Goal: Share content: Share content

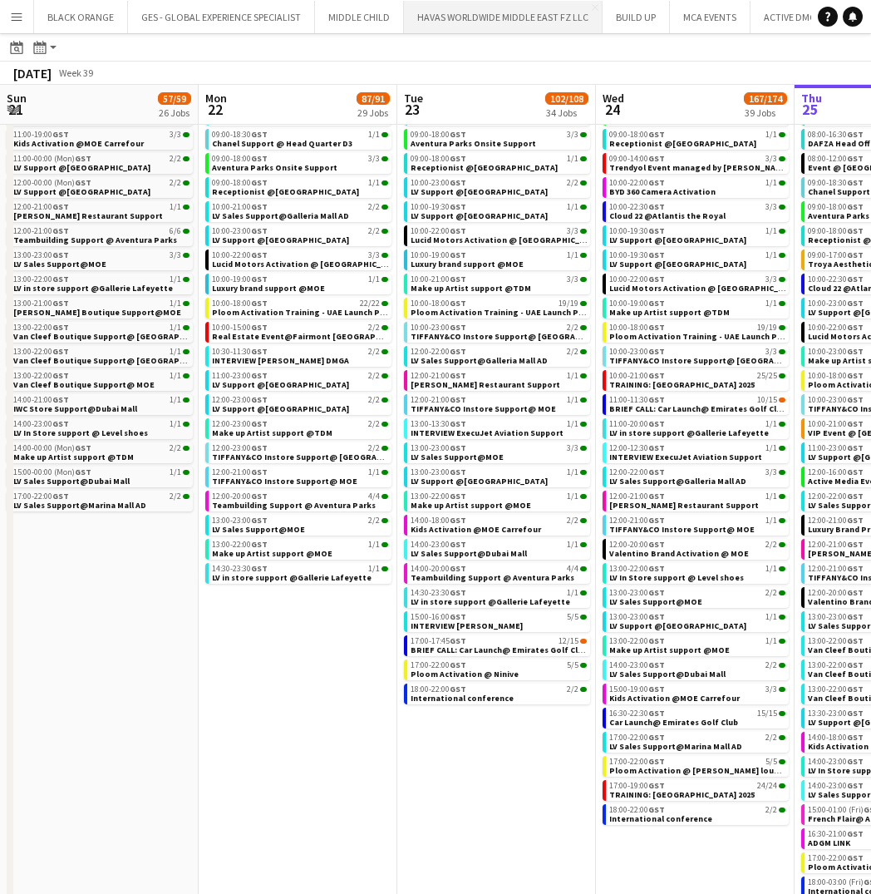
scroll to position [0, 397]
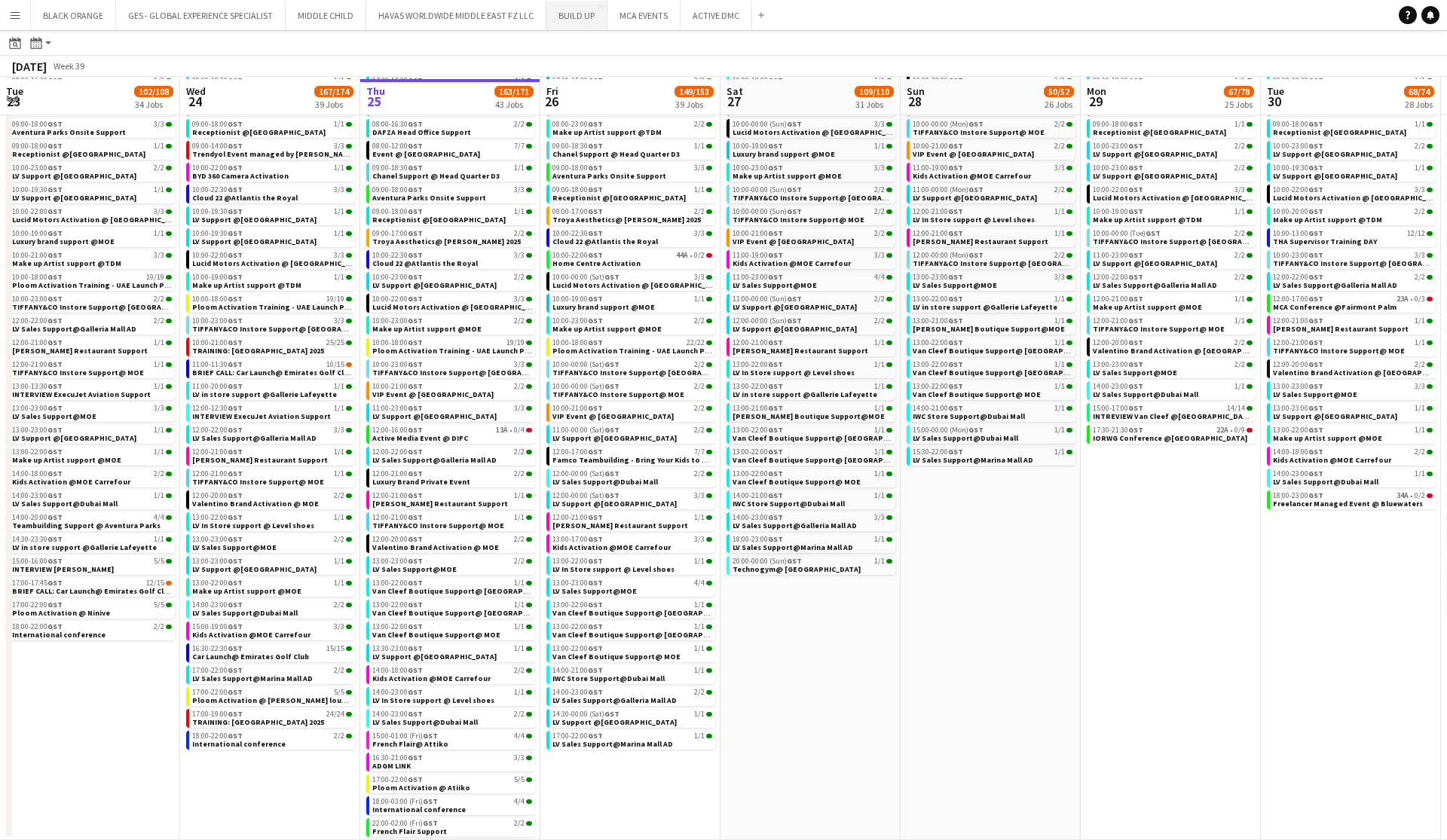
click at [577, 14] on button "BUILD UP Close" at bounding box center [577, 15] width 61 height 29
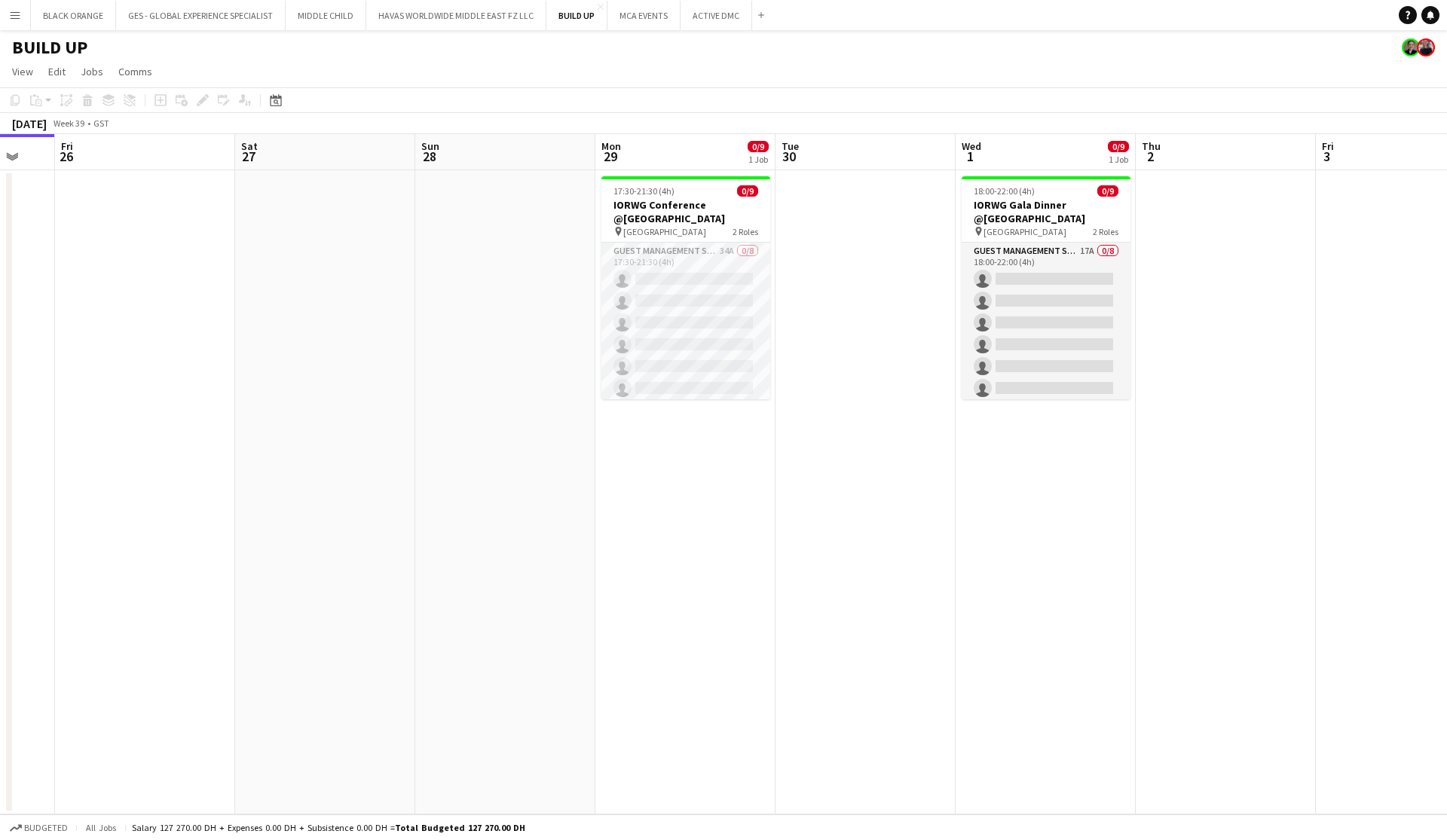
scroll to position [0, 673]
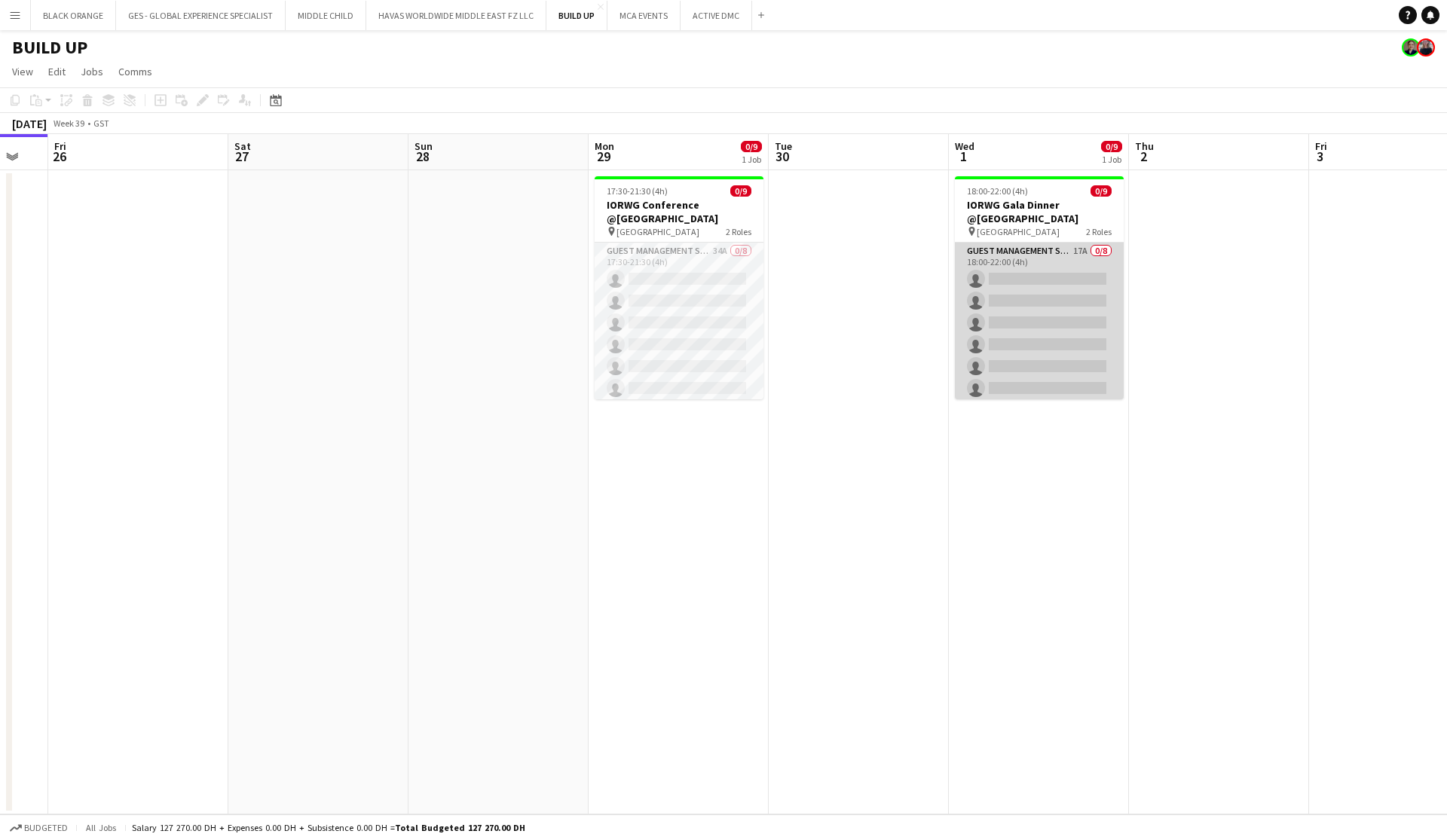
click at [789, 270] on app-card-role "Guest Management Staff 17A 0/8 18:00-22:00 (4h) single-neutral-actions single-n…" at bounding box center [1039, 344] width 169 height 204
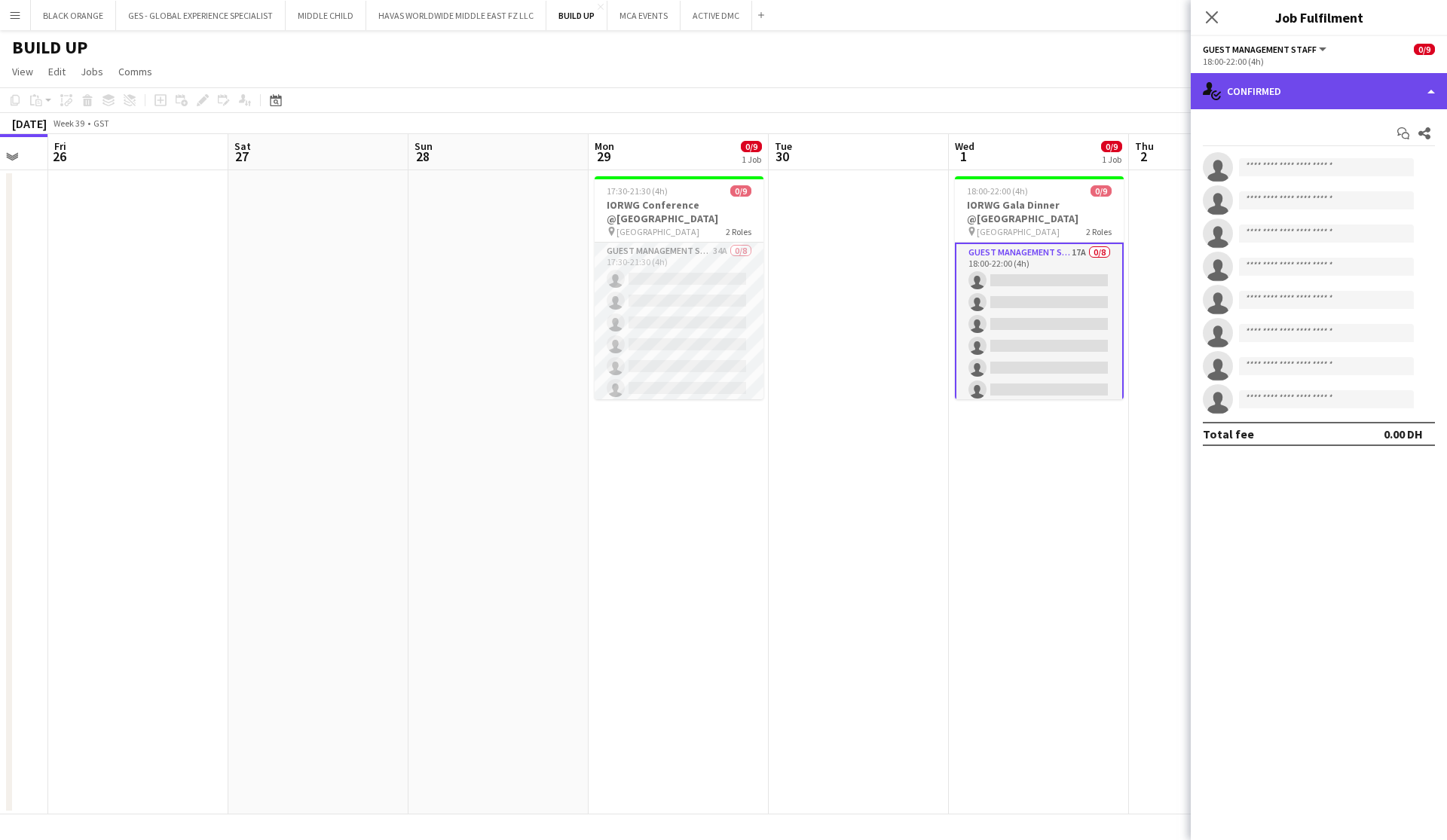
click at [789, 87] on div "single-neutral-actions-check-2 Confirmed" at bounding box center [1318, 92] width 257 height 36
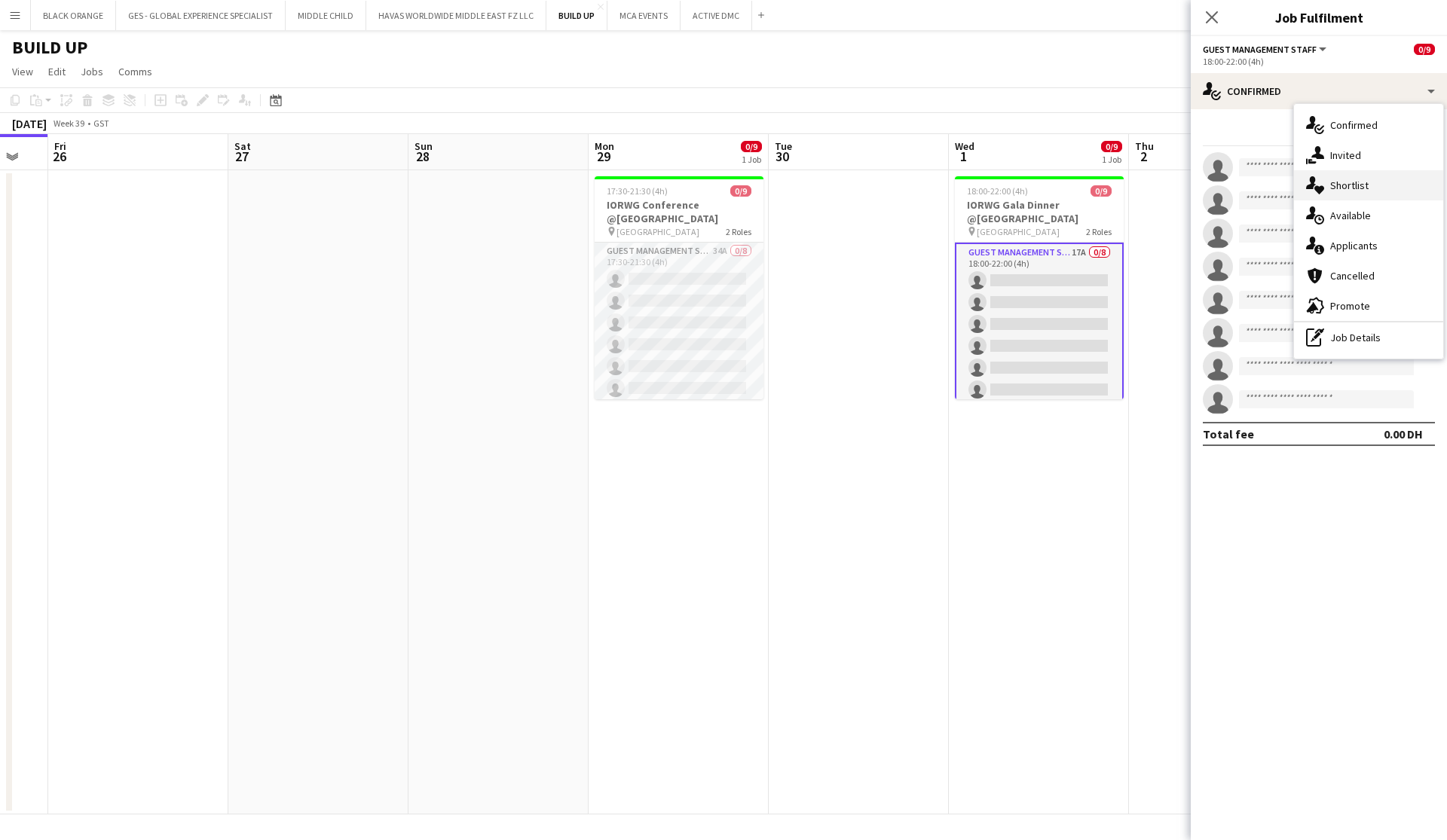
click at [789, 189] on span "Shortlist" at bounding box center [1349, 185] width 38 height 14
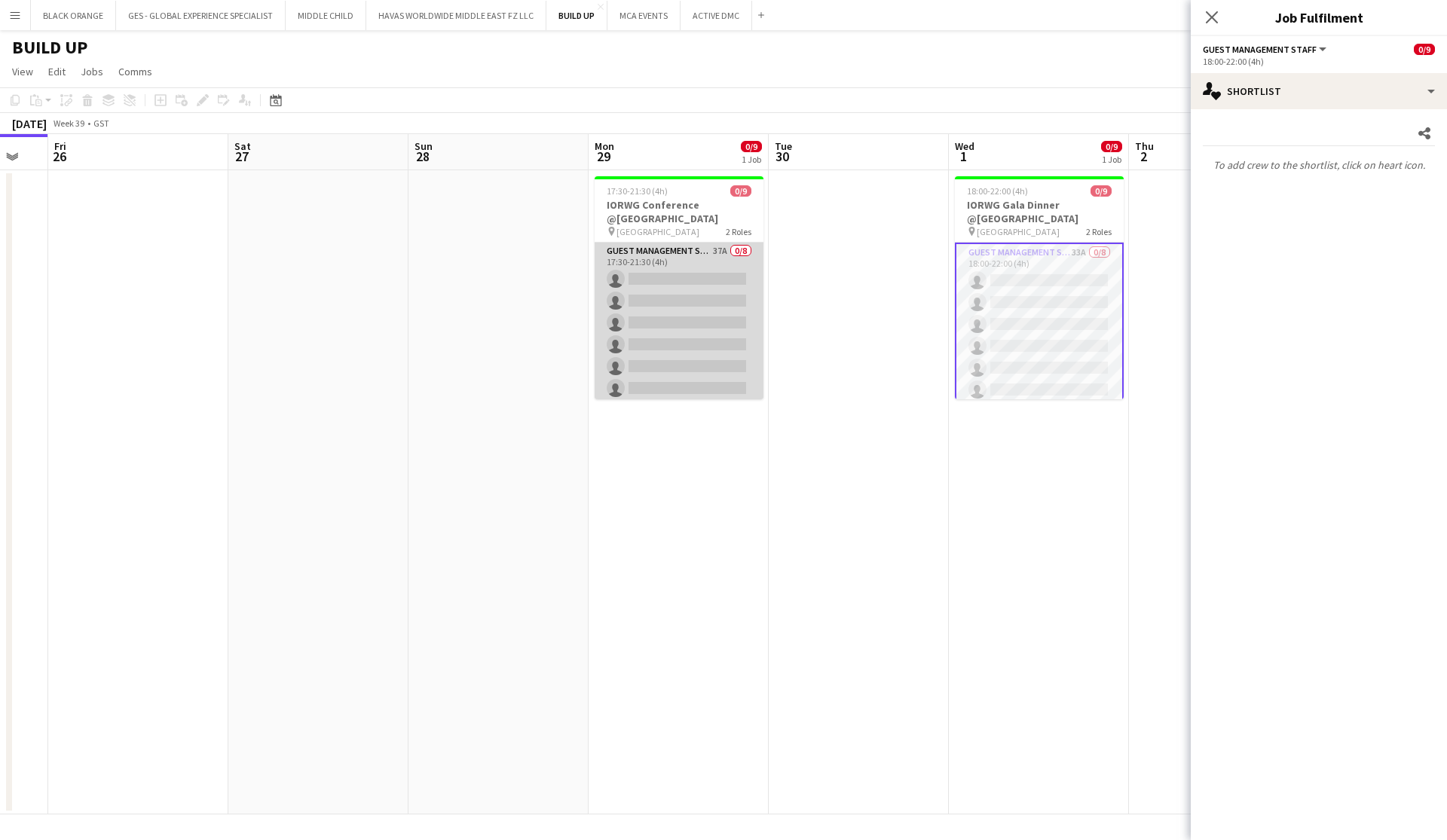
click at [680, 310] on app-card-role "Guest Management Staff 37A 0/8 17:30-21:30 (4h) single-neutral-actions single-n…" at bounding box center [679, 344] width 169 height 204
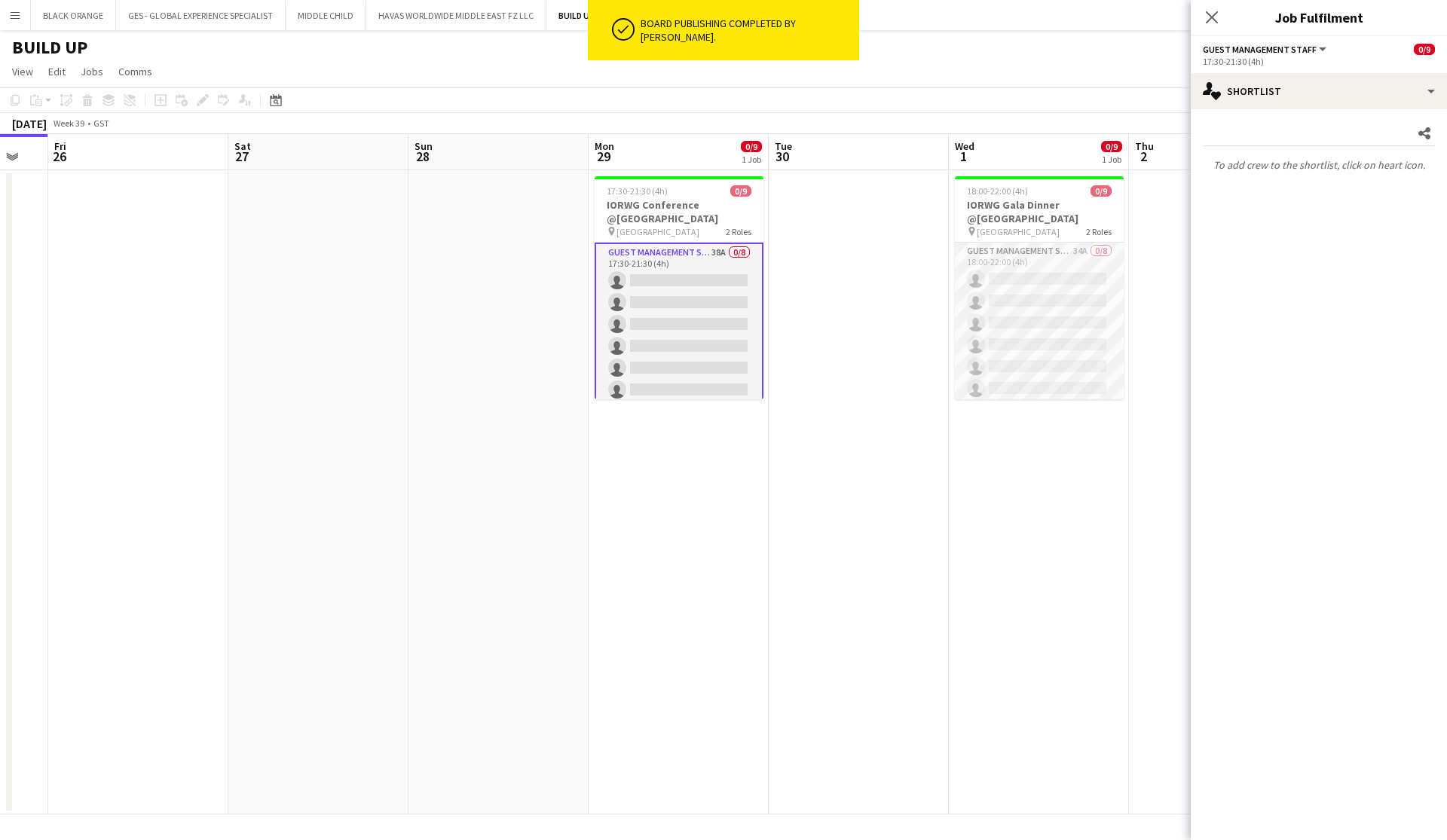
scroll to position [0, 0]
click at [789, 18] on icon "Close pop-in" at bounding box center [1211, 17] width 15 height 14
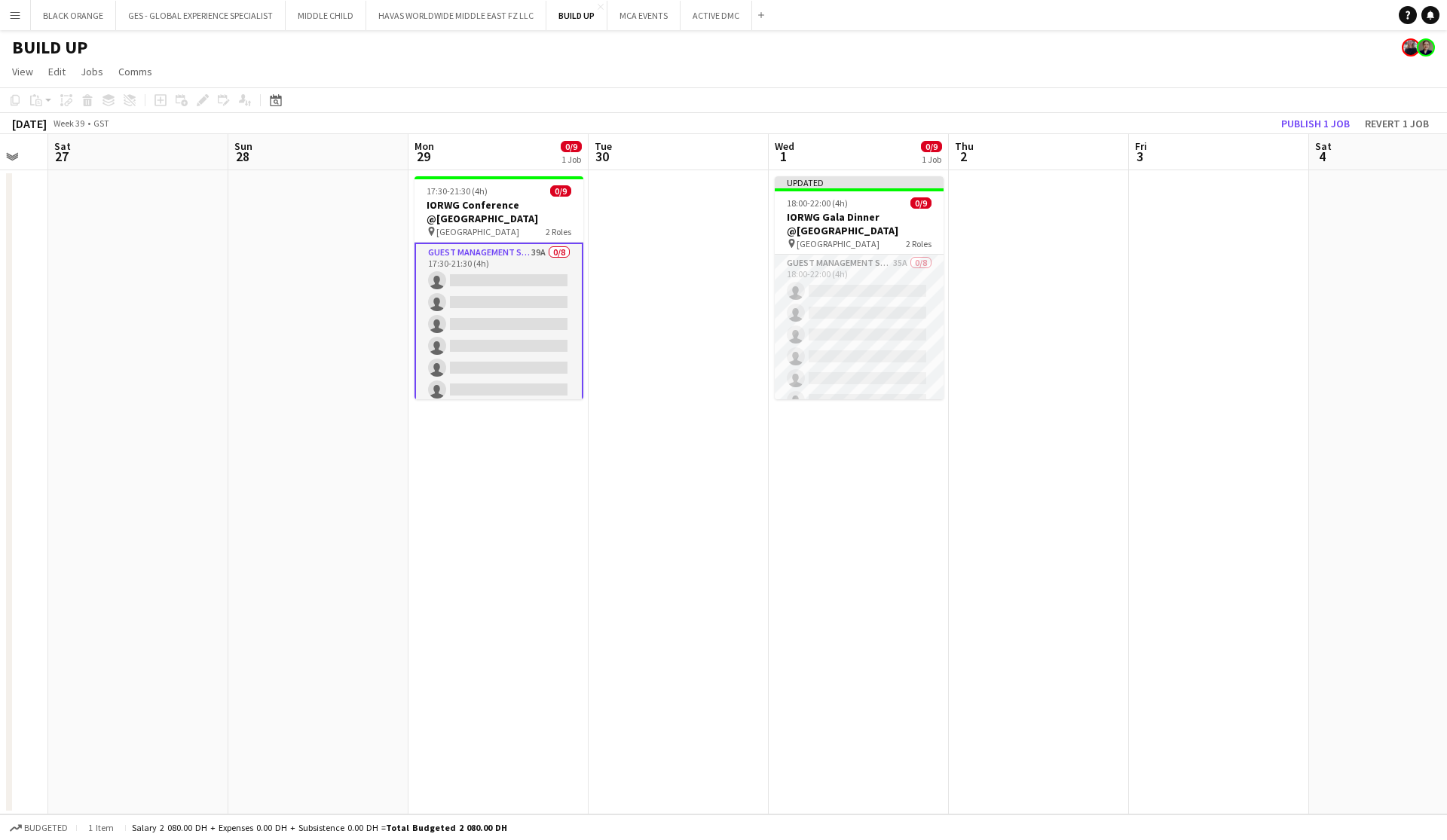
click at [456, 314] on app-card-role "Guest Management Staff 39A 0/8 17:30-21:30 (4h) single-neutral-actions single-n…" at bounding box center [499, 346] width 169 height 208
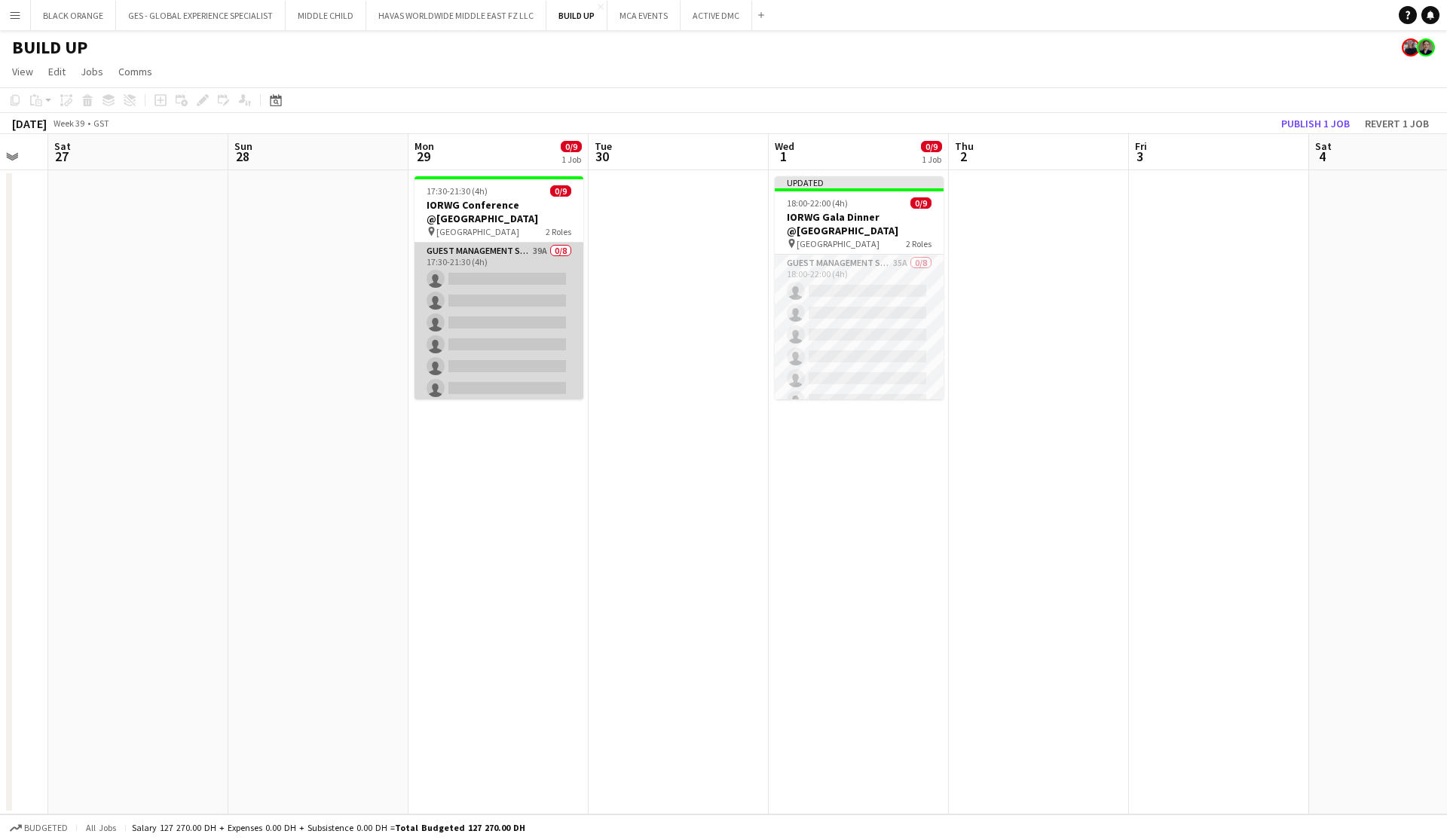
click at [467, 300] on app-card-role "Guest Management Staff 39A 0/8 17:30-21:30 (4h) single-neutral-actions single-n…" at bounding box center [499, 344] width 169 height 204
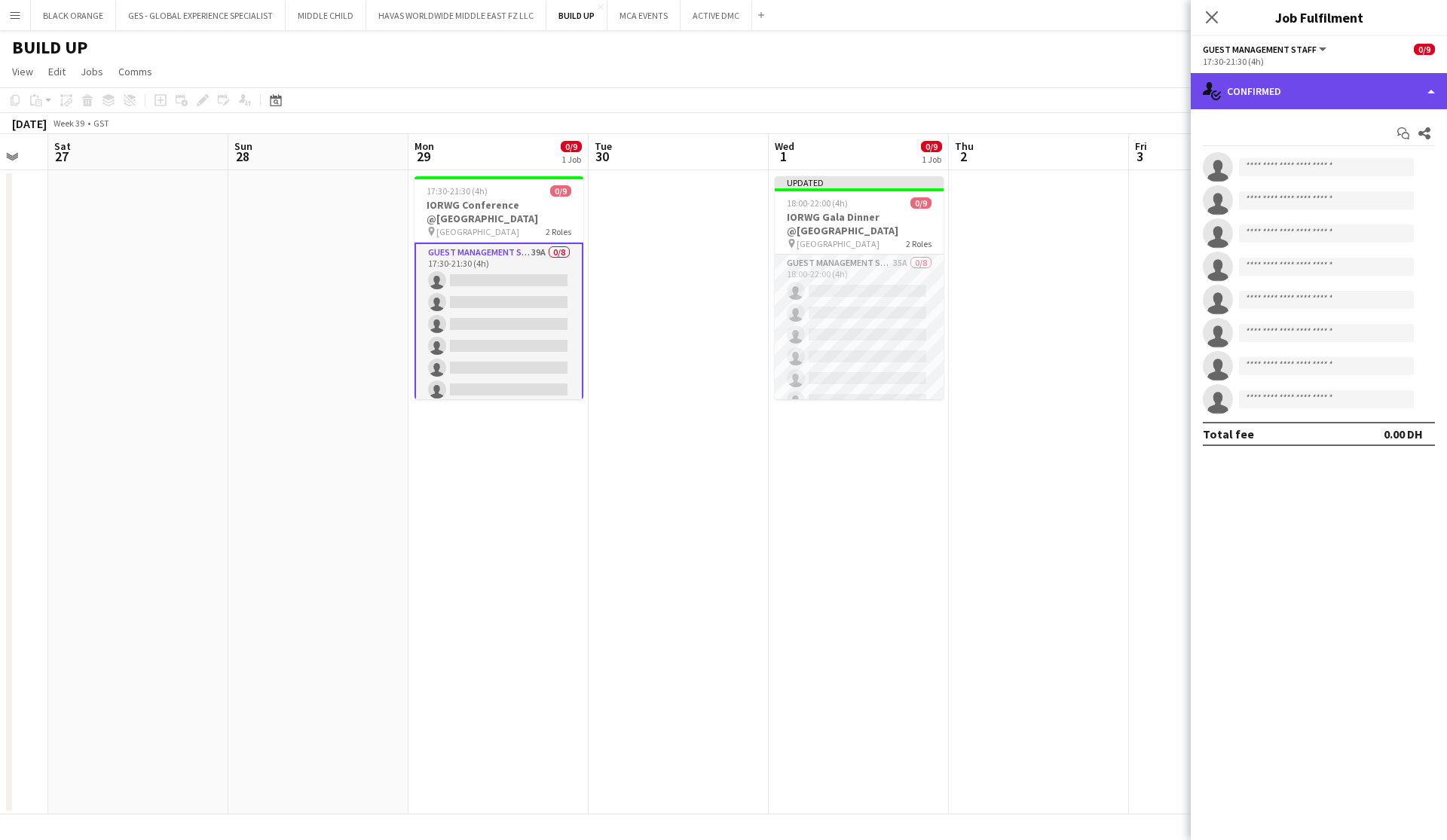
click at [789, 92] on div "single-neutral-actions-check-2 Confirmed" at bounding box center [1318, 92] width 257 height 36
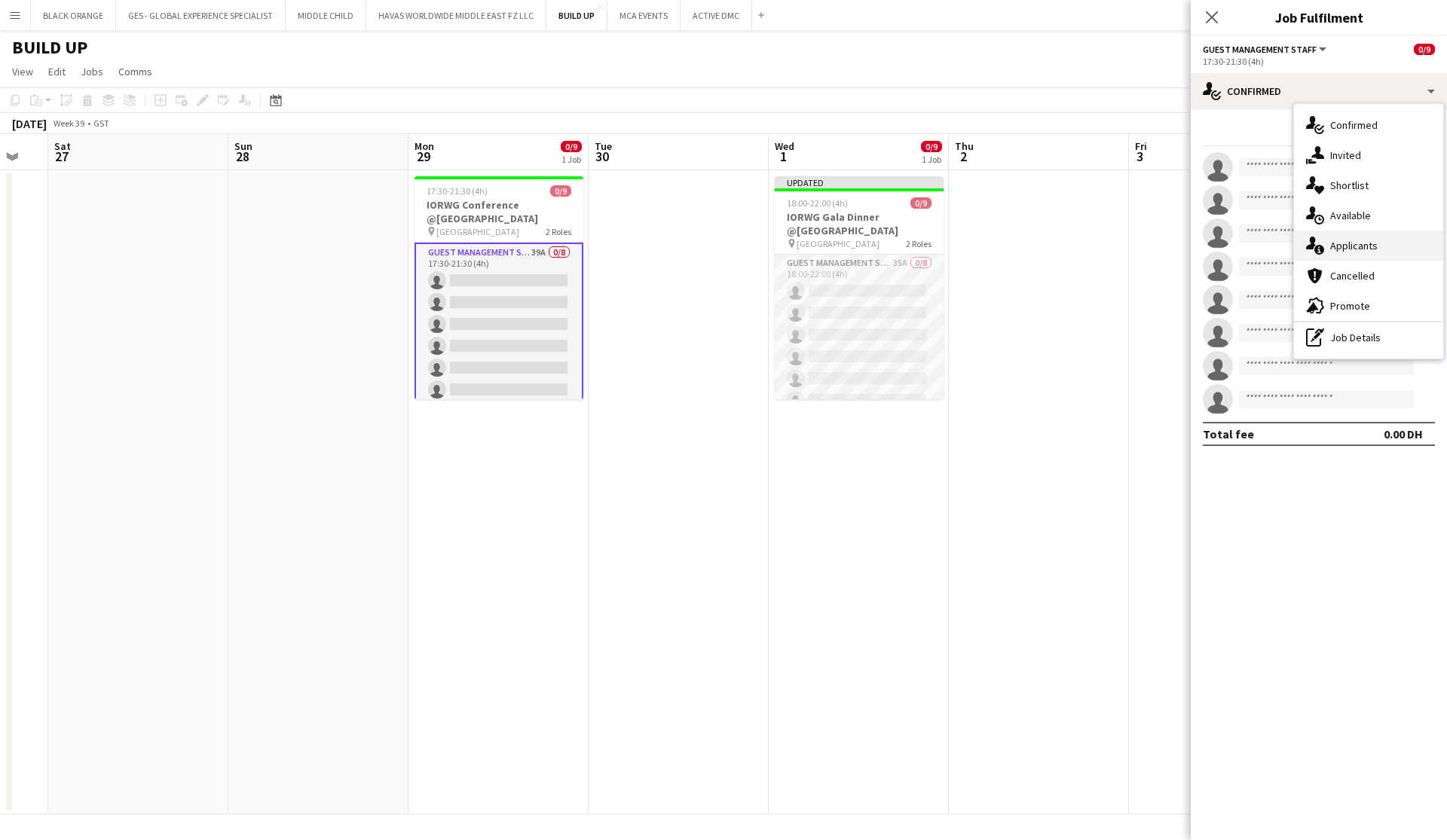
click at [789, 244] on span "Applicants" at bounding box center [1354, 246] width 47 height 14
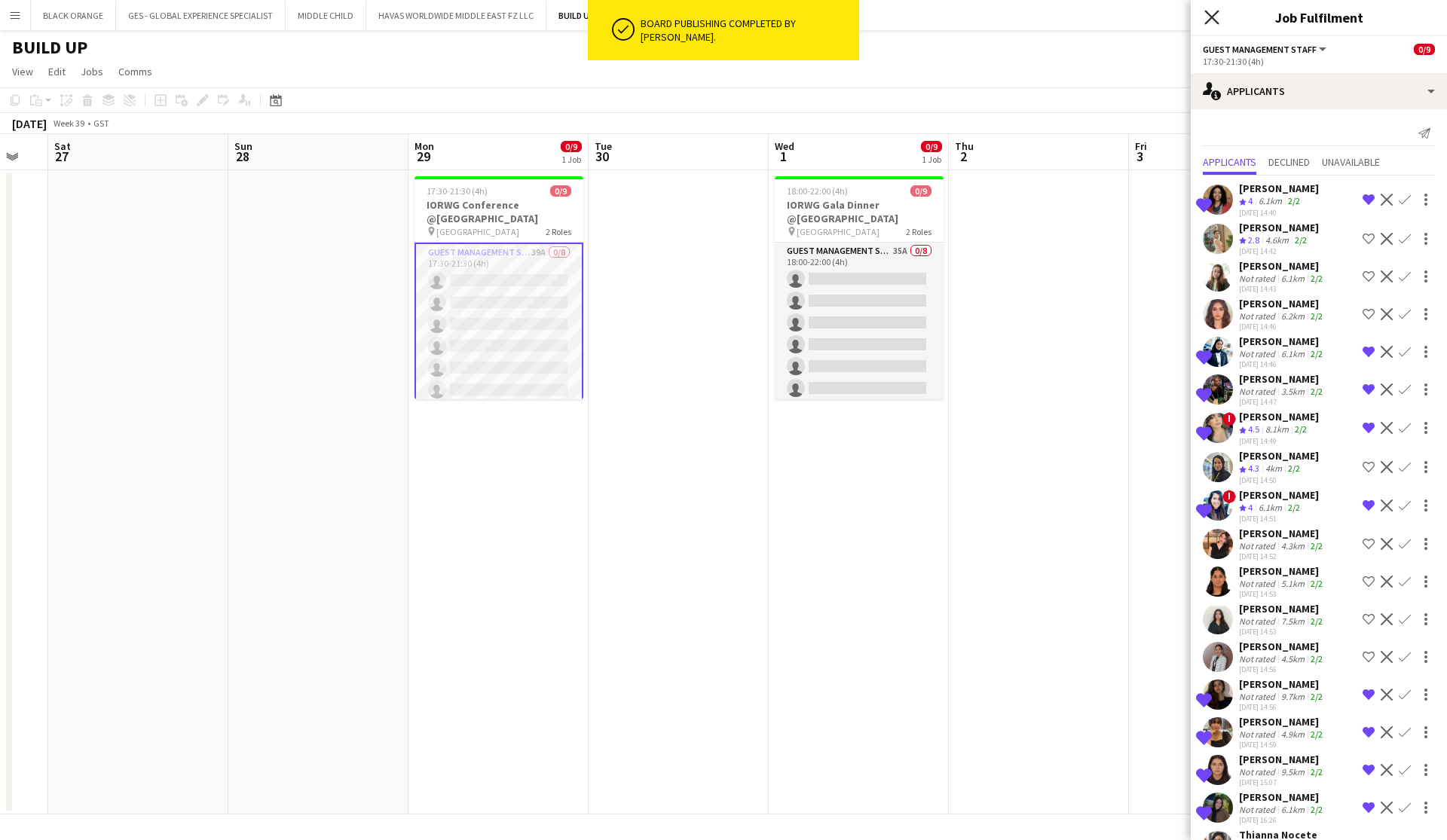
click at [789, 19] on icon at bounding box center [1211, 17] width 15 height 14
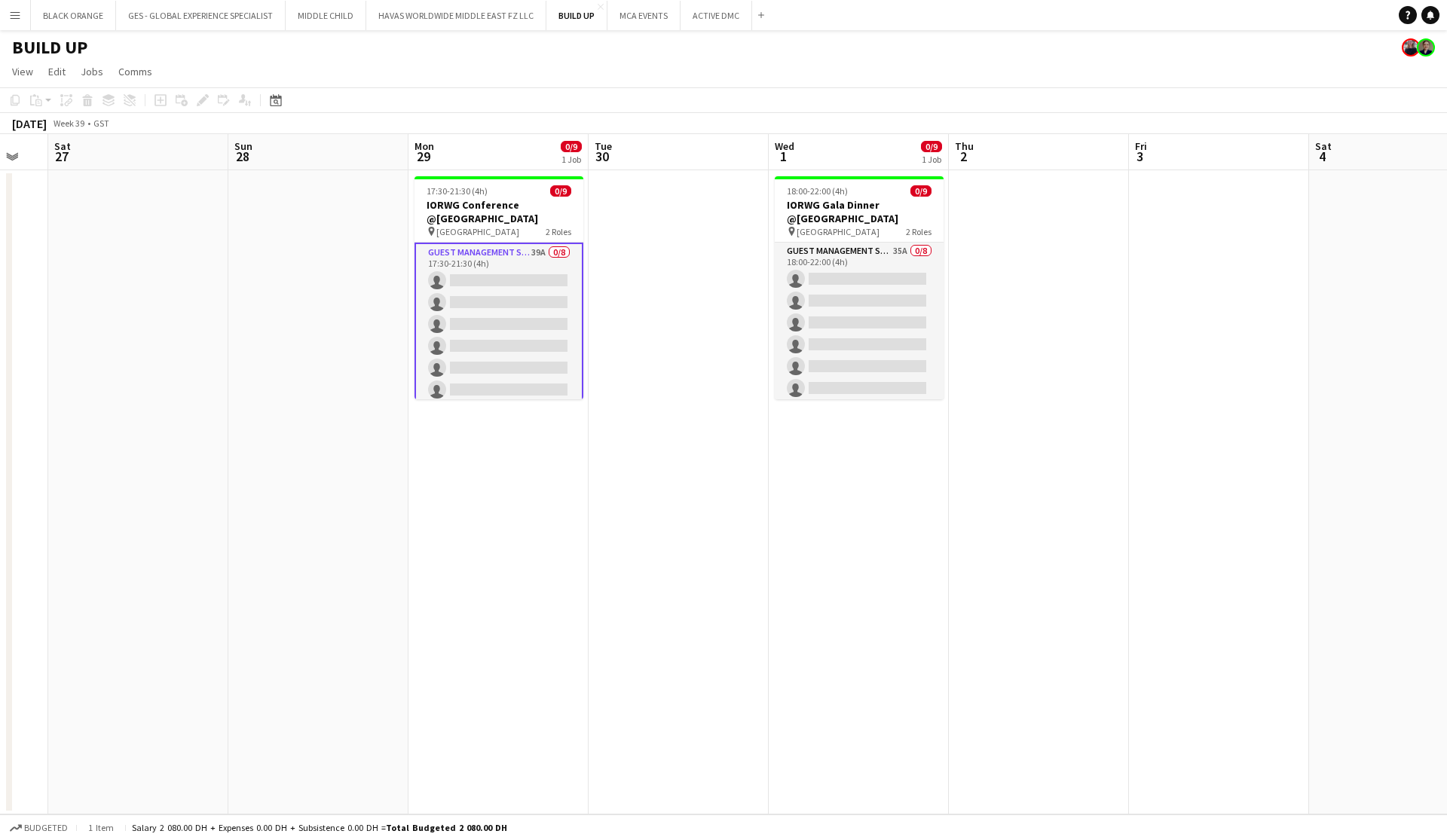
click at [476, 296] on app-card-role "Guest Management Staff 39A 0/8 17:30-21:30 (4h) single-neutral-actions single-n…" at bounding box center [499, 346] width 169 height 208
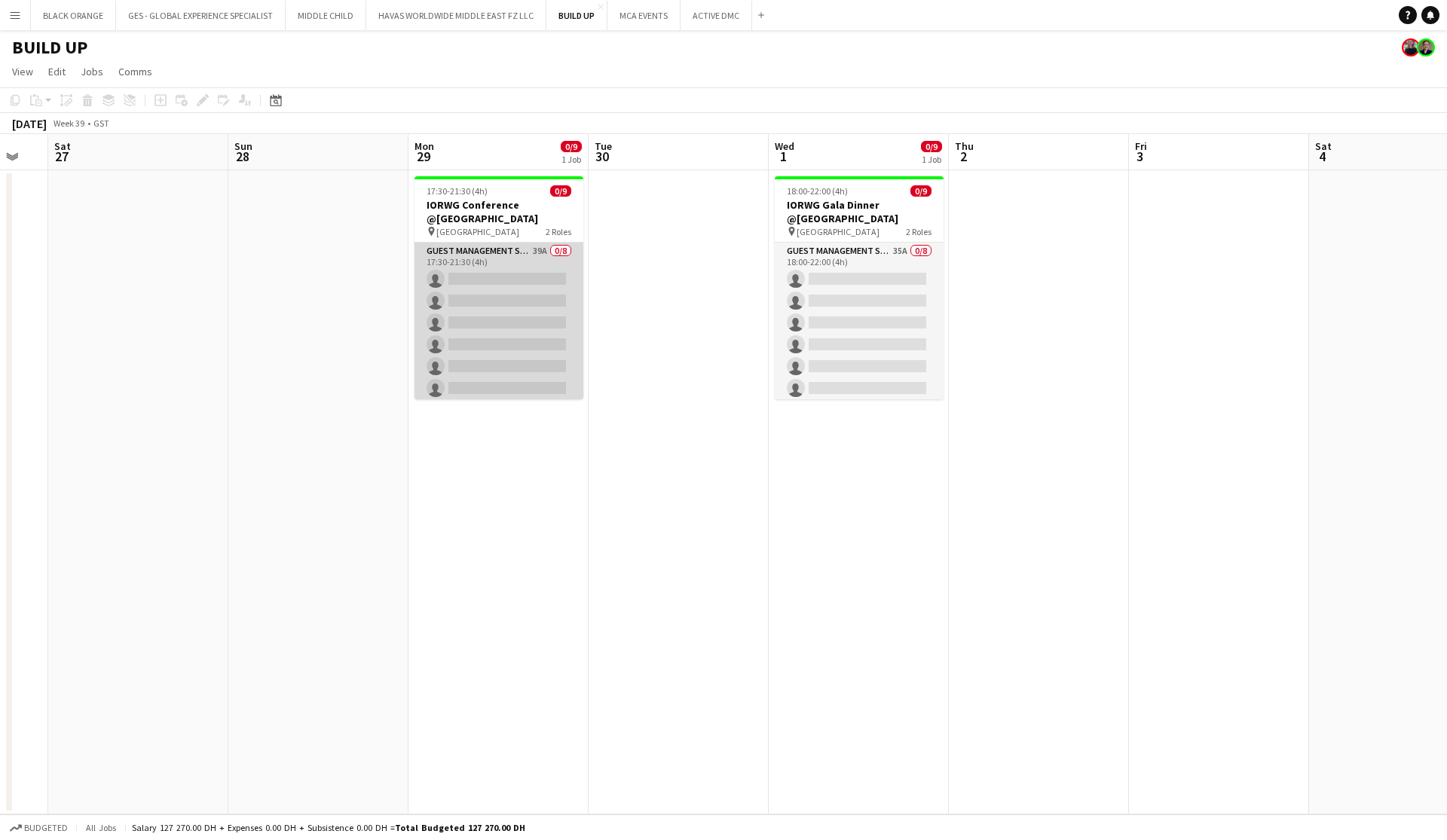
click at [476, 296] on app-card-role "Guest Management Staff 39A 0/8 17:30-21:30 (4h) single-neutral-actions single-n…" at bounding box center [499, 344] width 169 height 204
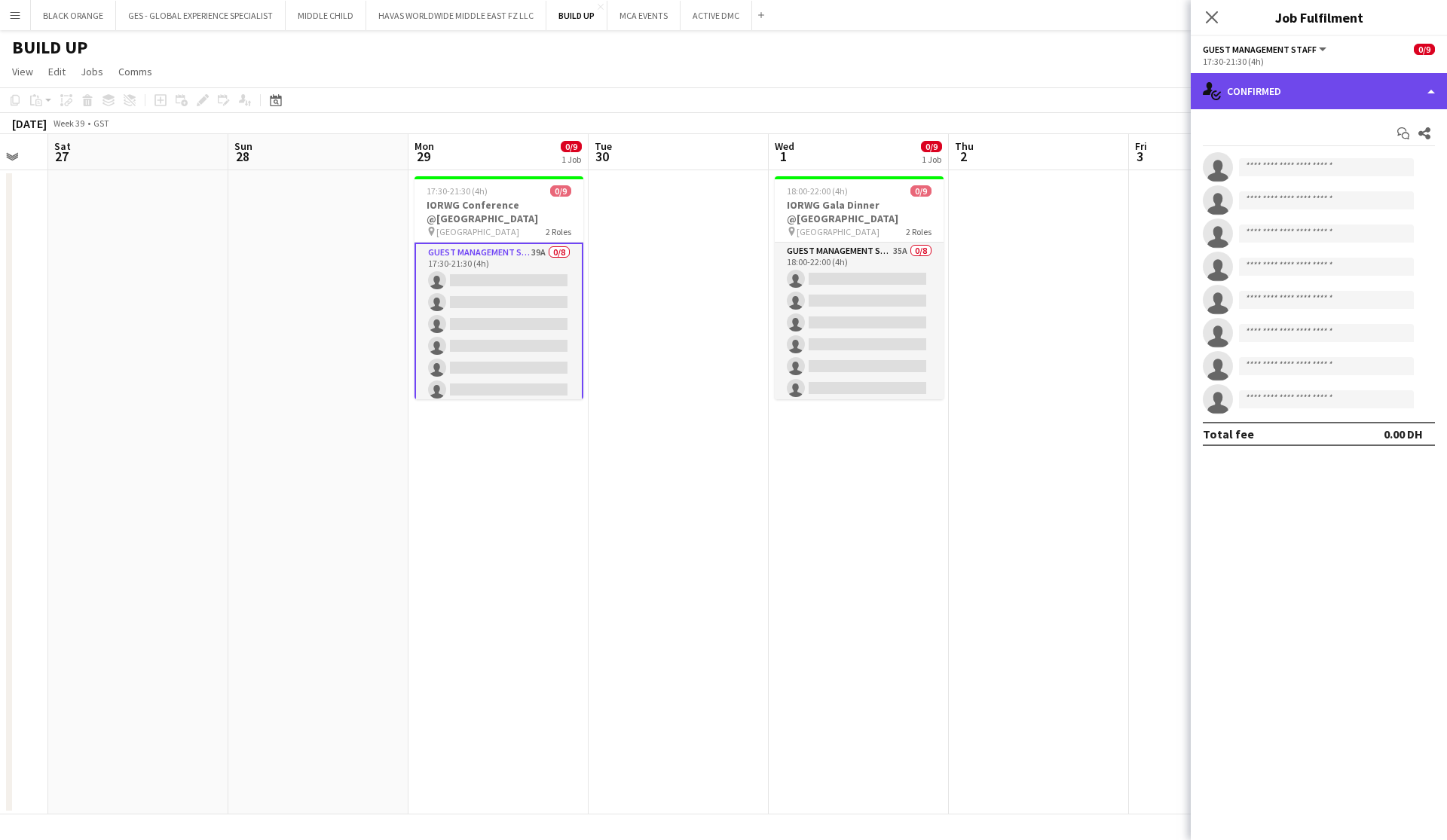
click at [789, 99] on div "single-neutral-actions-check-2 Confirmed" at bounding box center [1318, 92] width 257 height 36
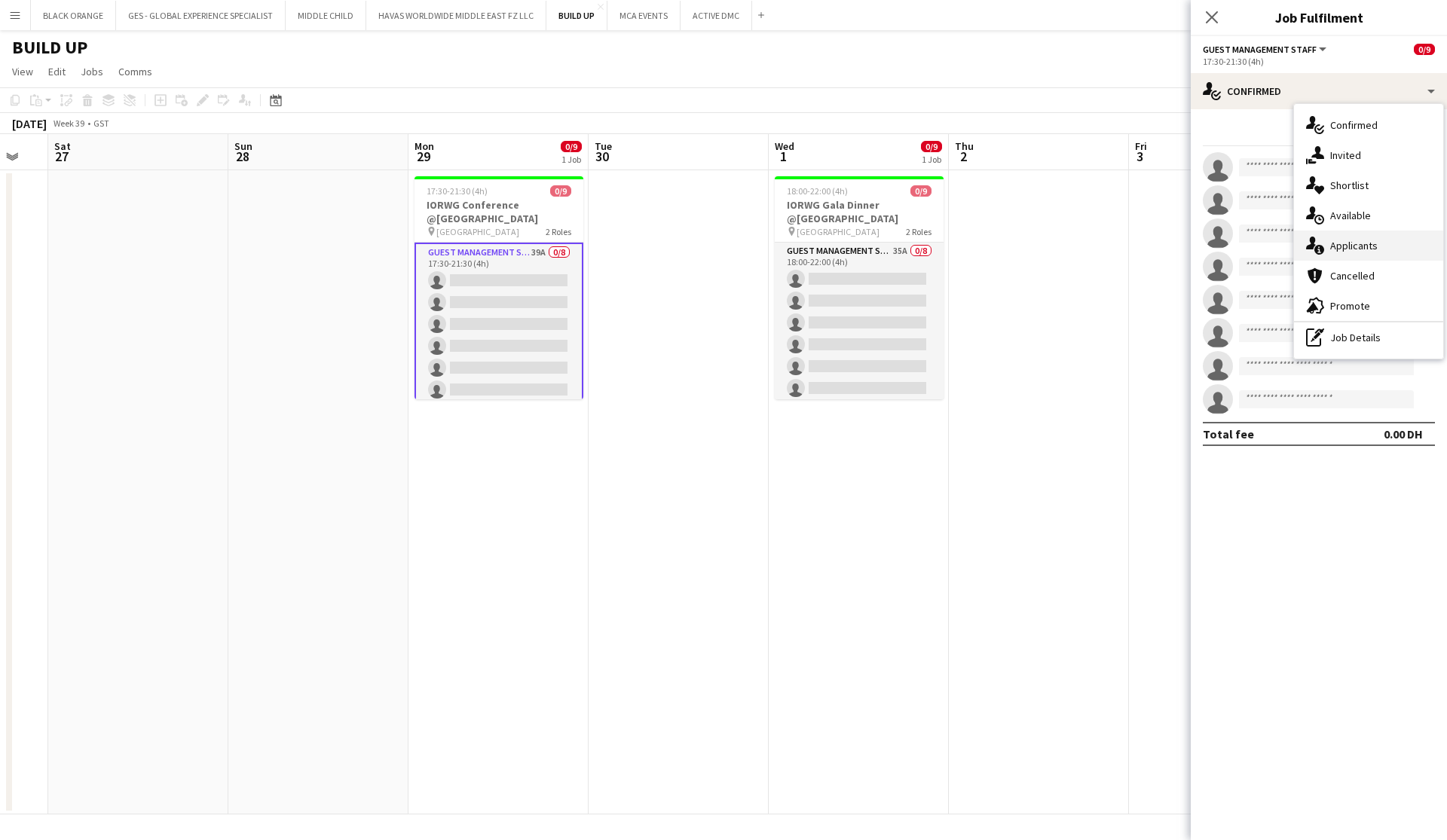
click at [789, 251] on span "Applicants" at bounding box center [1354, 246] width 47 height 14
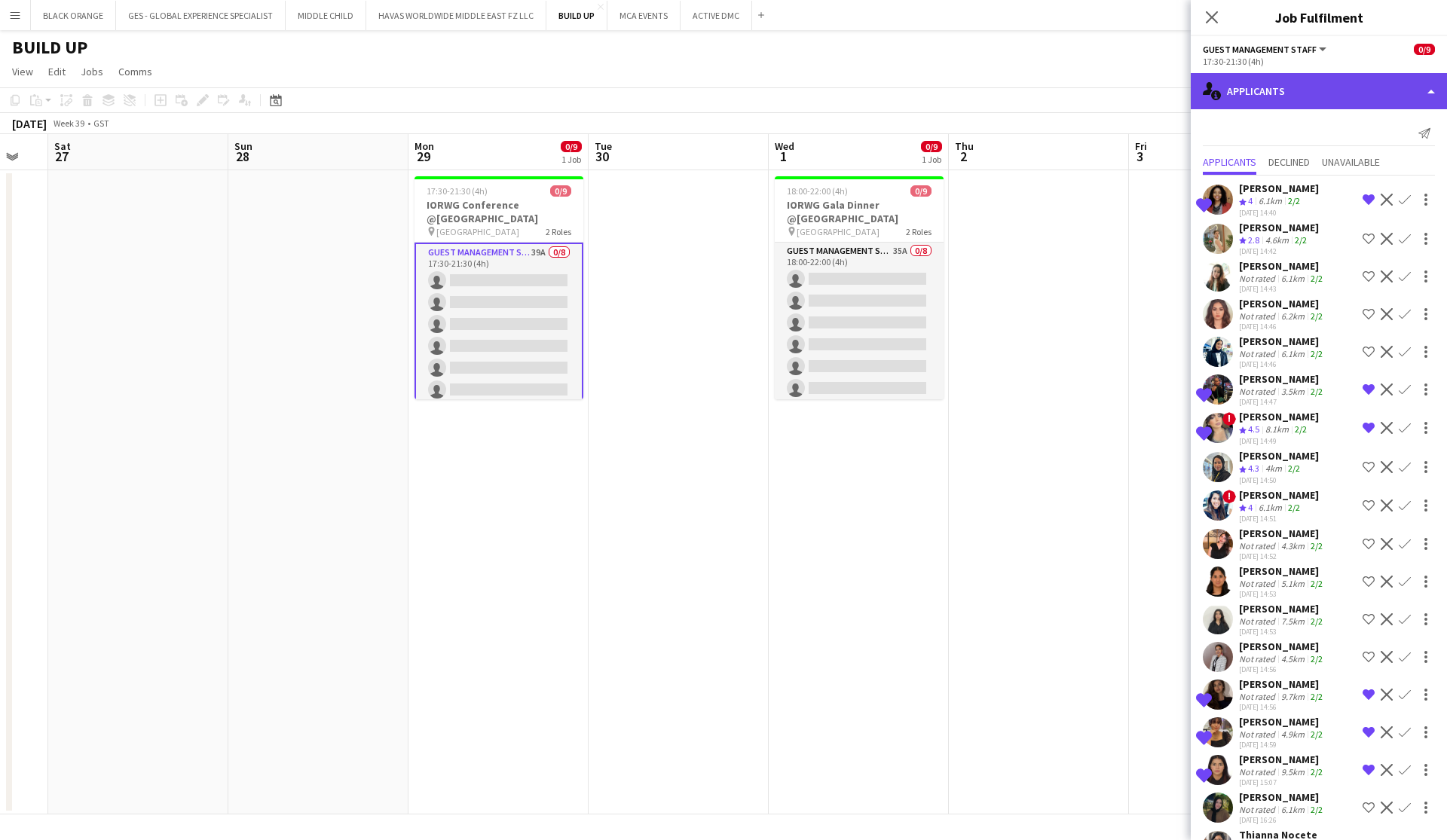
click at [789, 99] on div "single-neutral-actions-information Applicants" at bounding box center [1318, 92] width 257 height 36
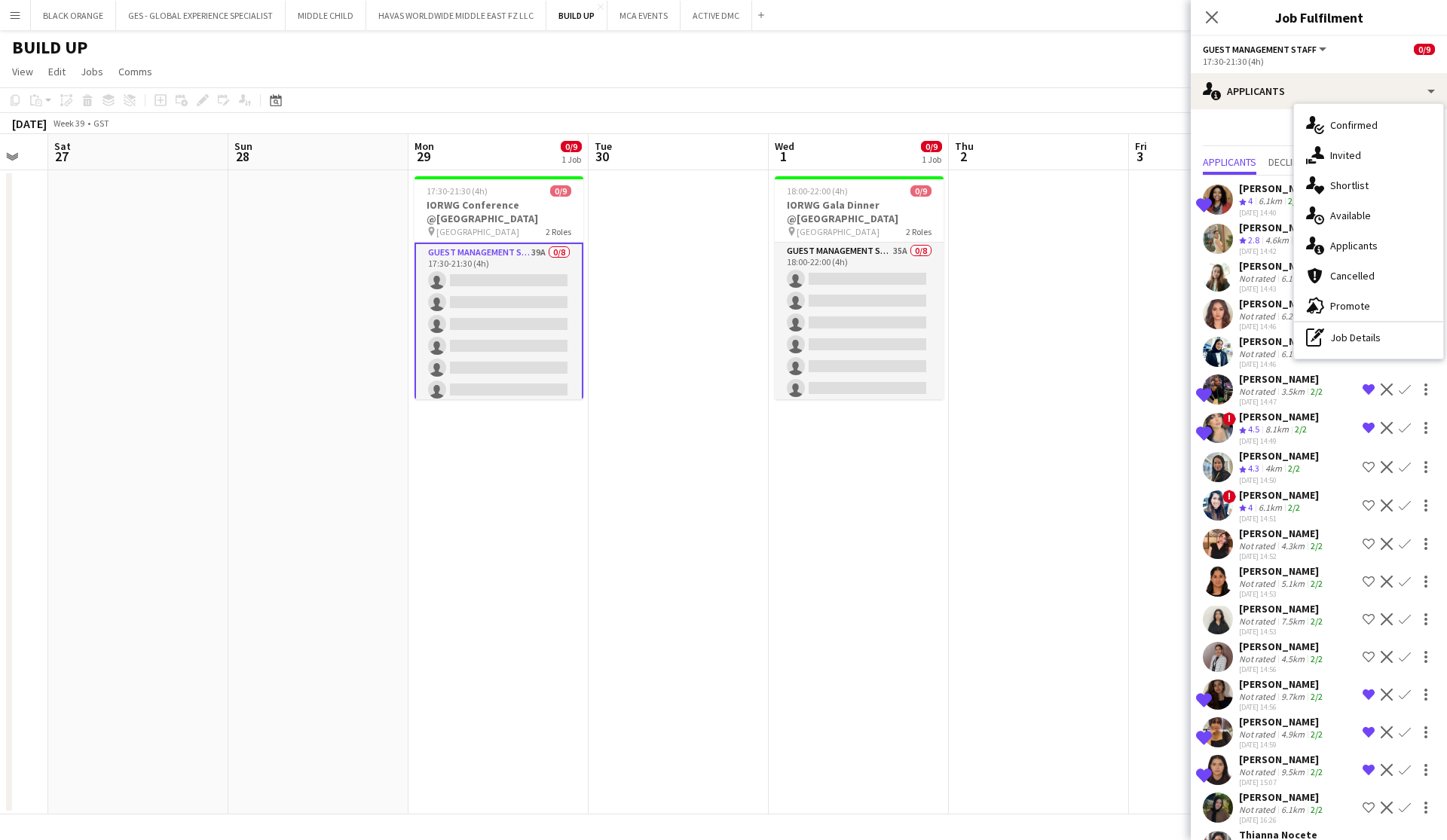
click at [789, 189] on div "[PERSON_NAME]" at bounding box center [1279, 188] width 80 height 14
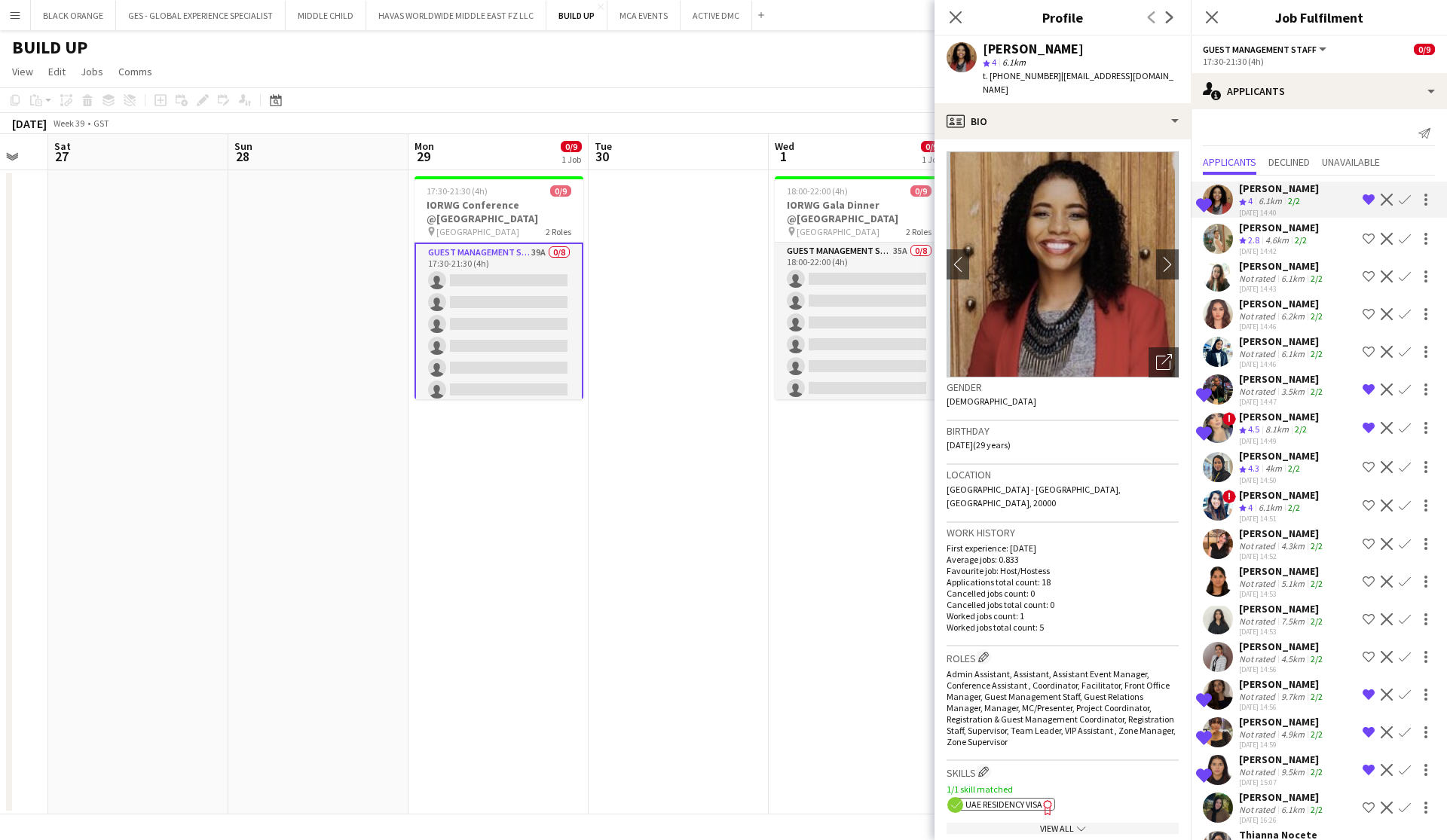
click at [789, 72] on app-options-switcher "Guest Management Staff All roles Guest Management Staff 0/9 17:30-21:30 (4h)" at bounding box center [1318, 54] width 257 height 37
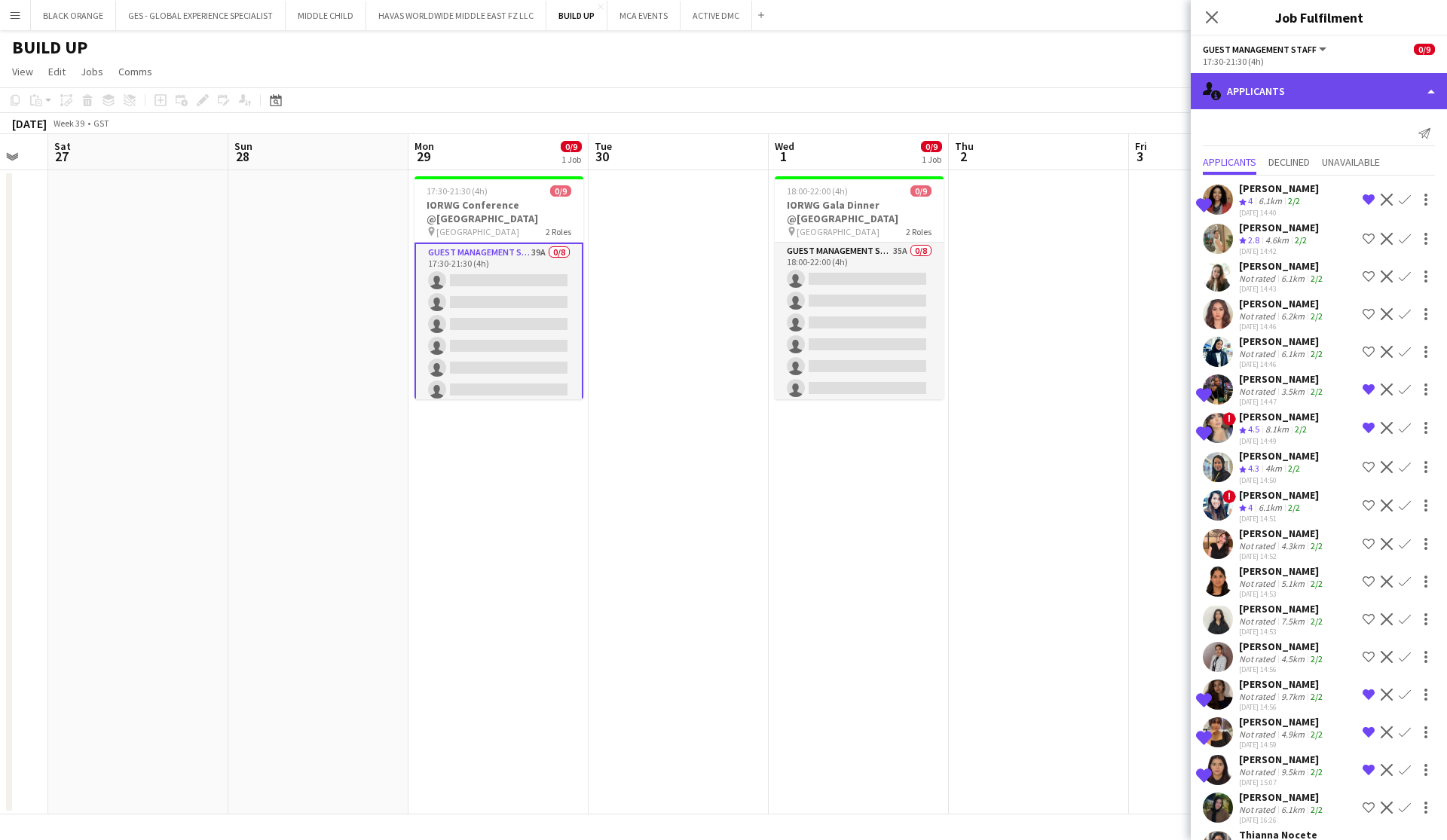
click at [789, 96] on div "single-neutral-actions-information Applicants" at bounding box center [1318, 92] width 257 height 36
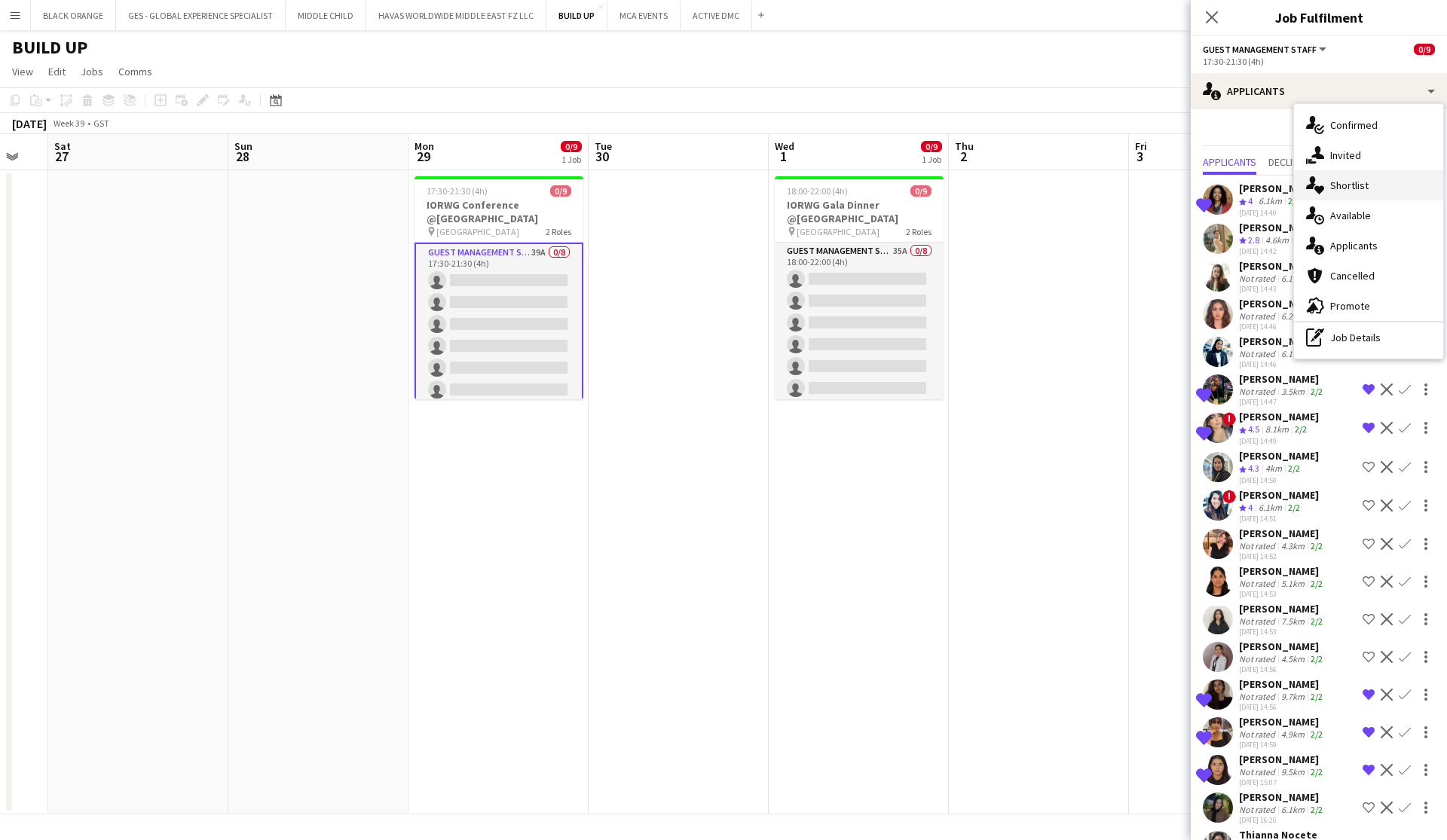
click at [789, 188] on span "Shortlist" at bounding box center [1349, 185] width 38 height 14
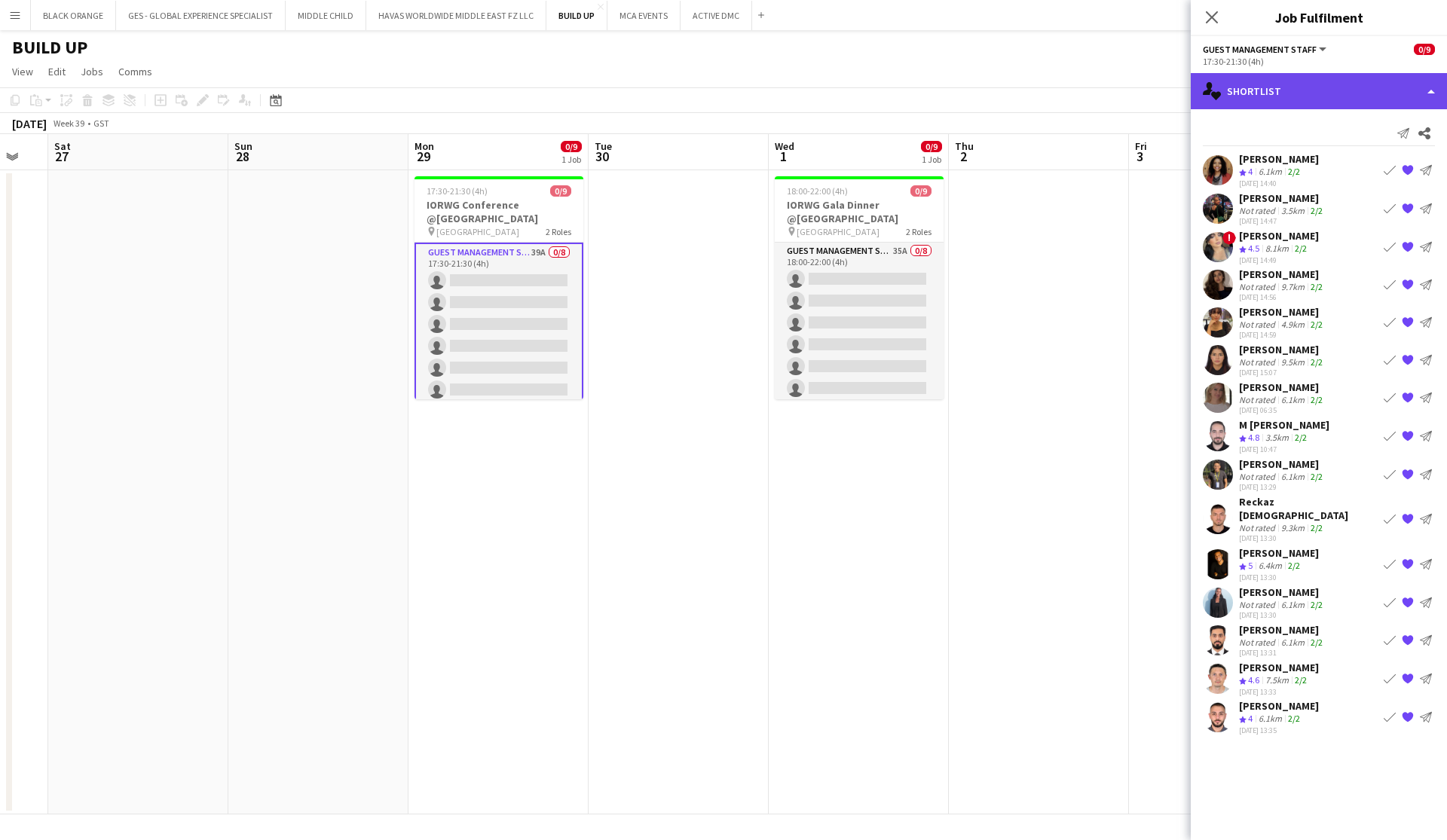
click at [789, 92] on div "single-neutral-actions-heart Shortlist" at bounding box center [1318, 92] width 257 height 36
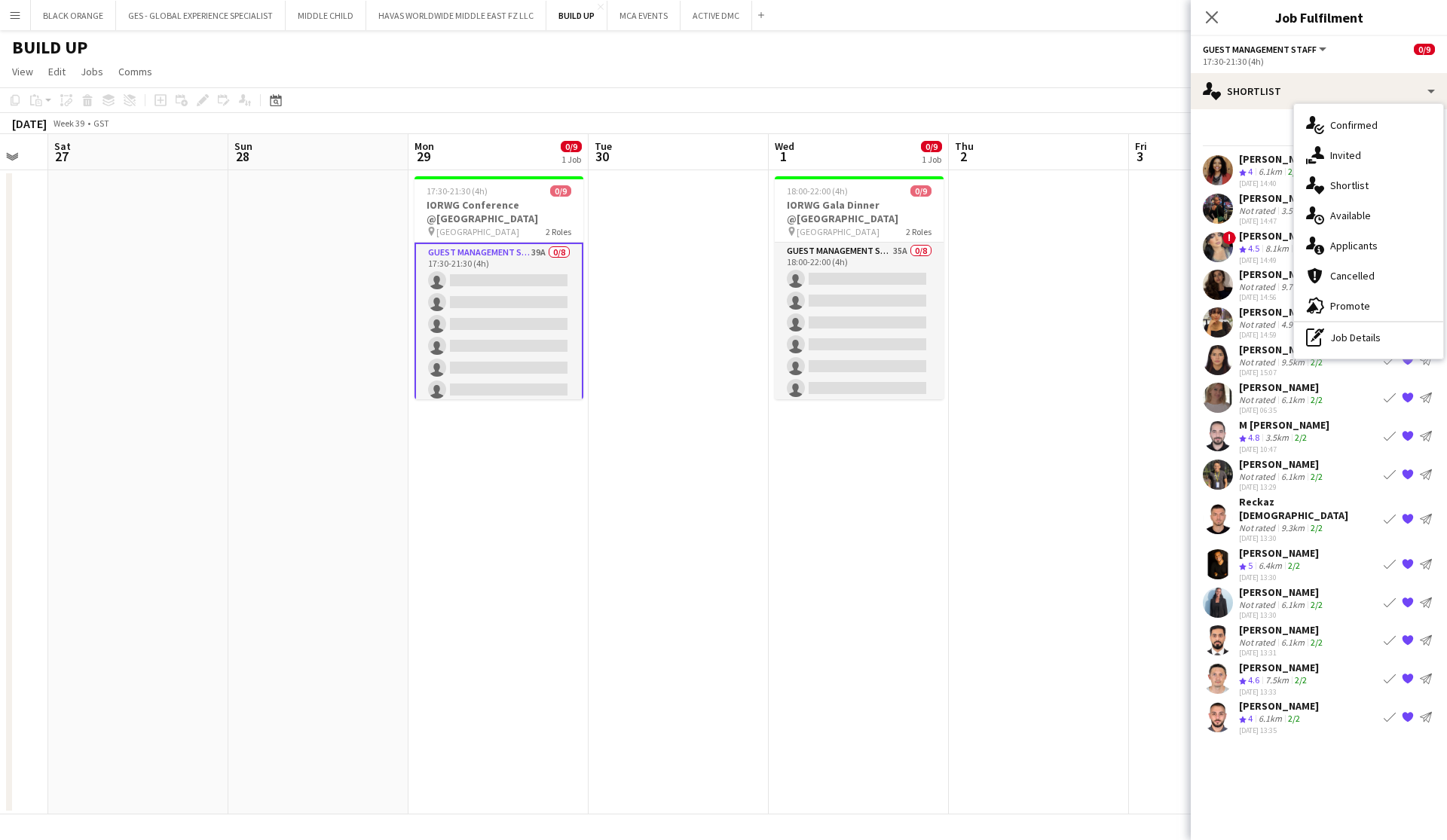
click at [789, 169] on icon "Crew rating" at bounding box center [1243, 172] width 7 height 7
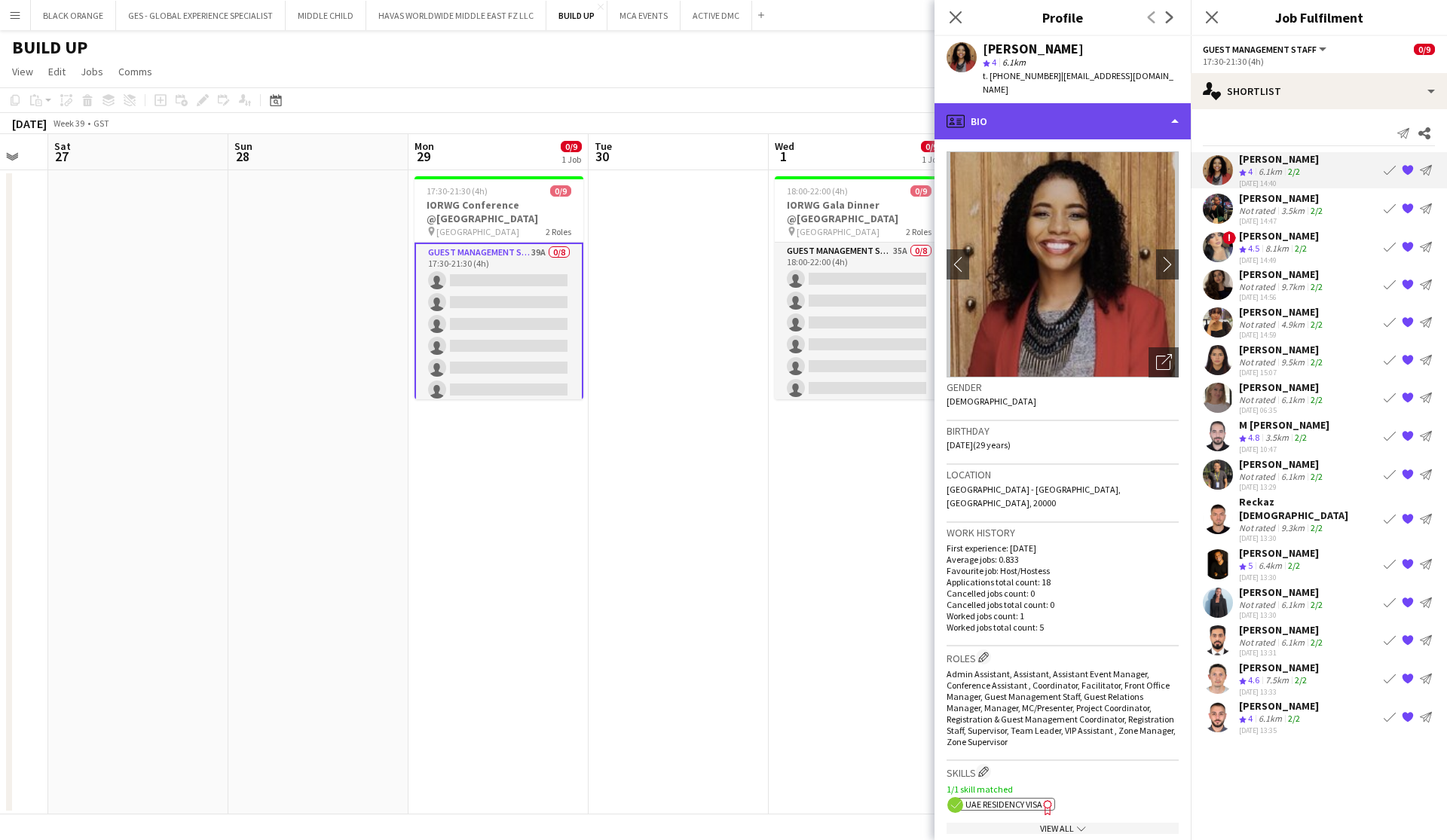
click at [789, 103] on div "profile Bio" at bounding box center [1063, 121] width 257 height 36
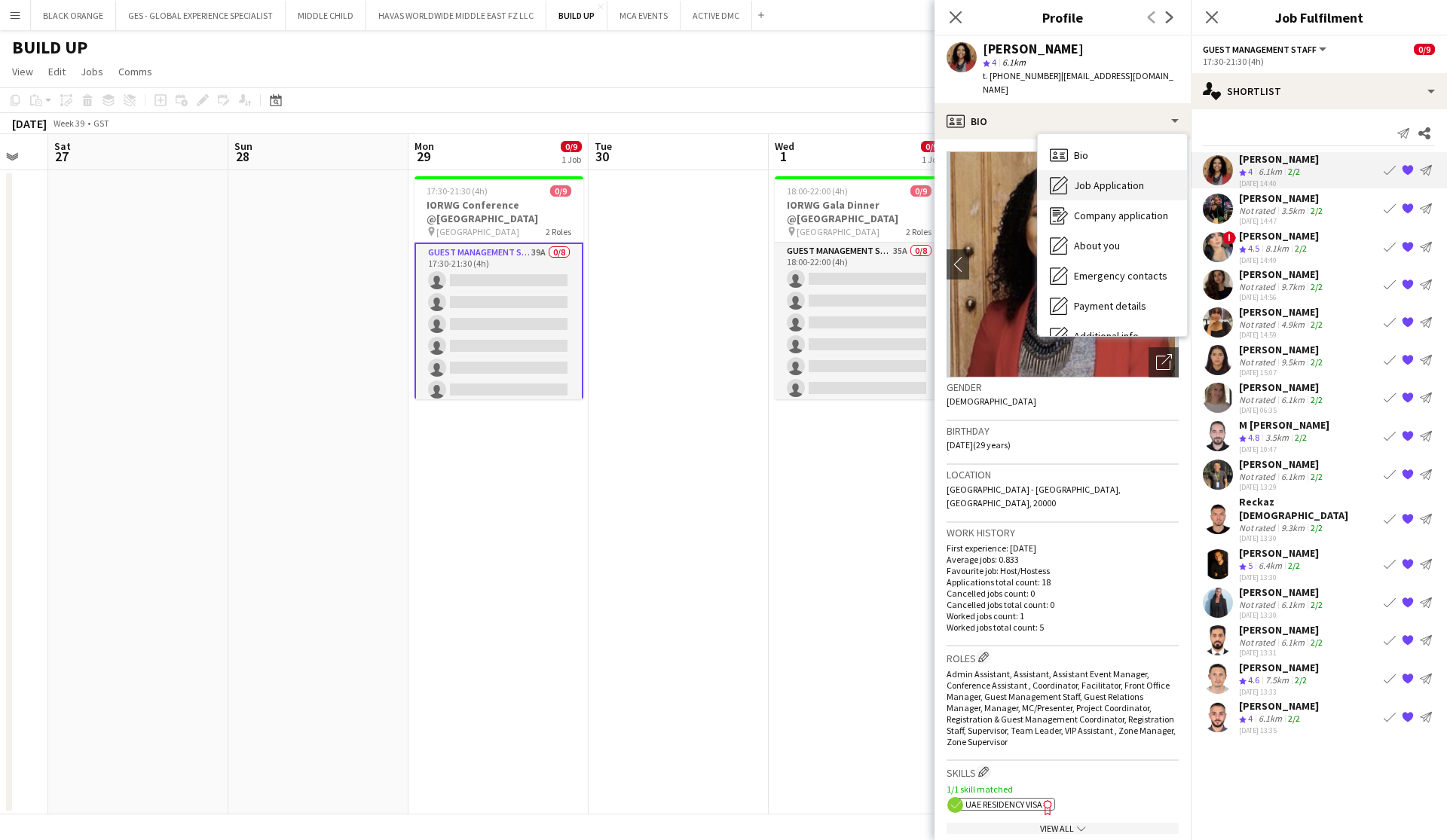
click at [789, 179] on span "Job Application" at bounding box center [1109, 185] width 70 height 14
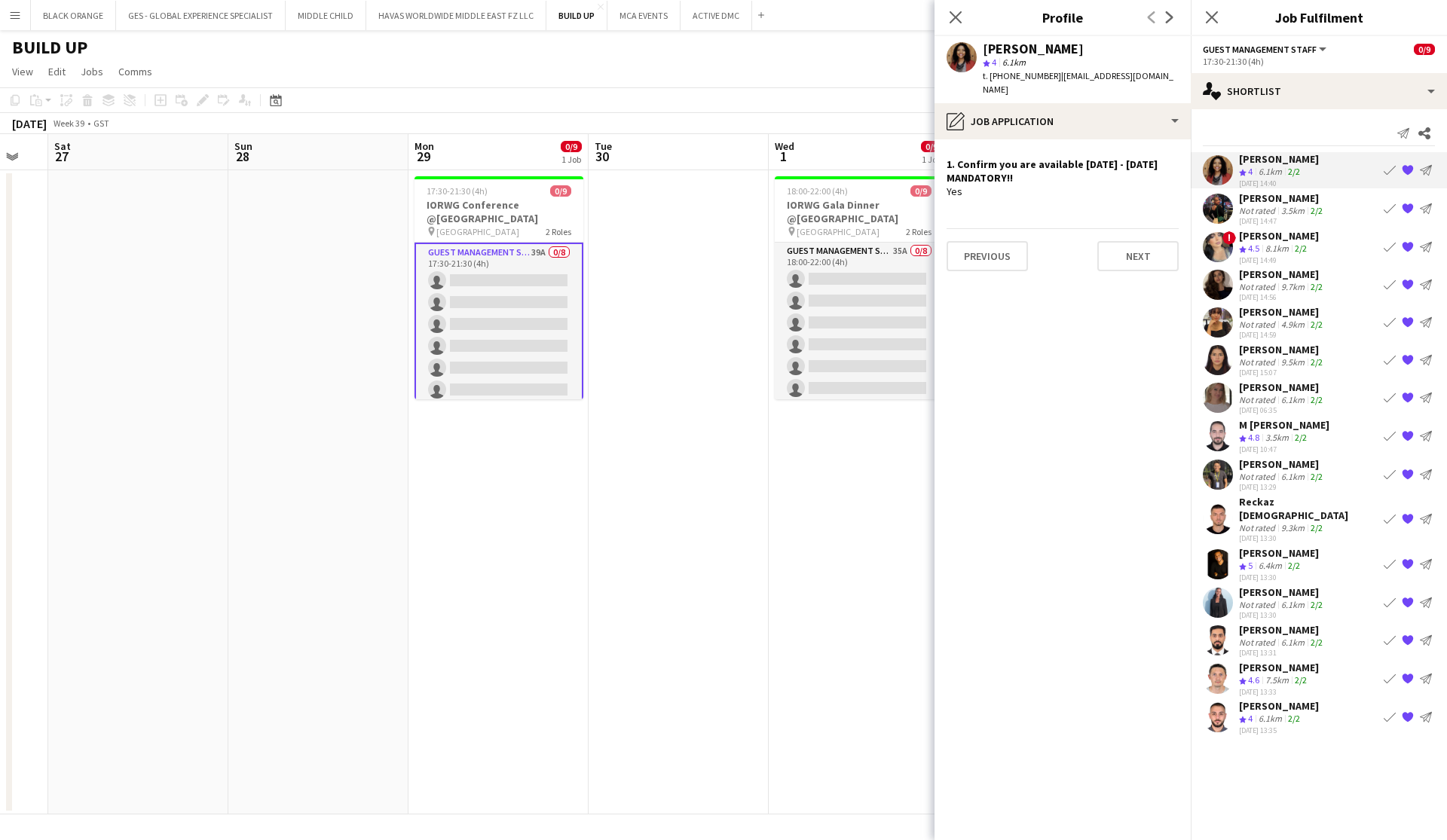
click at [789, 211] on div "Not rated" at bounding box center [1258, 210] width 39 height 11
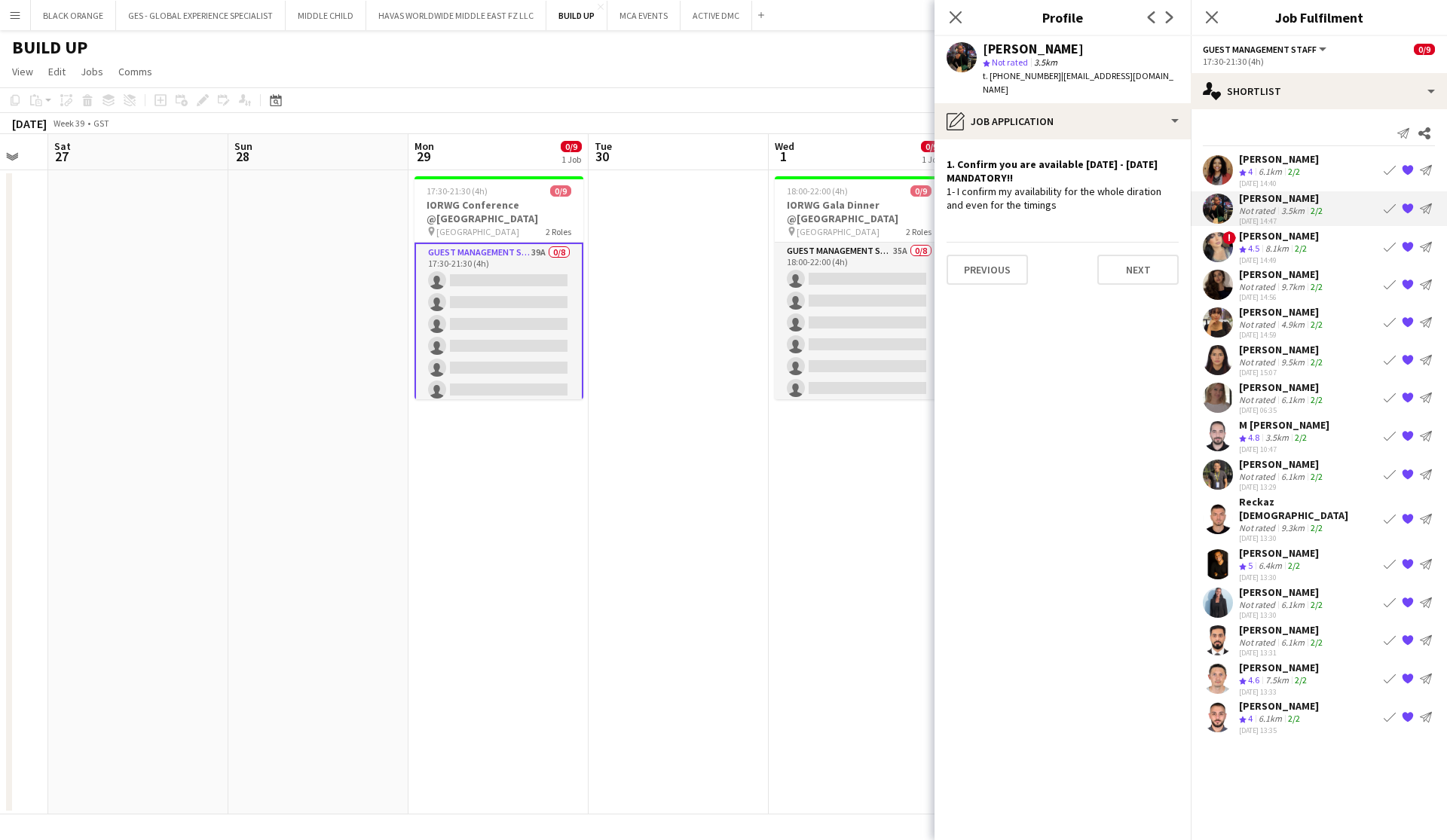
click at [789, 237] on div "[PERSON_NAME]" at bounding box center [1279, 236] width 80 height 14
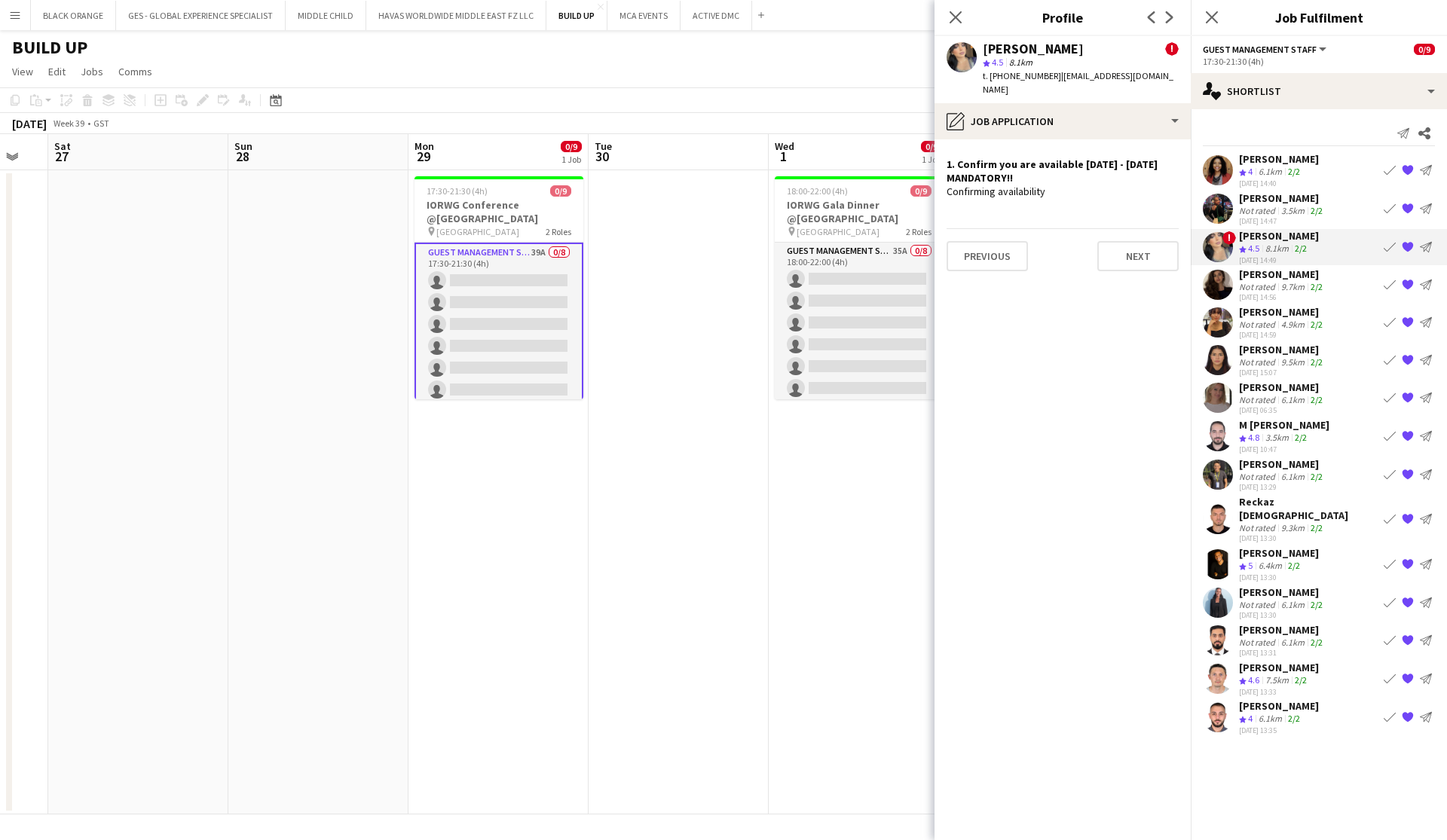
click at [789, 293] on div "[DATE] 14:56" at bounding box center [1283, 297] width 87 height 10
click at [789, 326] on div "Not rated" at bounding box center [1258, 324] width 39 height 11
click at [789, 360] on div "Not rated" at bounding box center [1258, 362] width 39 height 11
click at [789, 370] on div "[DATE] 15:07" at bounding box center [1283, 372] width 87 height 10
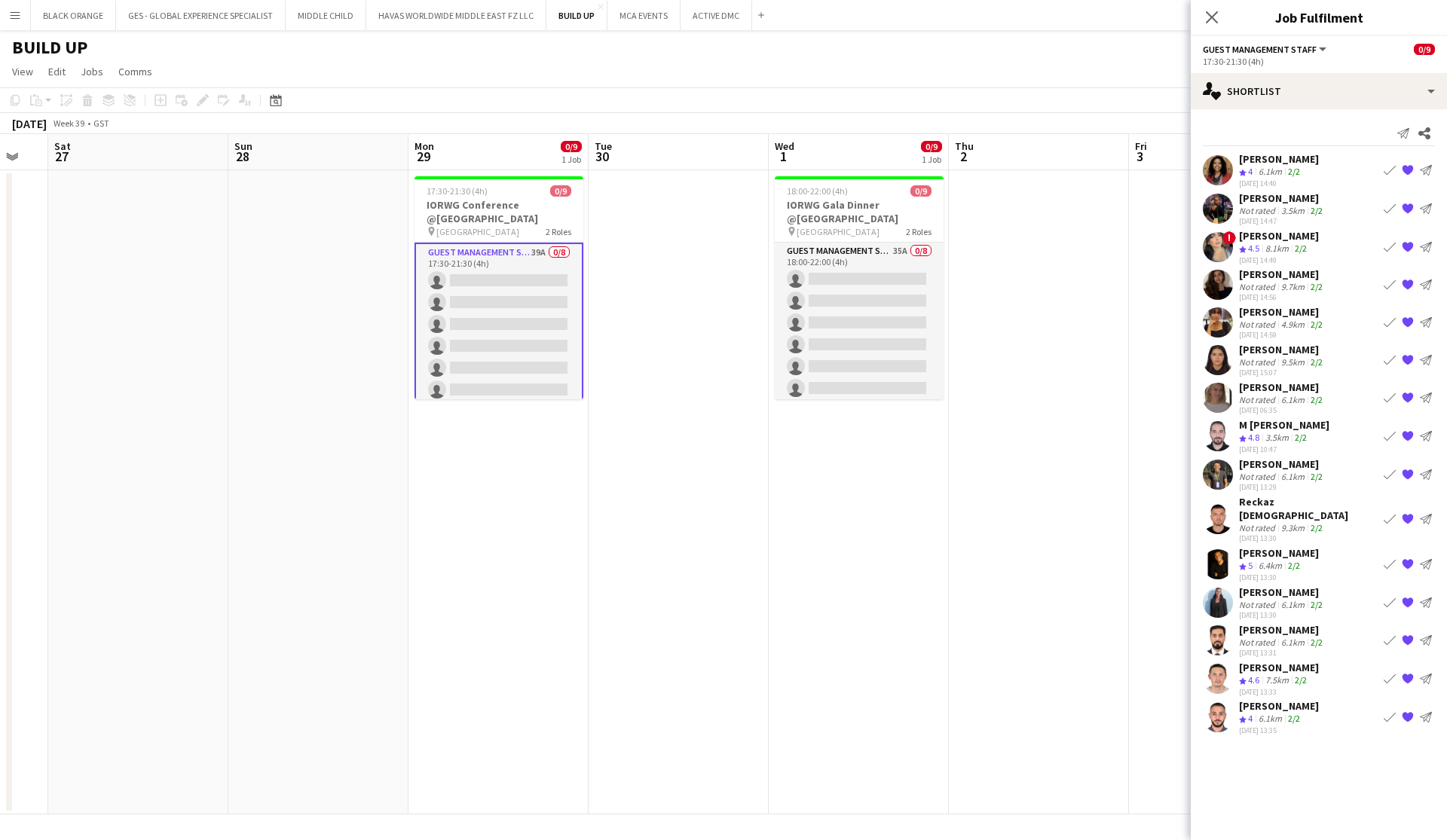
click at [789, 399] on div "Not rated" at bounding box center [1258, 400] width 39 height 11
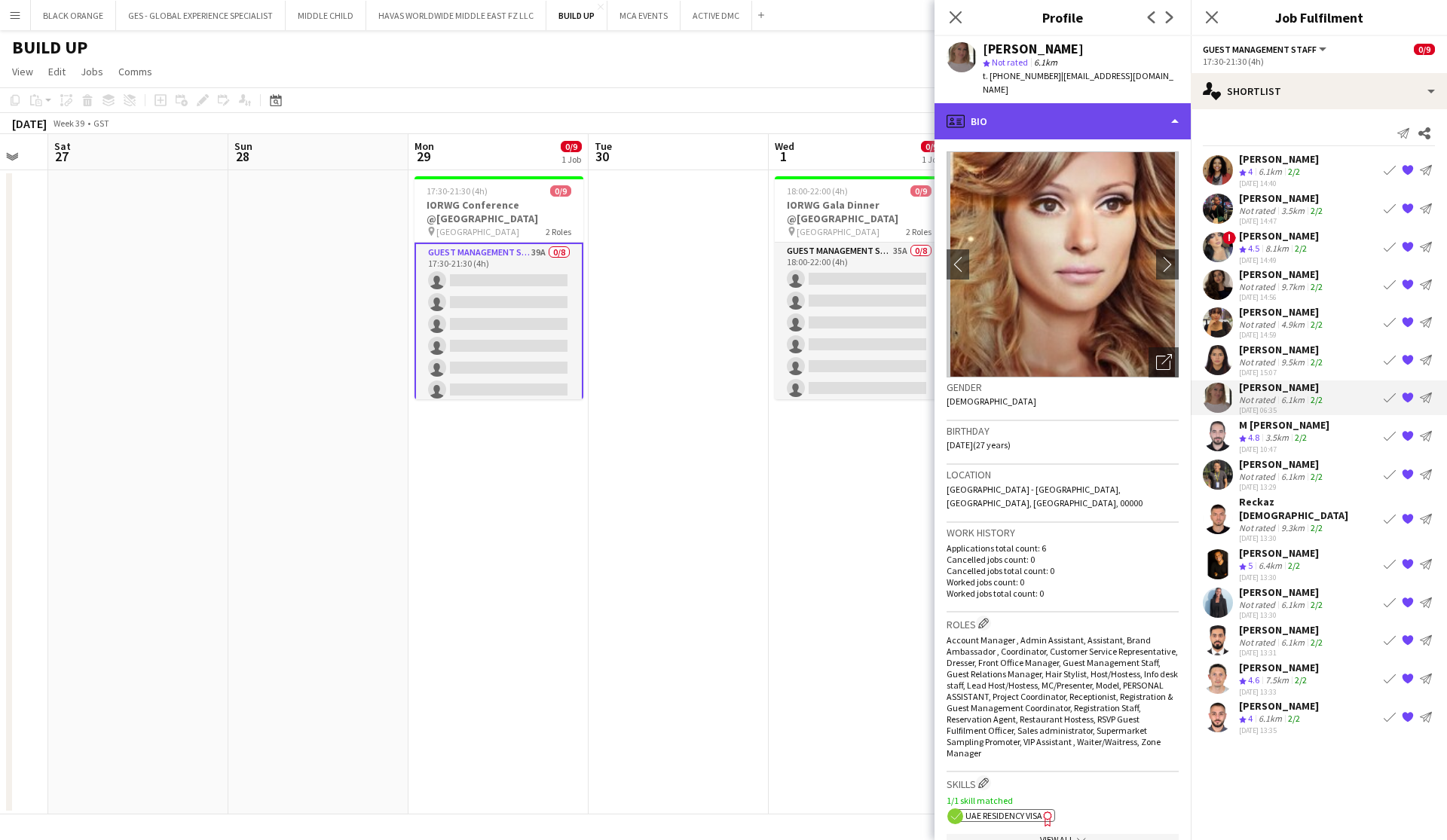
click at [789, 110] on div "profile Bio" at bounding box center [1063, 121] width 257 height 36
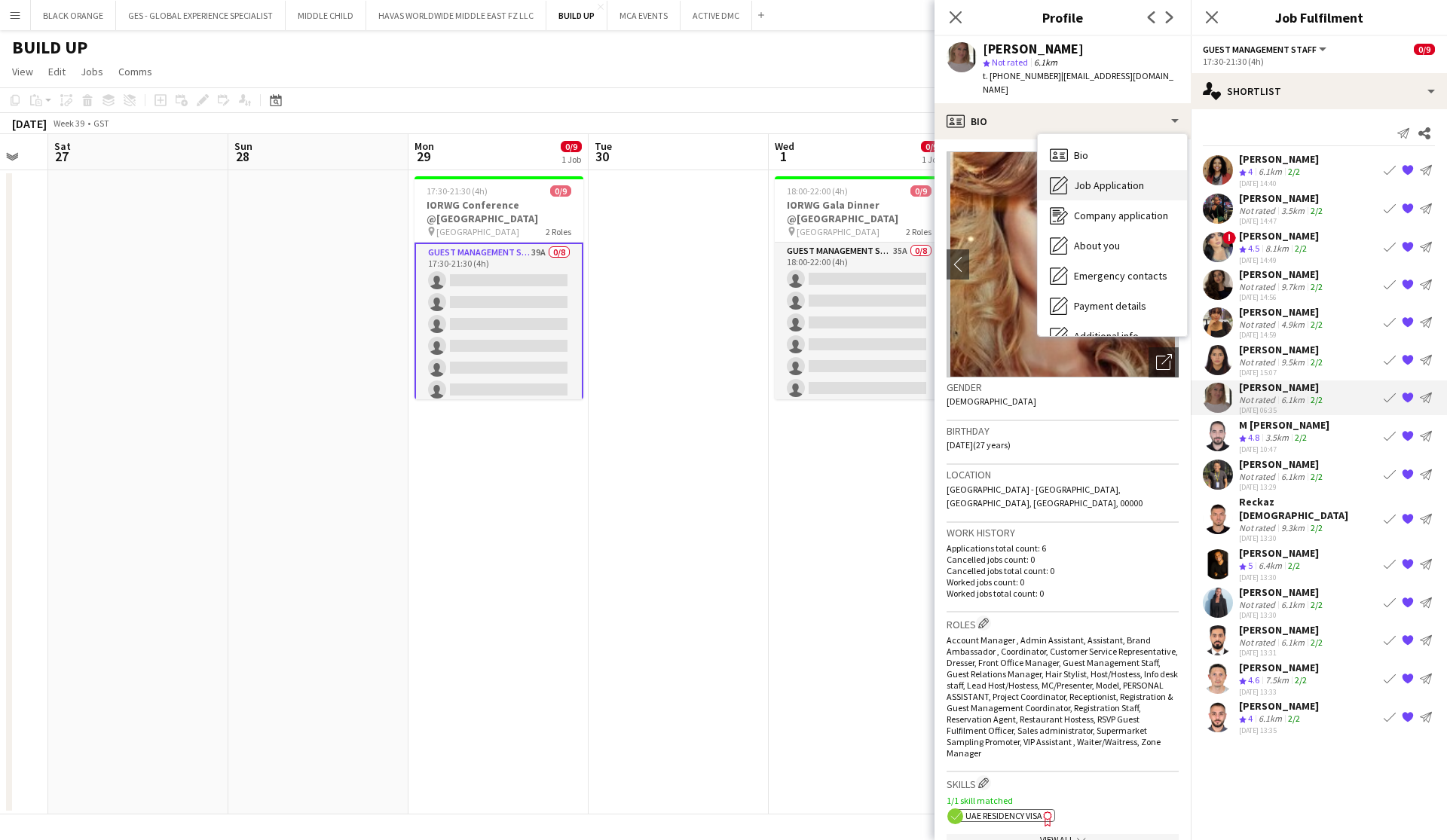
click at [789, 179] on span "Job Application" at bounding box center [1109, 185] width 70 height 14
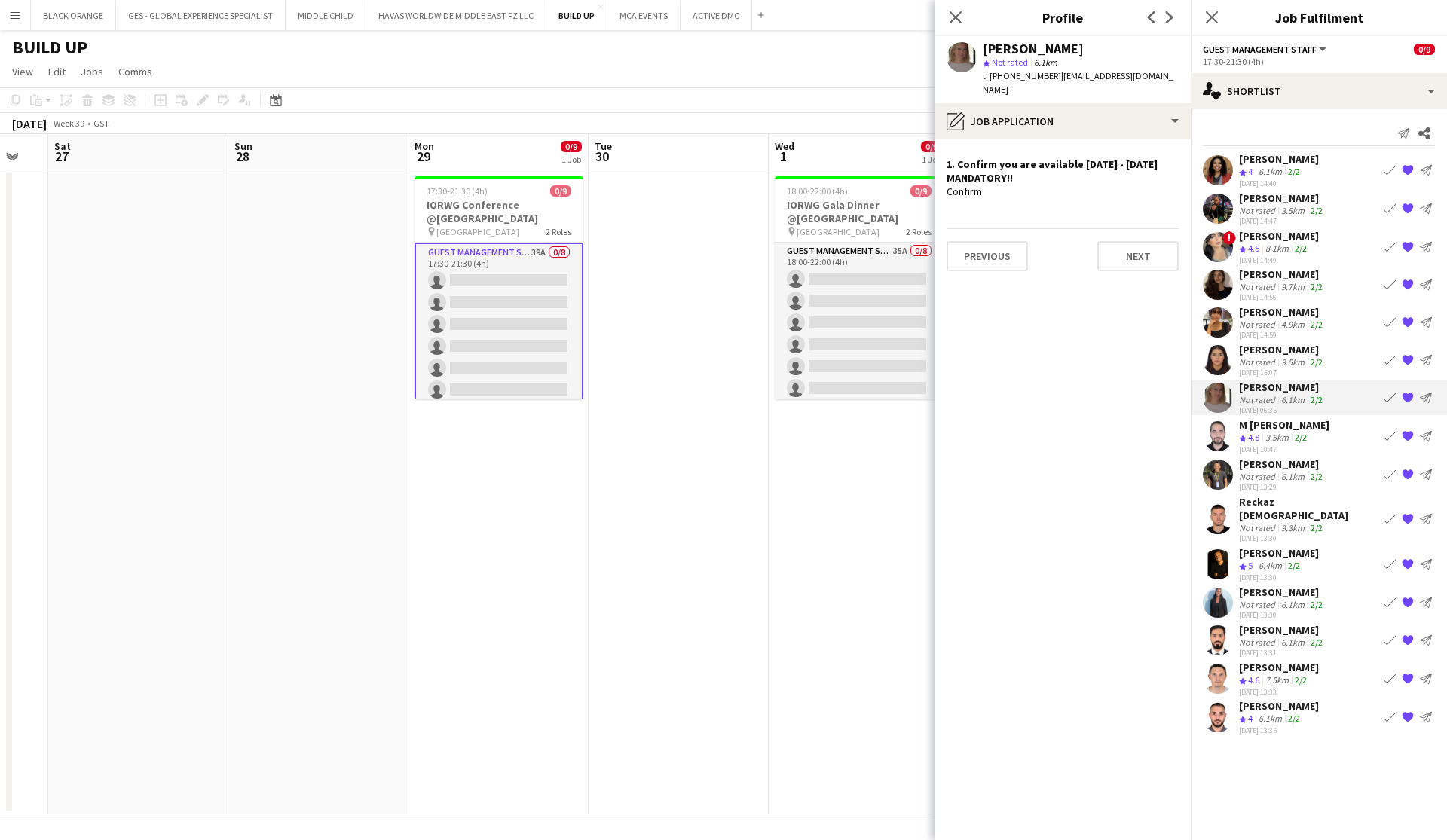
click at [789, 442] on div "3.5km" at bounding box center [1277, 438] width 29 height 13
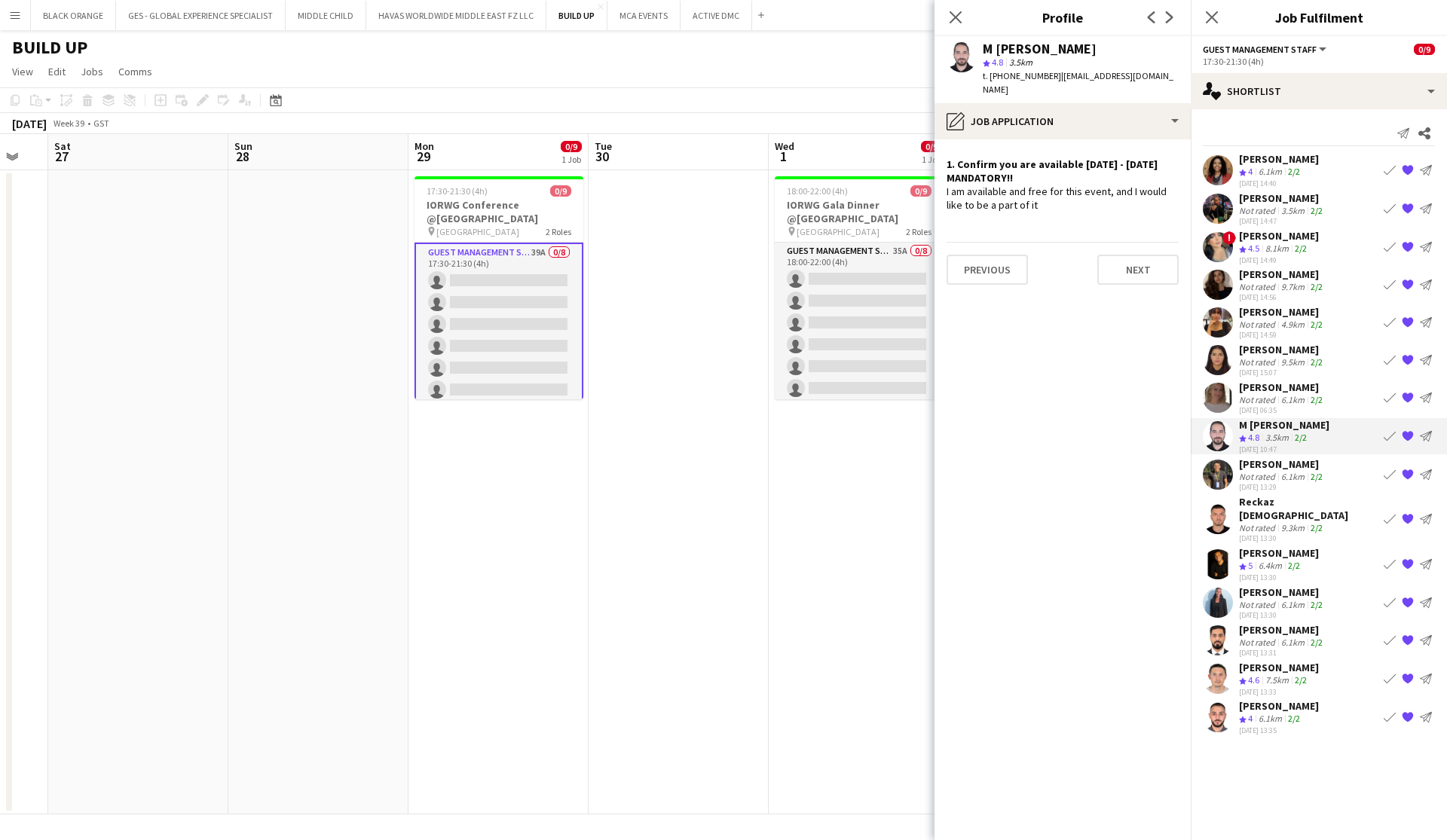
click at [789, 471] on div "Not rated" at bounding box center [1258, 477] width 39 height 11
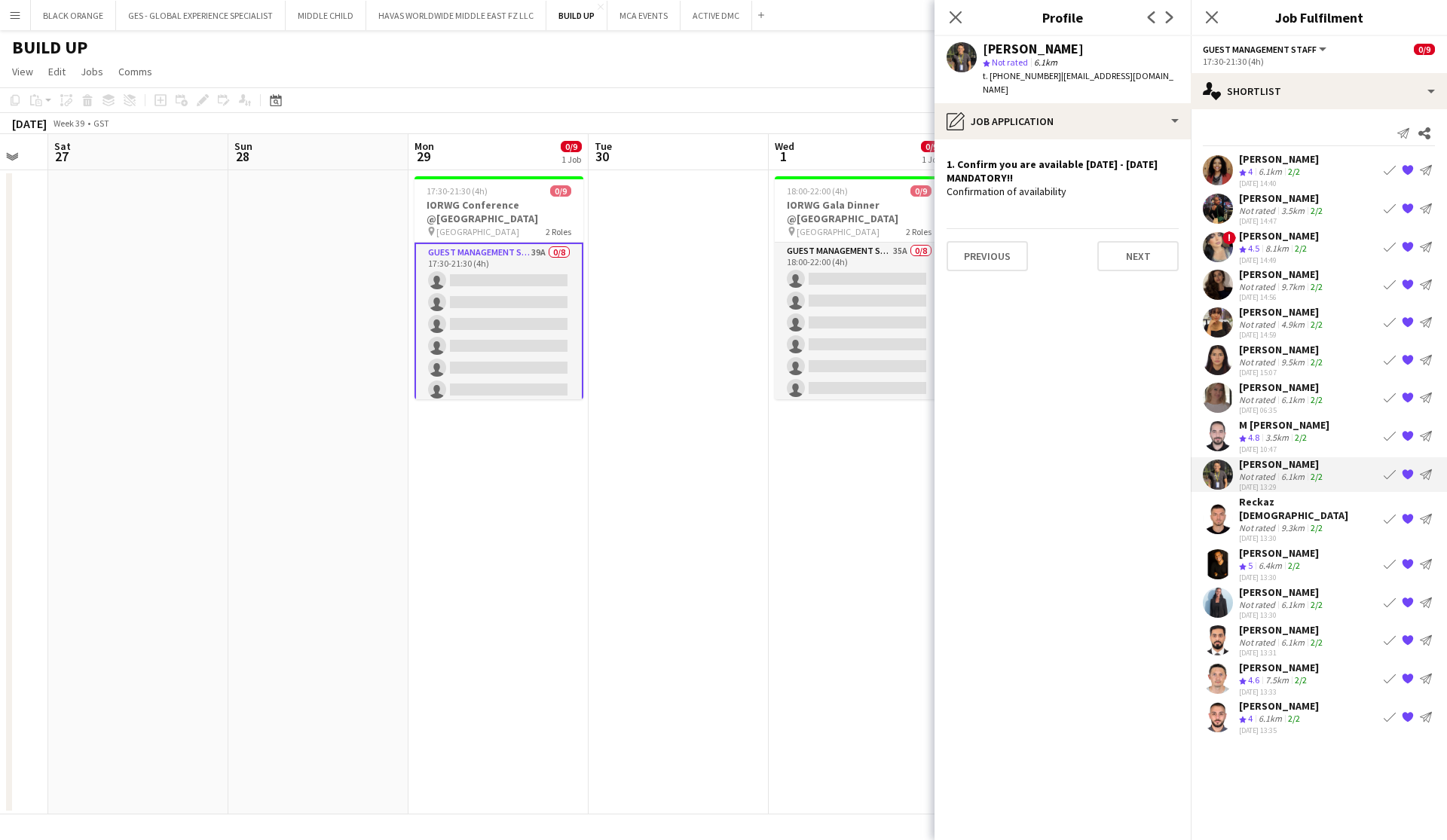
click at [789, 522] on div "Not rated" at bounding box center [1258, 527] width 39 height 11
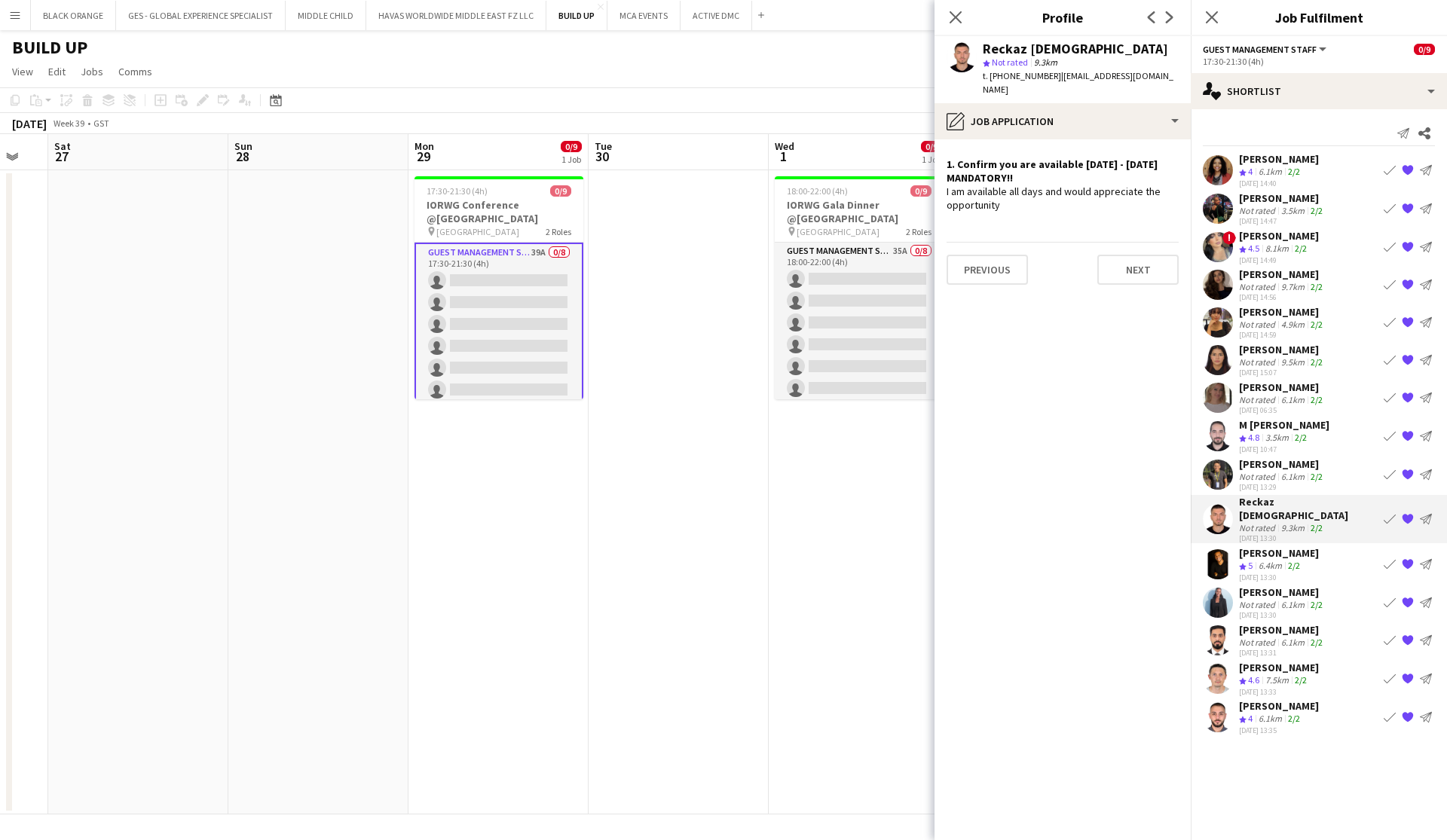
click at [789, 560] on div "6.4km" at bounding box center [1270, 566] width 29 height 13
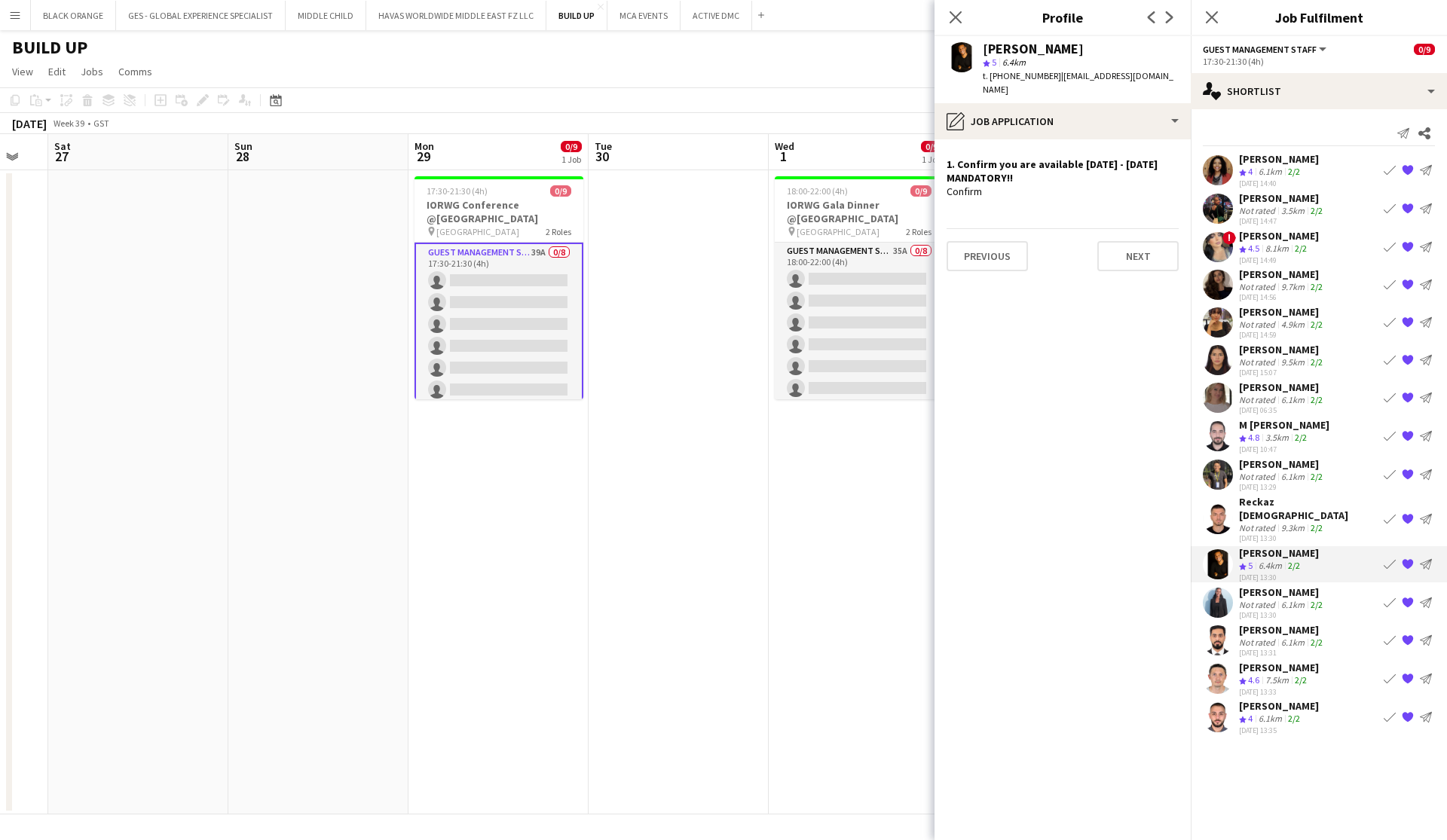
click at [789, 599] on div "Not rated" at bounding box center [1258, 604] width 39 height 11
click at [789, 636] on div "Not rated" at bounding box center [1258, 642] width 39 height 11
click at [789, 674] on div "7.5km" at bounding box center [1277, 681] width 29 height 13
click at [789, 712] on div "6.1km" at bounding box center [1270, 719] width 29 height 13
click at [789, 16] on icon at bounding box center [956, 17] width 15 height 14
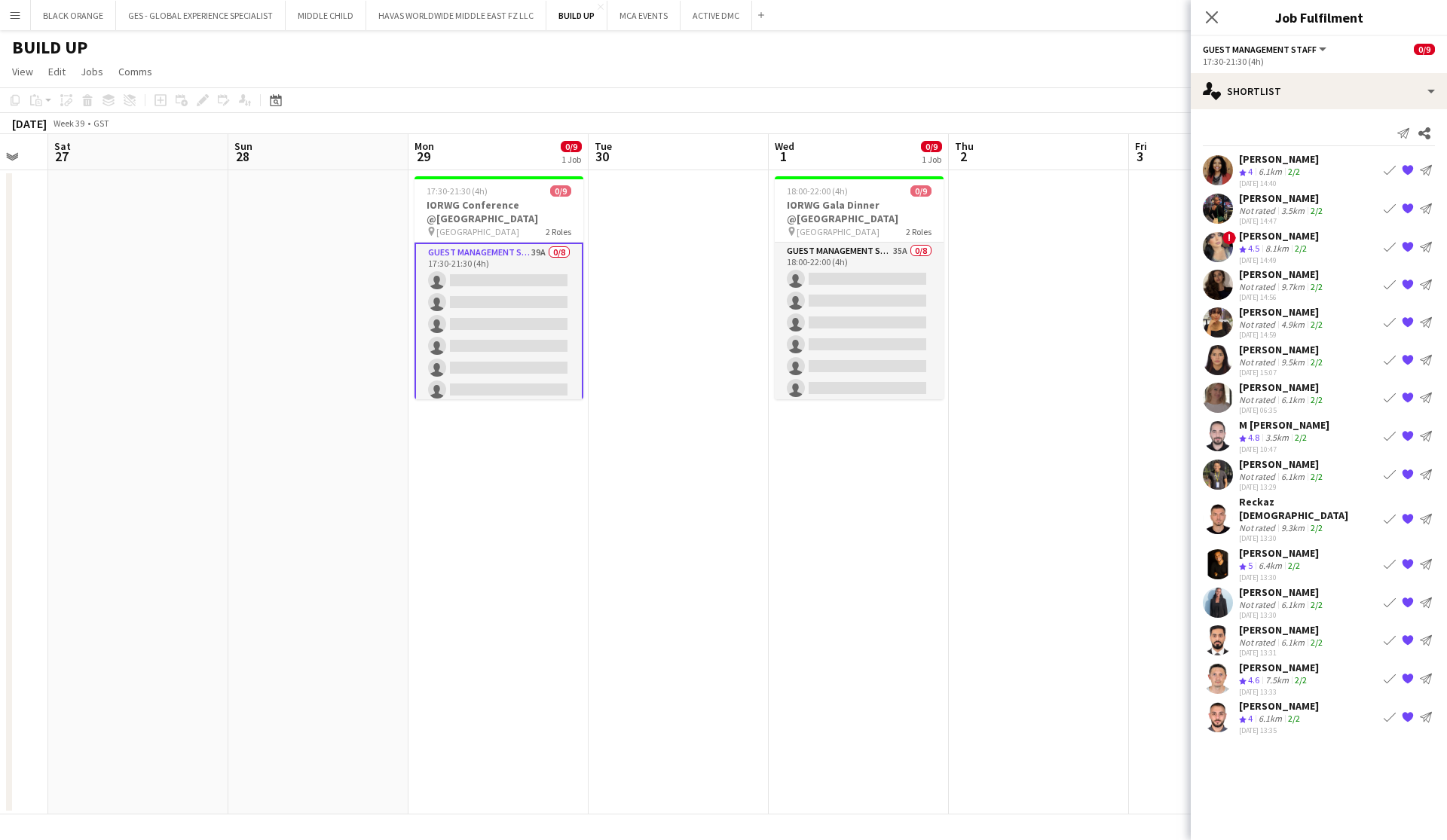
click at [789, 430] on app-date-cell at bounding box center [1039, 492] width 180 height 644
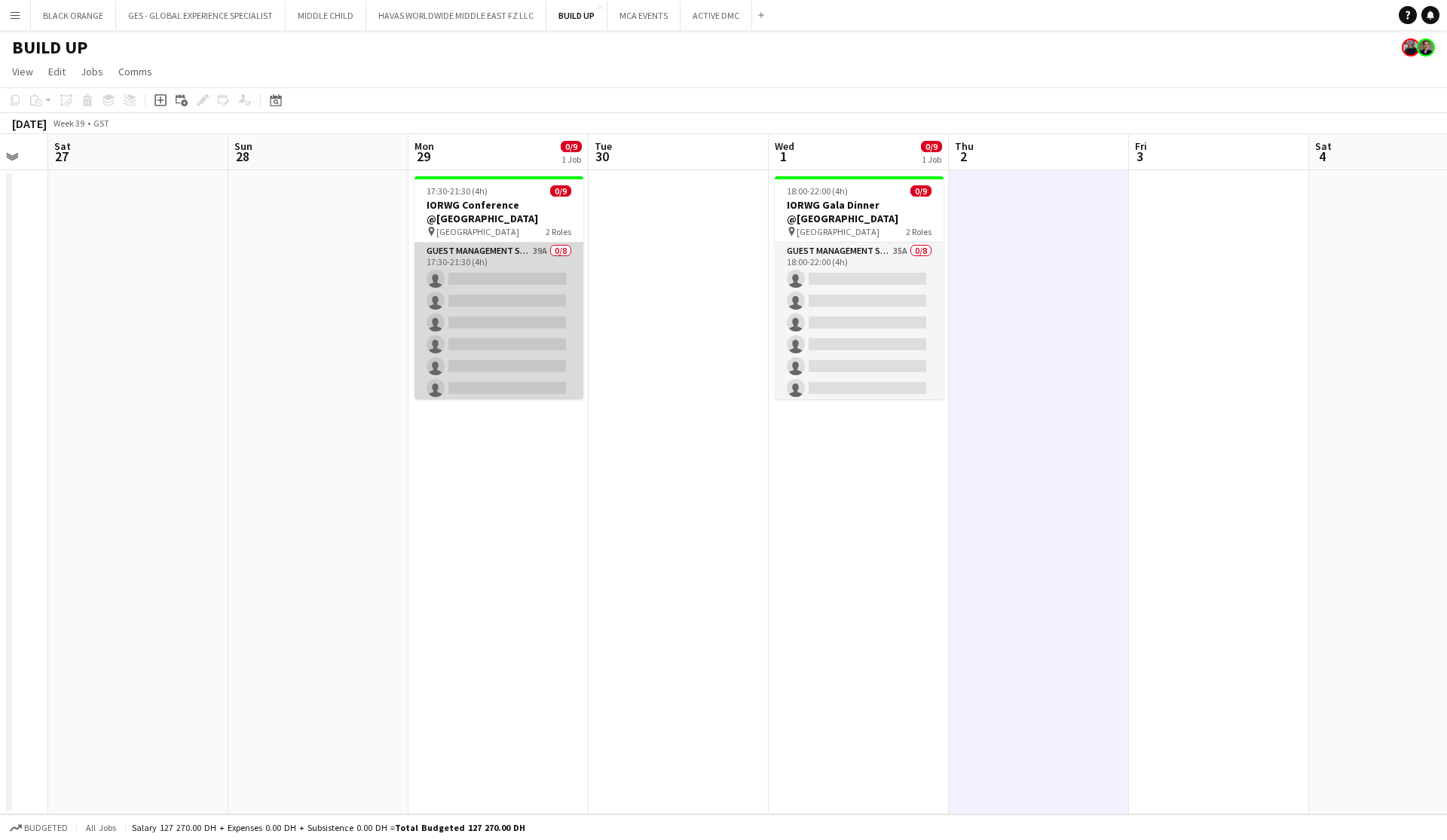
click at [490, 339] on app-card-role "Guest Management Staff 39A 0/8 17:30-21:30 (4h) single-neutral-actions single-n…" at bounding box center [499, 344] width 169 height 204
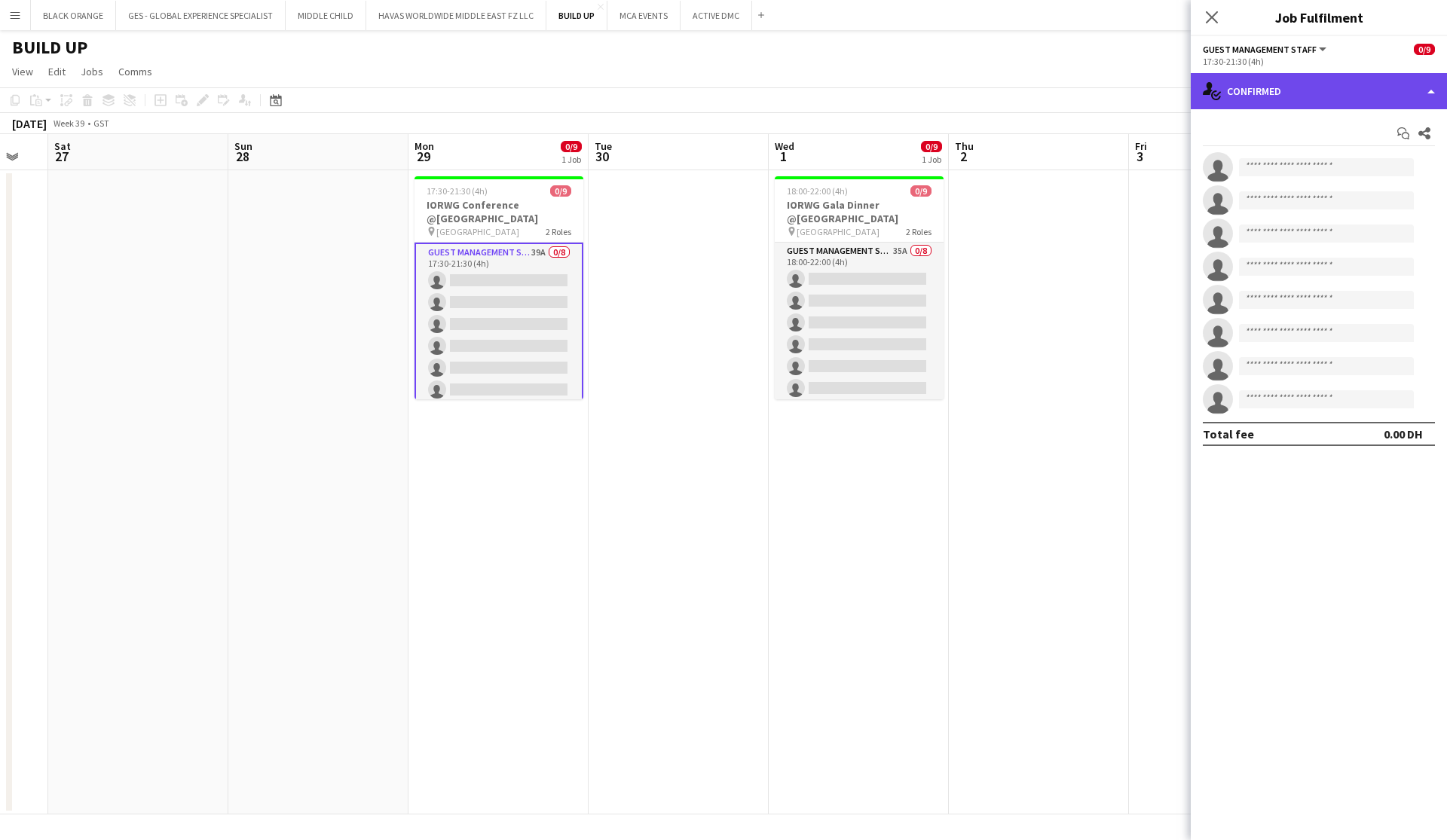
click at [789, 101] on div "single-neutral-actions-check-2 Confirmed" at bounding box center [1318, 92] width 257 height 36
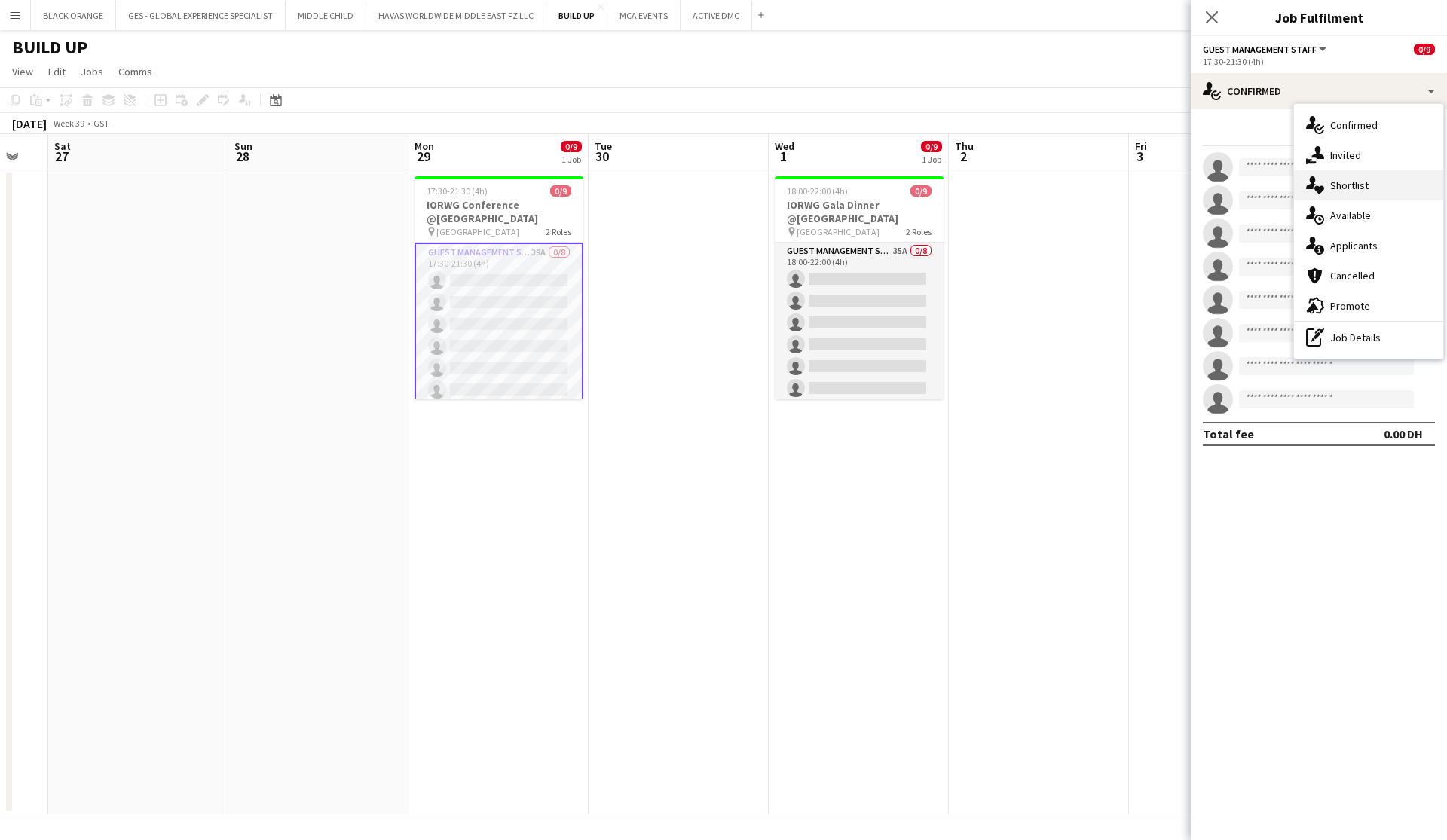
click at [789, 188] on span "Shortlist" at bounding box center [1349, 185] width 38 height 14
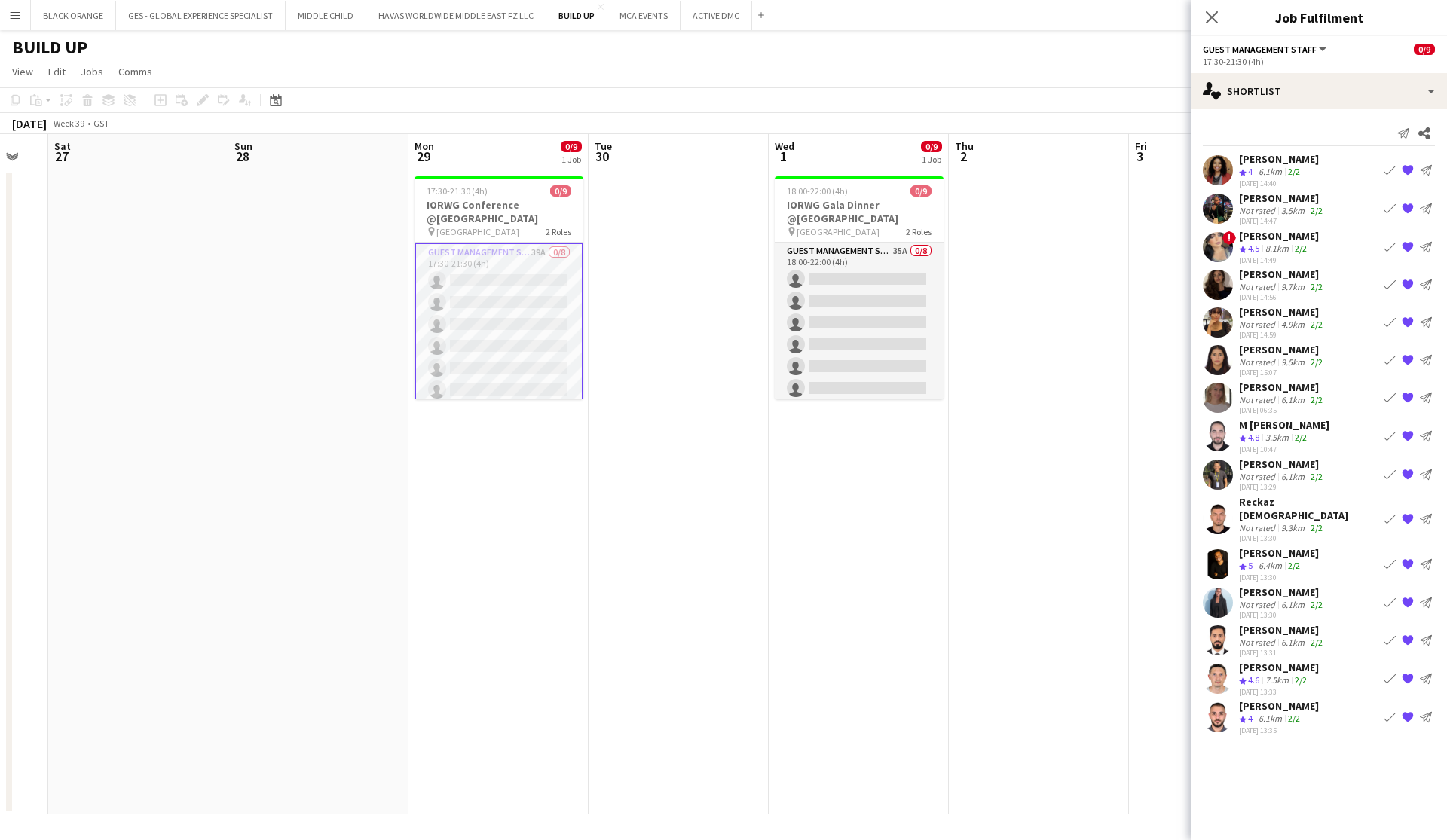
click at [789, 661] on div "[PERSON_NAME]" at bounding box center [1279, 667] width 80 height 14
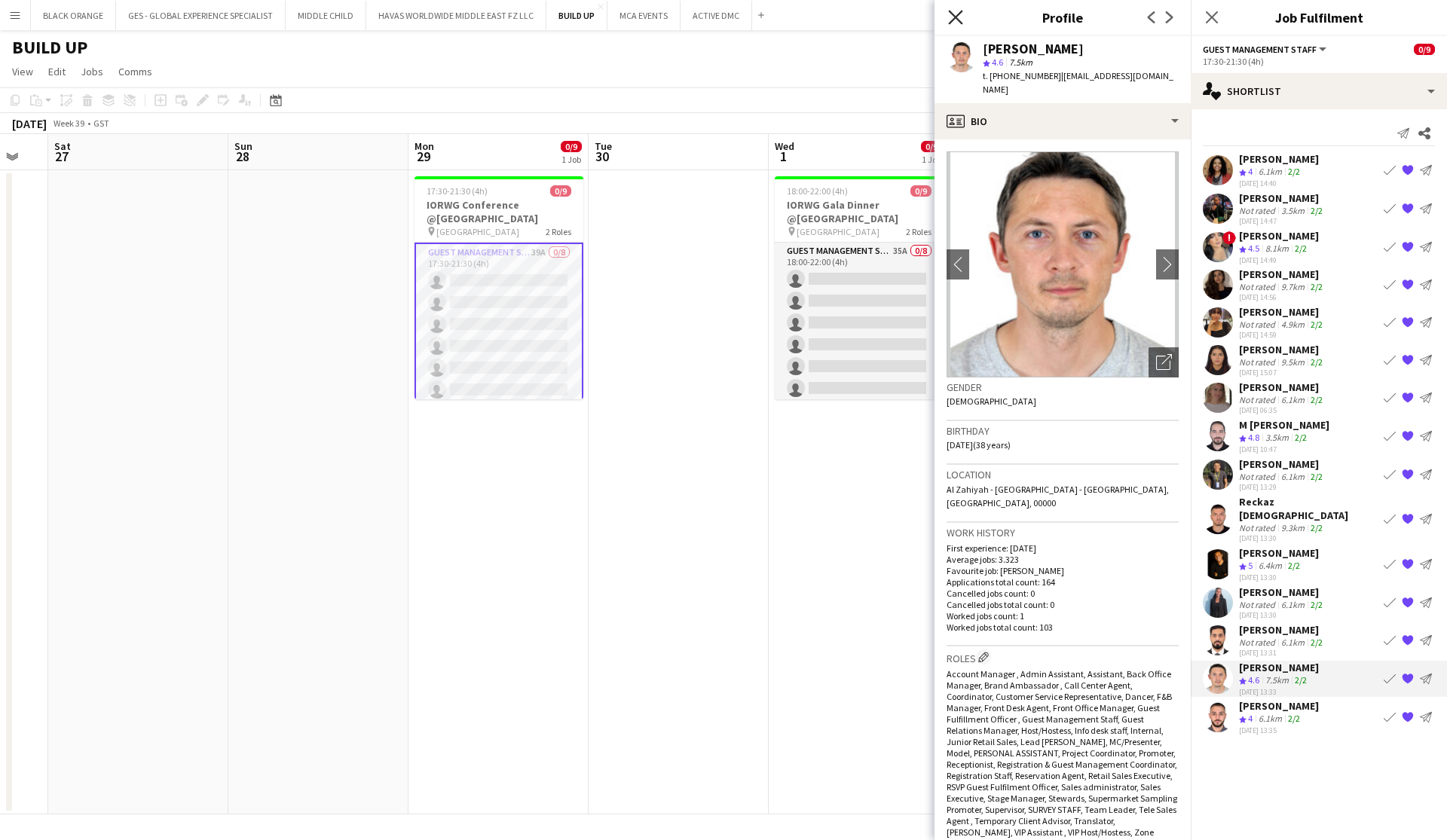
click at [789, 19] on icon at bounding box center [956, 17] width 15 height 14
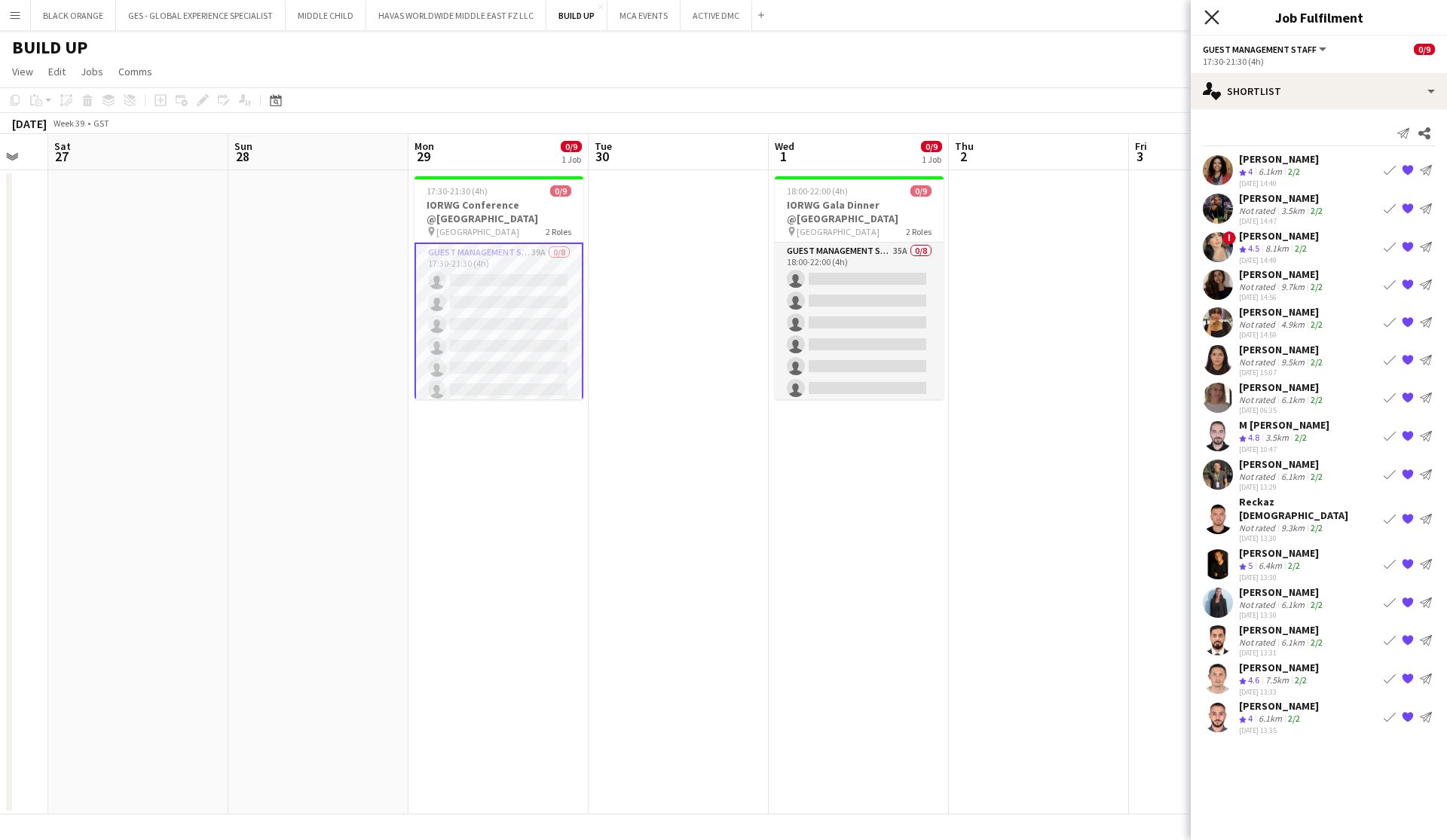
click at [789, 15] on icon at bounding box center [1211, 17] width 15 height 14
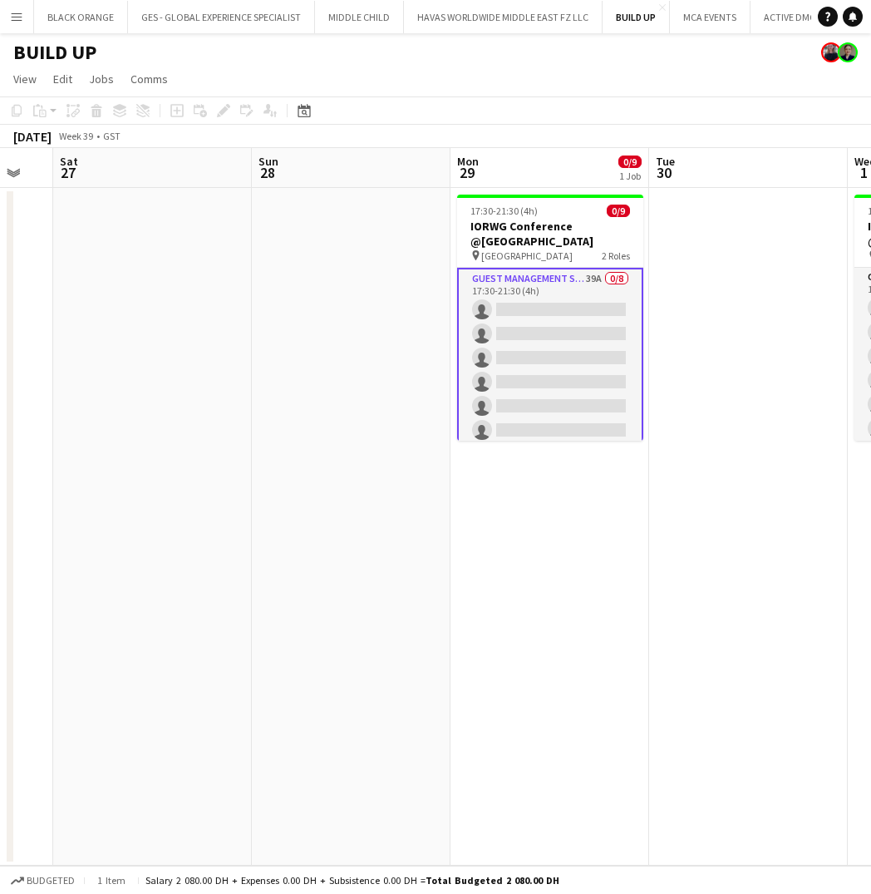
click at [550, 341] on app-card-role "Guest Management Staff 39A 0/8 17:30-21:30 (4h) single-neutral-actions single-n…" at bounding box center [550, 382] width 186 height 229
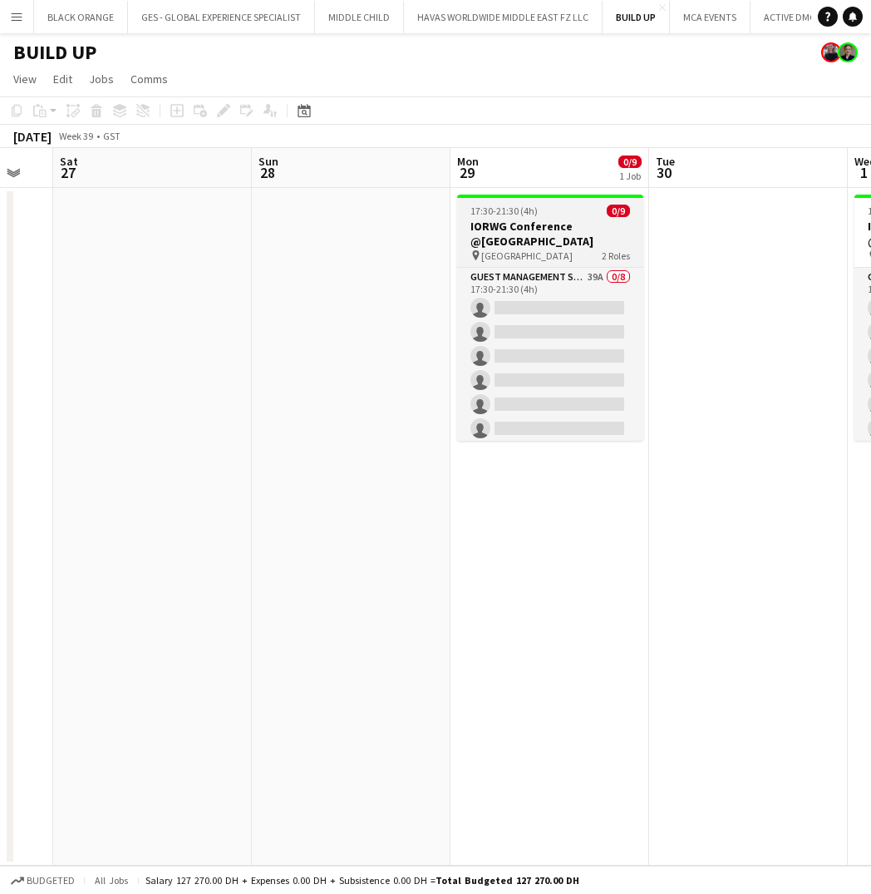
click at [540, 234] on h3 "IORWG Conference @[GEOGRAPHIC_DATA]" at bounding box center [550, 234] width 186 height 30
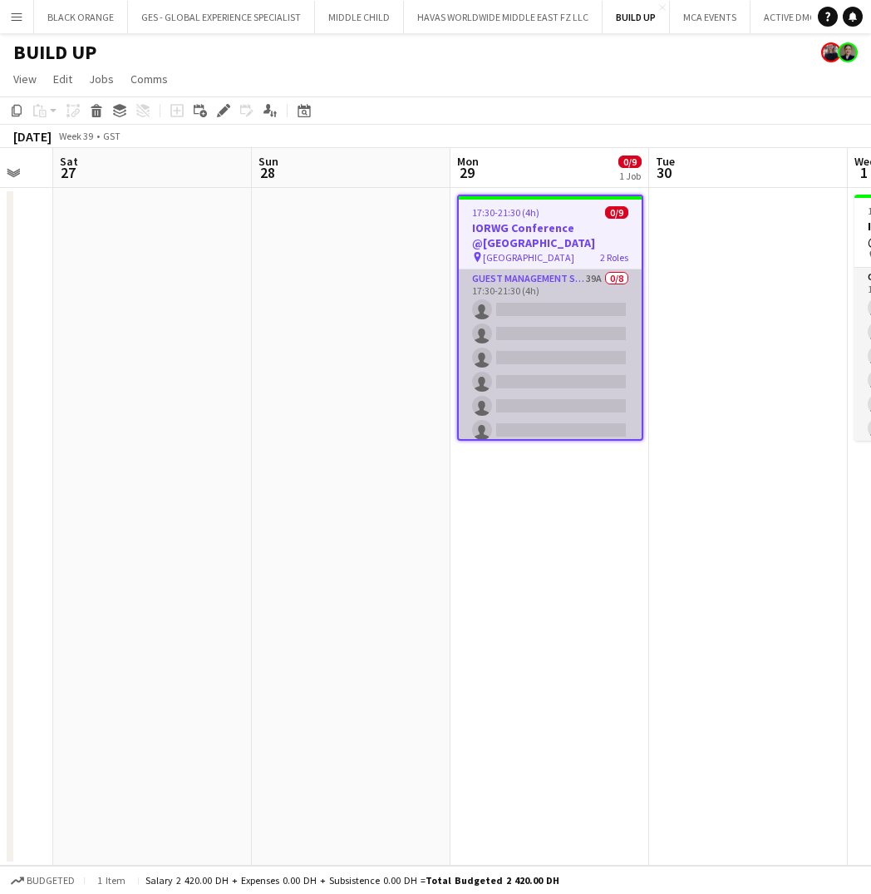
click at [540, 349] on app-card-role "Guest Management Staff 39A 0/8 17:30-21:30 (4h) single-neutral-actions single-n…" at bounding box center [550, 381] width 183 height 225
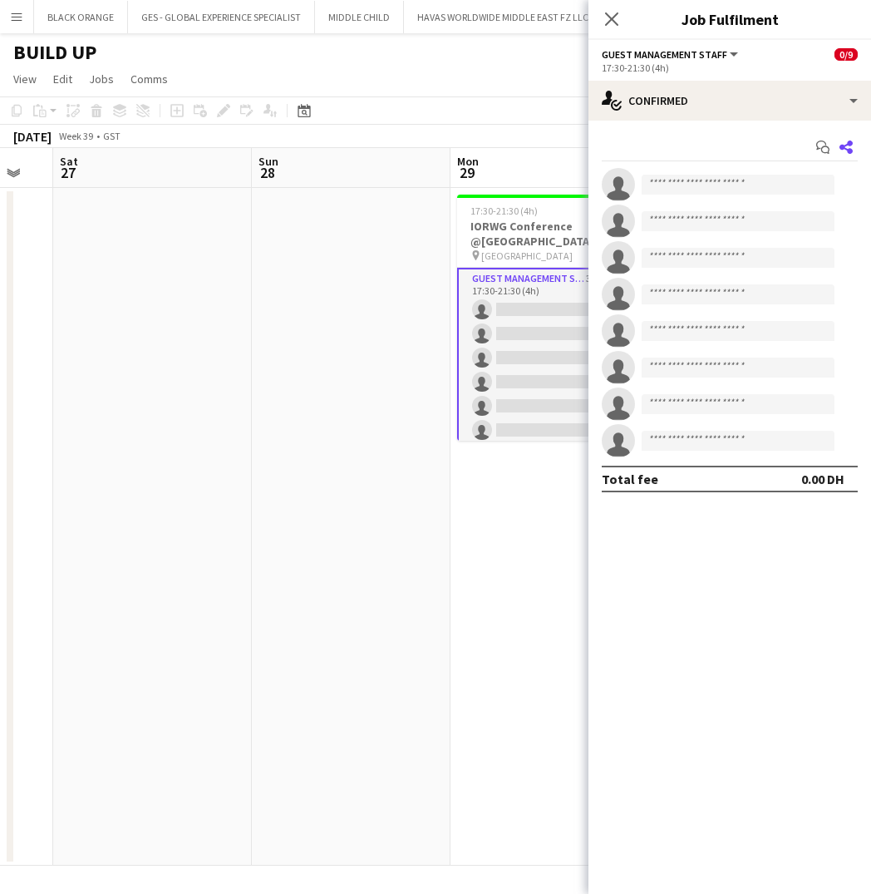
click at [845, 150] on icon "Share" at bounding box center [846, 146] width 13 height 13
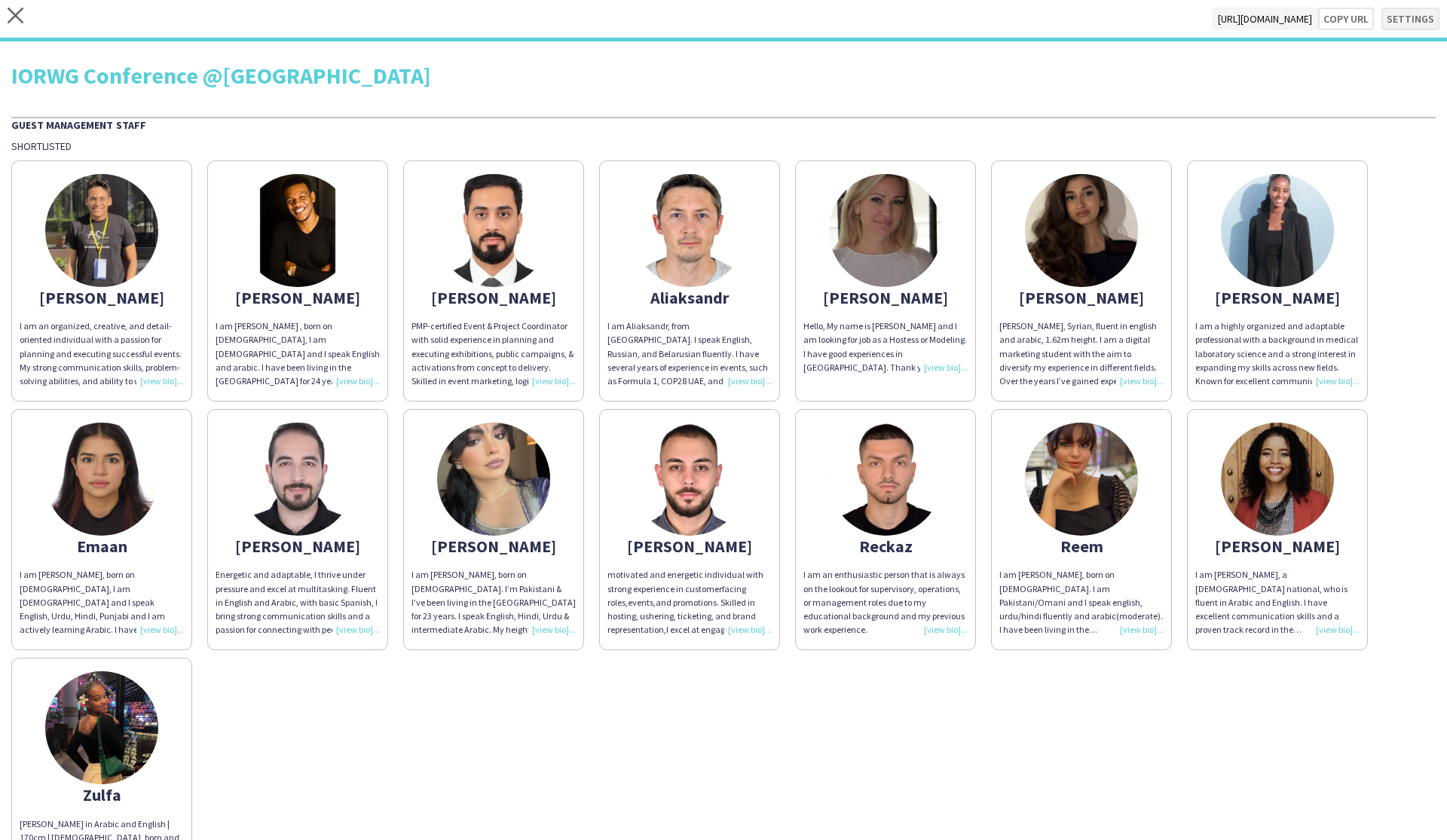
click at [789, 22] on button "Settings" at bounding box center [1411, 18] width 58 height 23
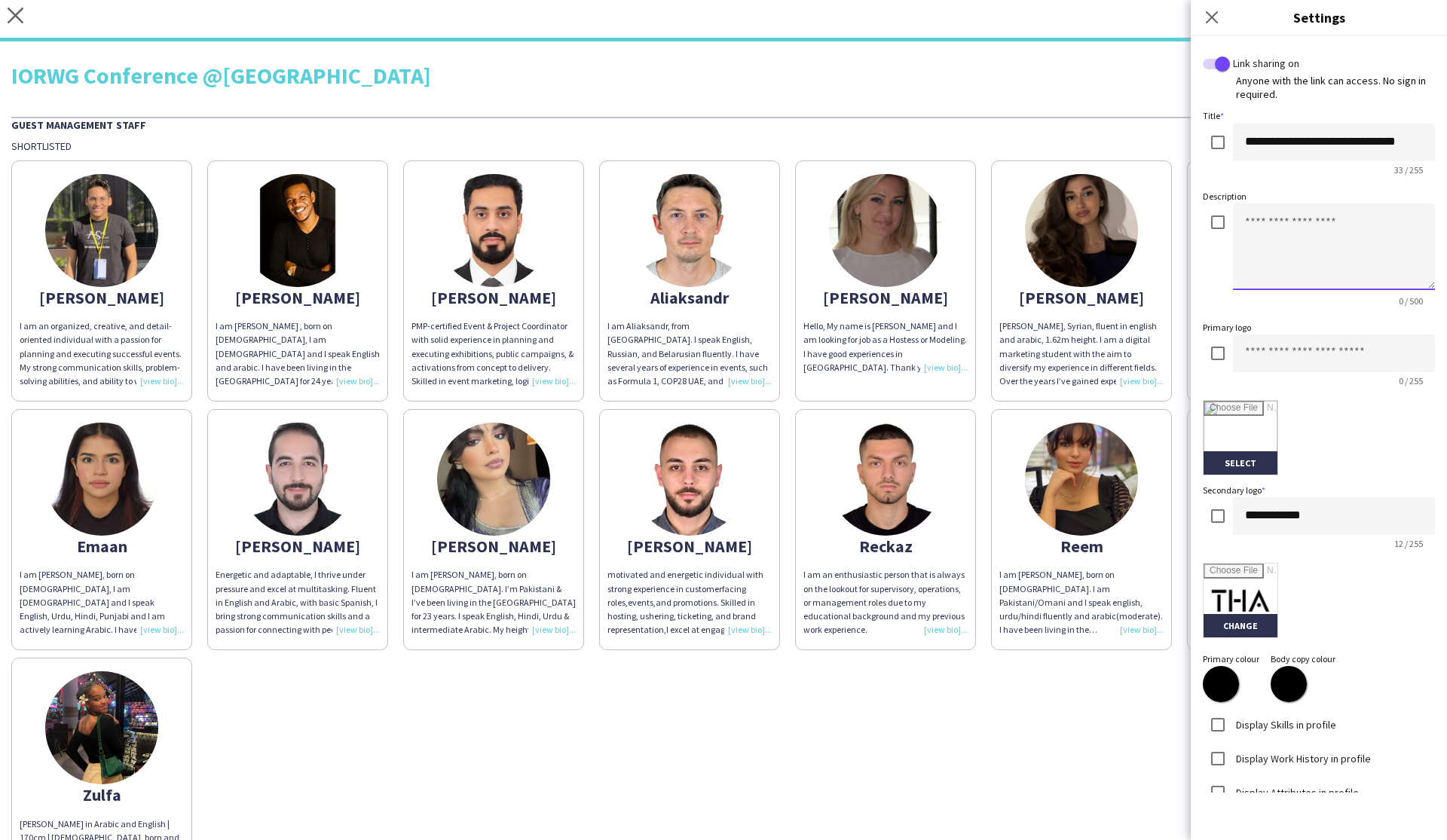
click at [789, 246] on textarea at bounding box center [1334, 246] width 202 height 87
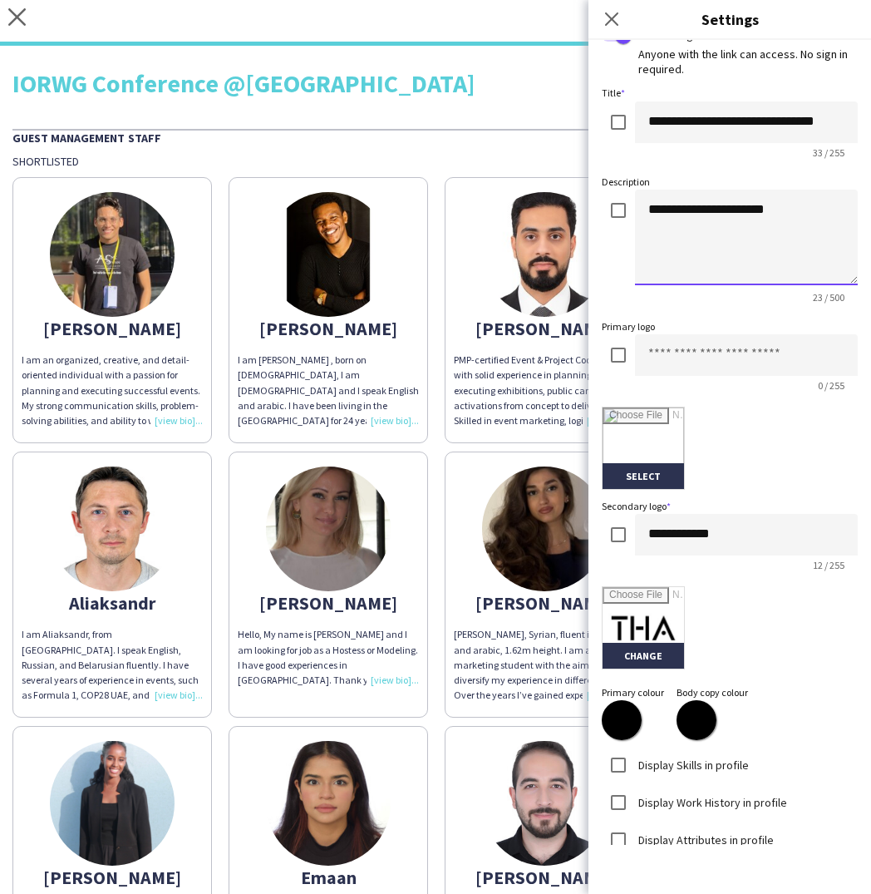
scroll to position [42, 0]
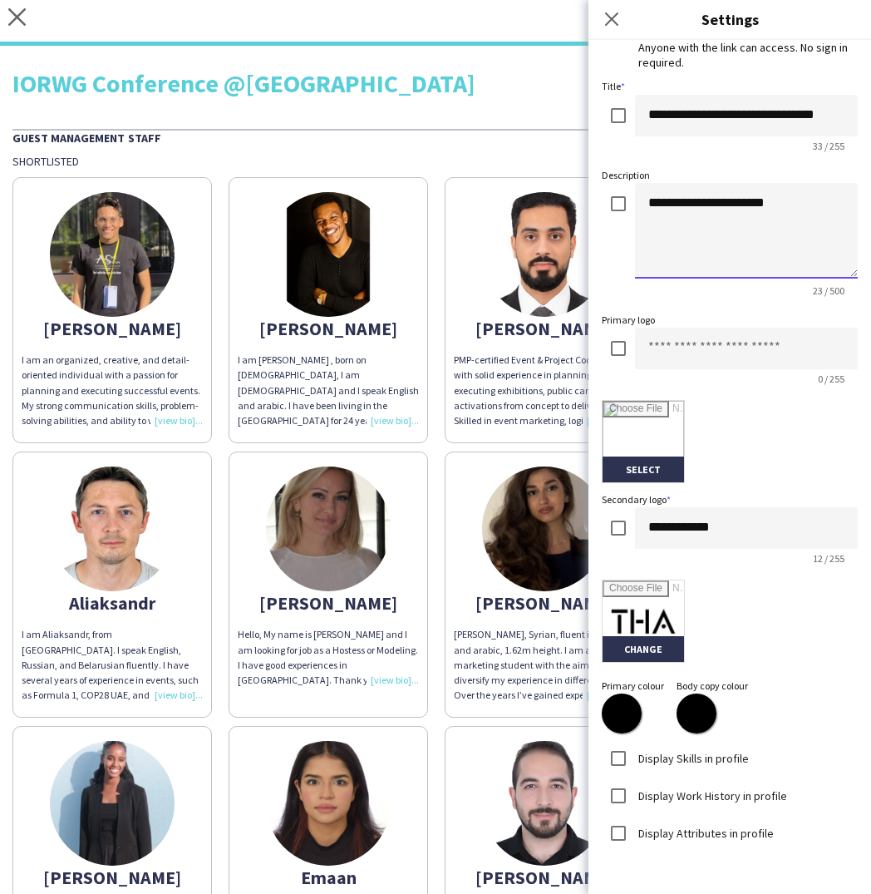
type textarea "**********"
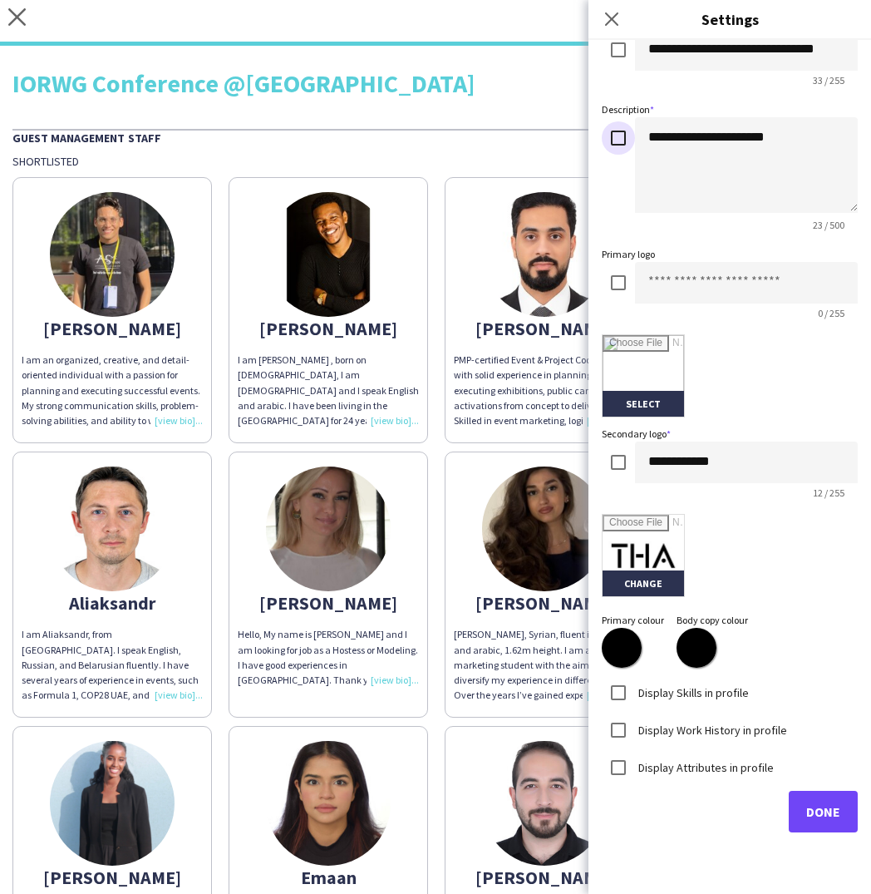
scroll to position [106, 0]
click at [817, 816] on span "Done" at bounding box center [823, 812] width 34 height 17
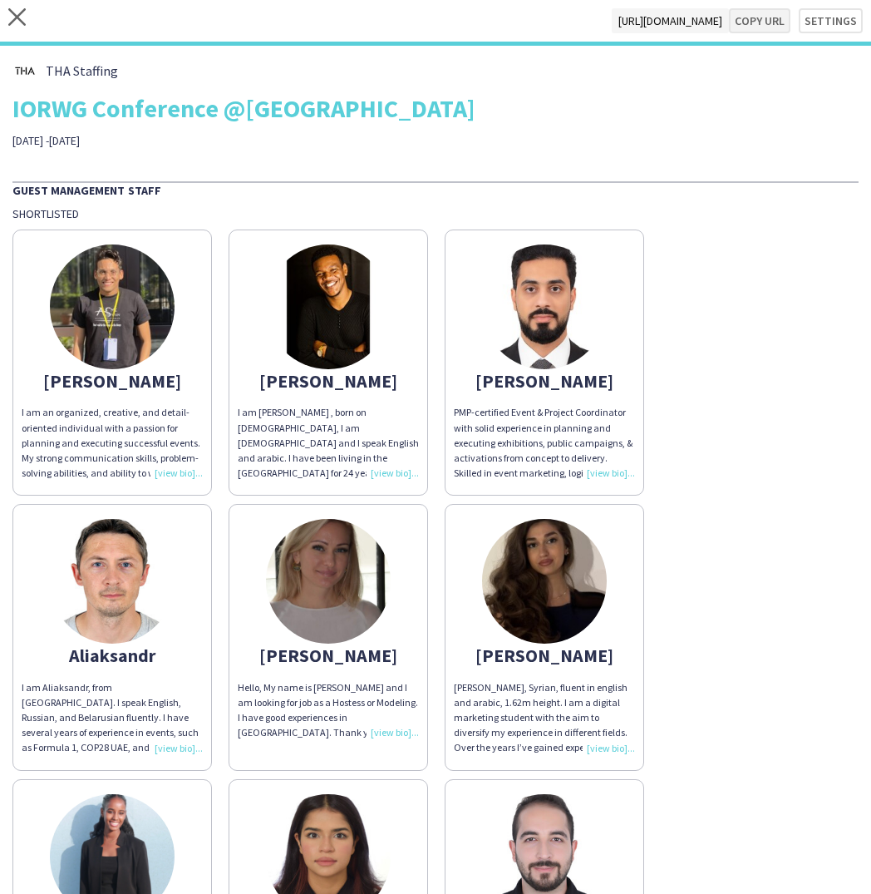
click at [762, 27] on button "Copy url" at bounding box center [760, 20] width 62 height 25
click at [17, 18] on icon at bounding box center [16, 16] width 17 height 17
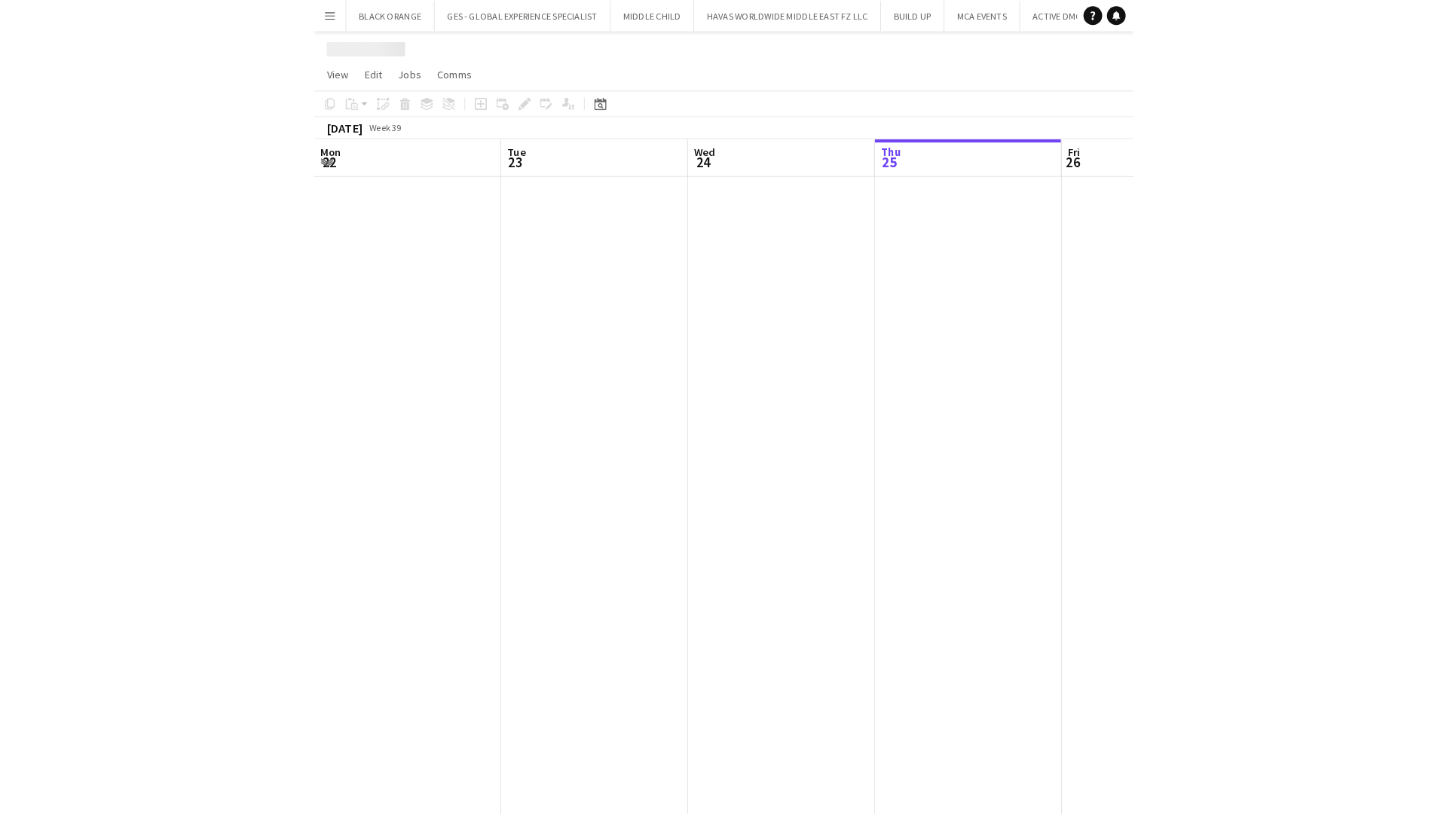
scroll to position [0, 360]
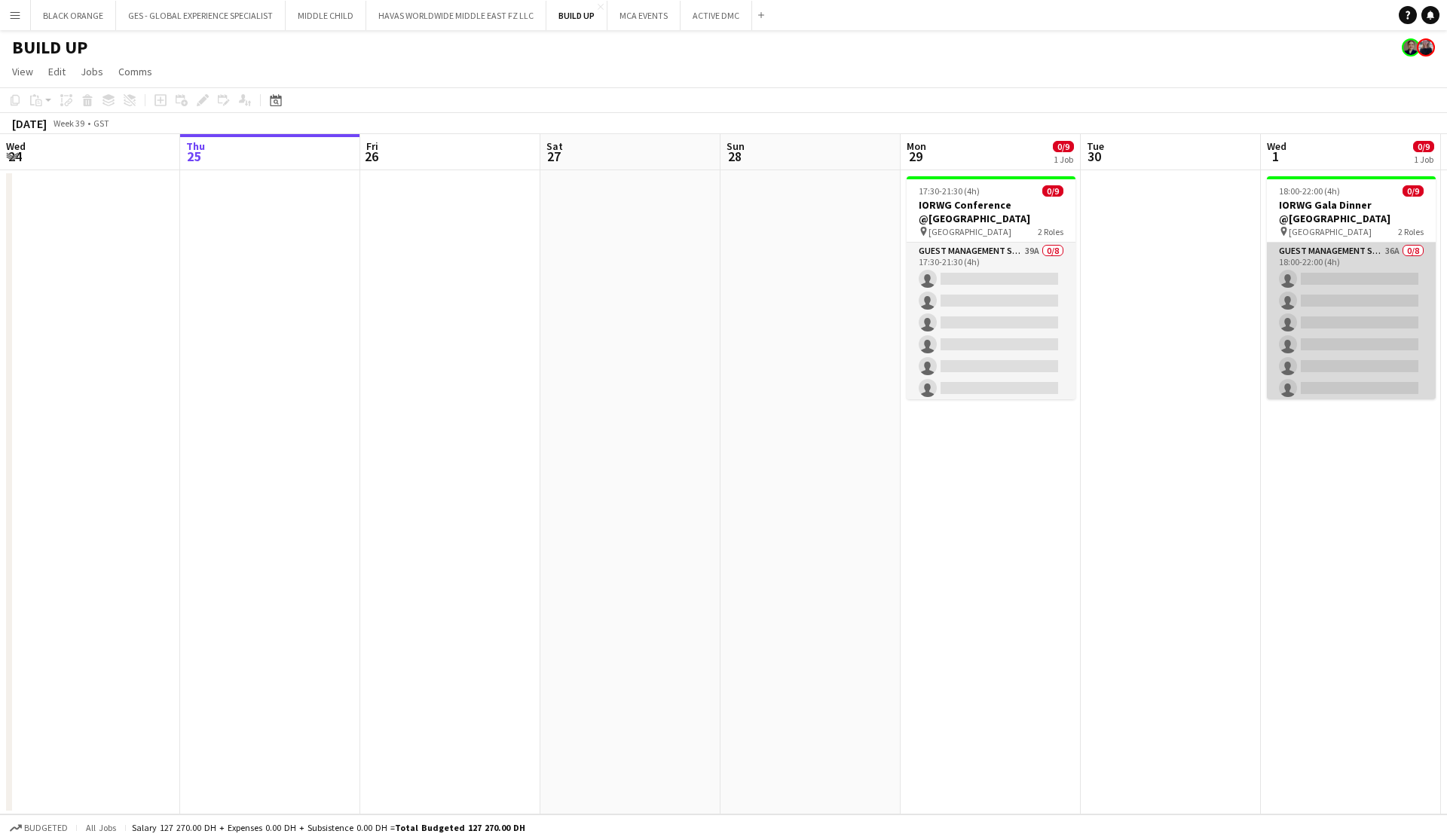
click at [789, 304] on app-card-role "Guest Management Staff 36A 0/8 18:00-22:00 (4h) single-neutral-actions single-n…" at bounding box center [1351, 344] width 169 height 204
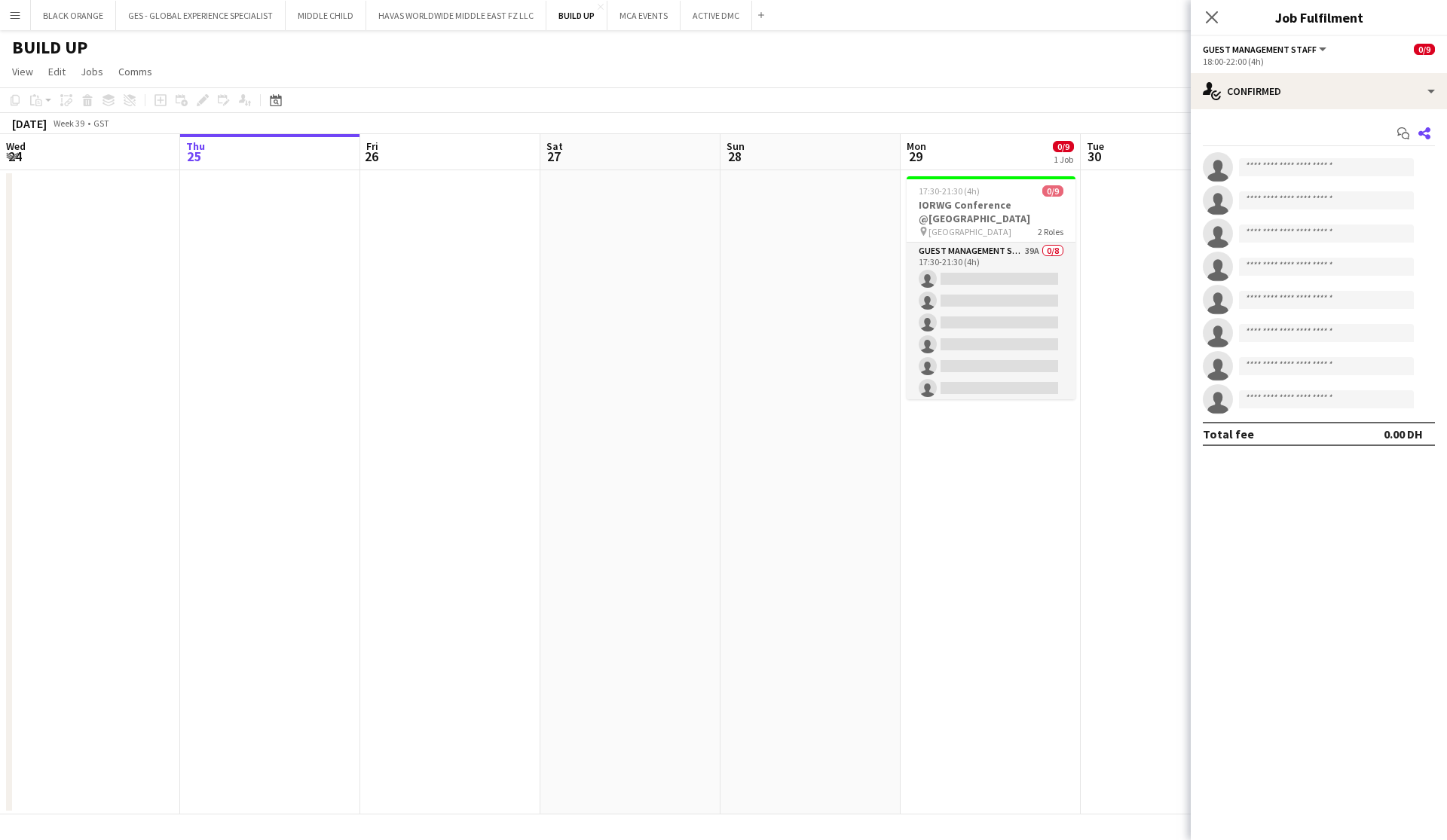
click at [789, 131] on icon at bounding box center [1423, 132] width 12 height 12
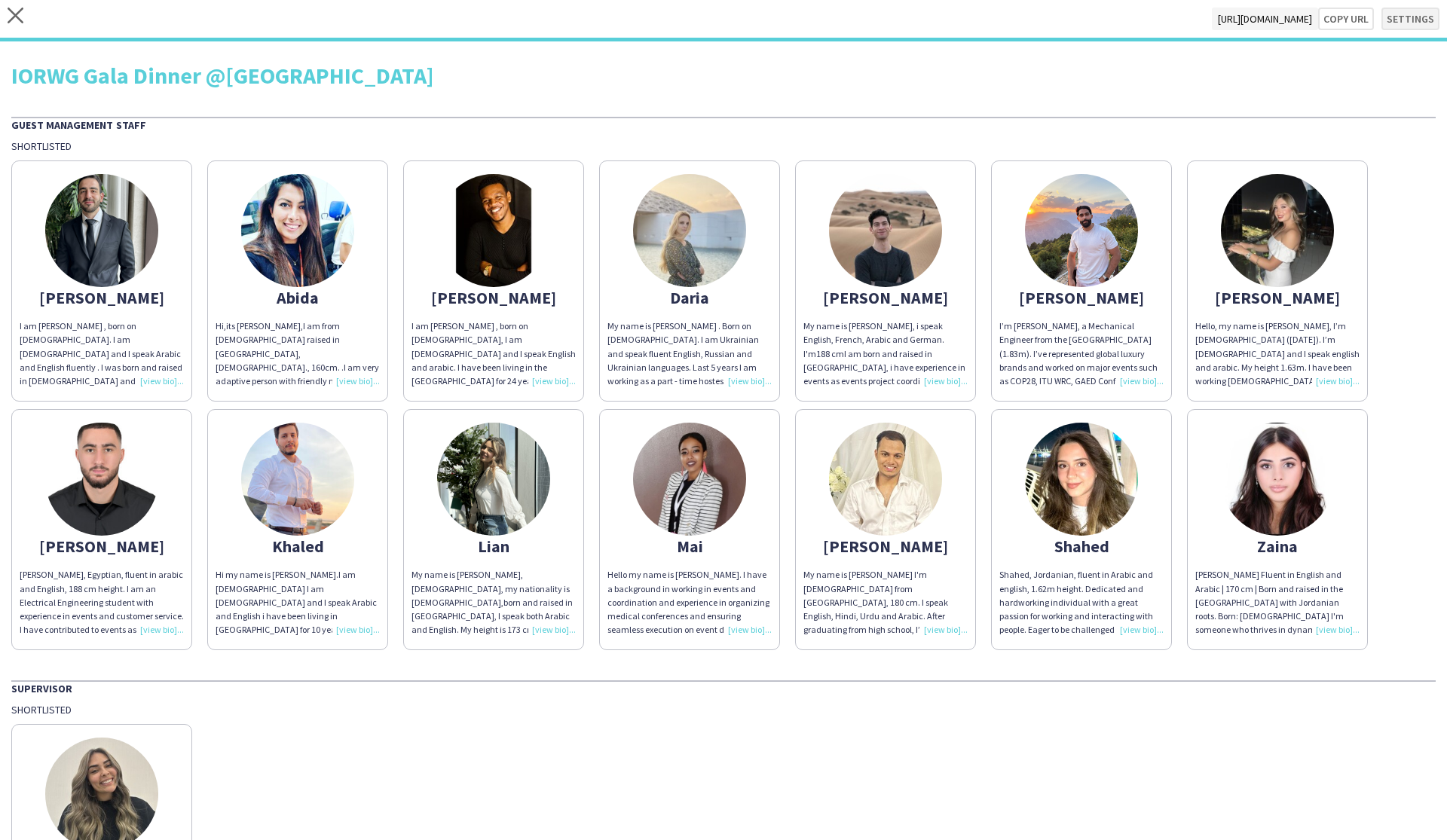
click at [789, 19] on button "Settings" at bounding box center [1411, 18] width 58 height 23
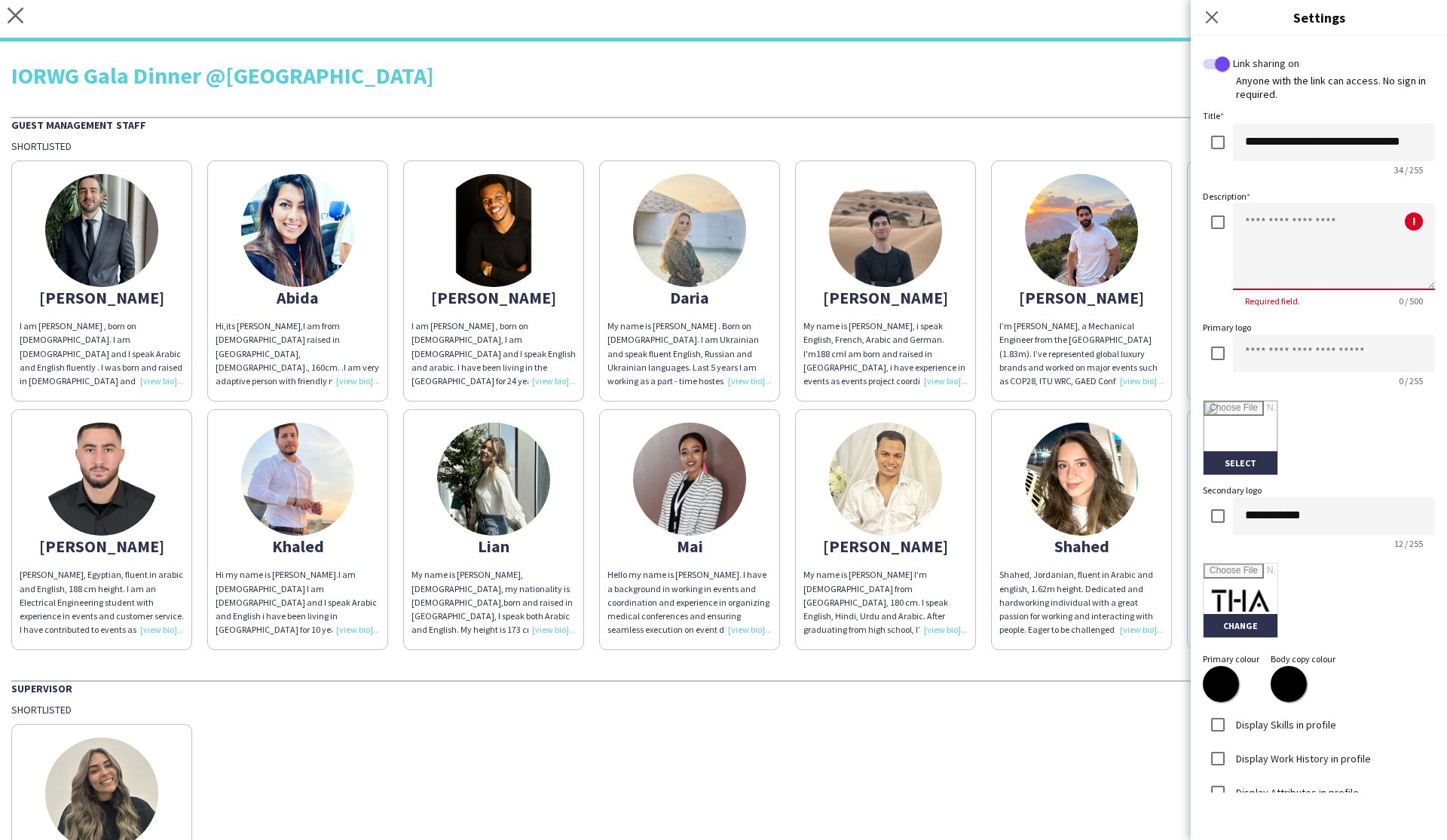
click at [789, 244] on textarea at bounding box center [1334, 246] width 202 height 87
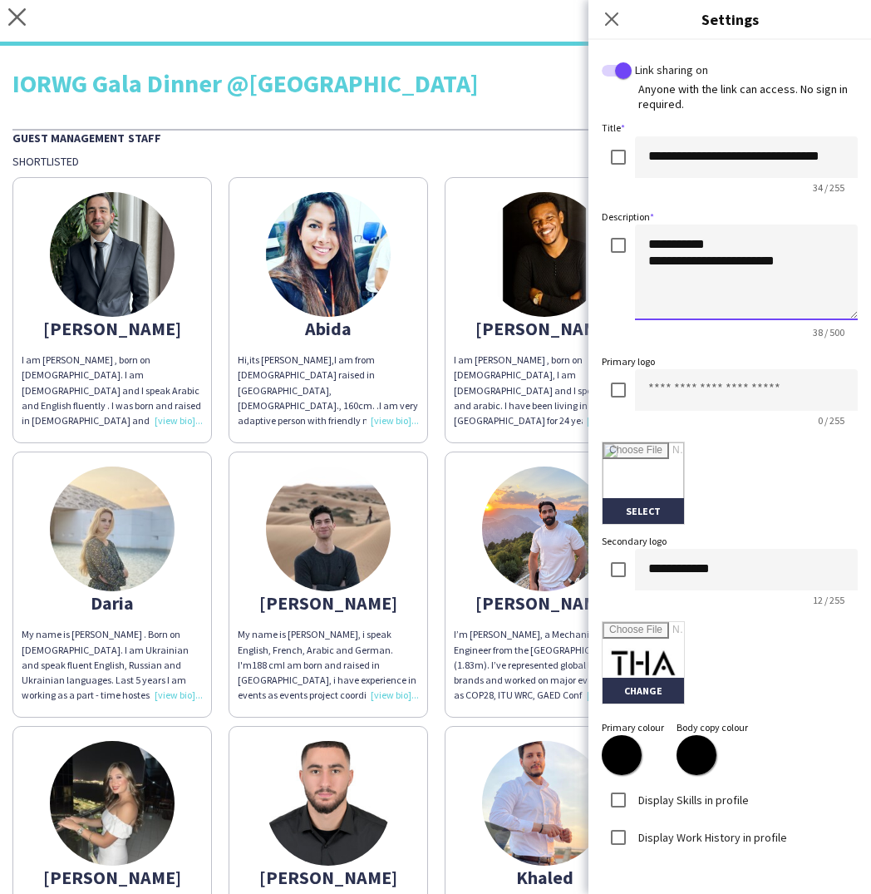
type textarea "**********"
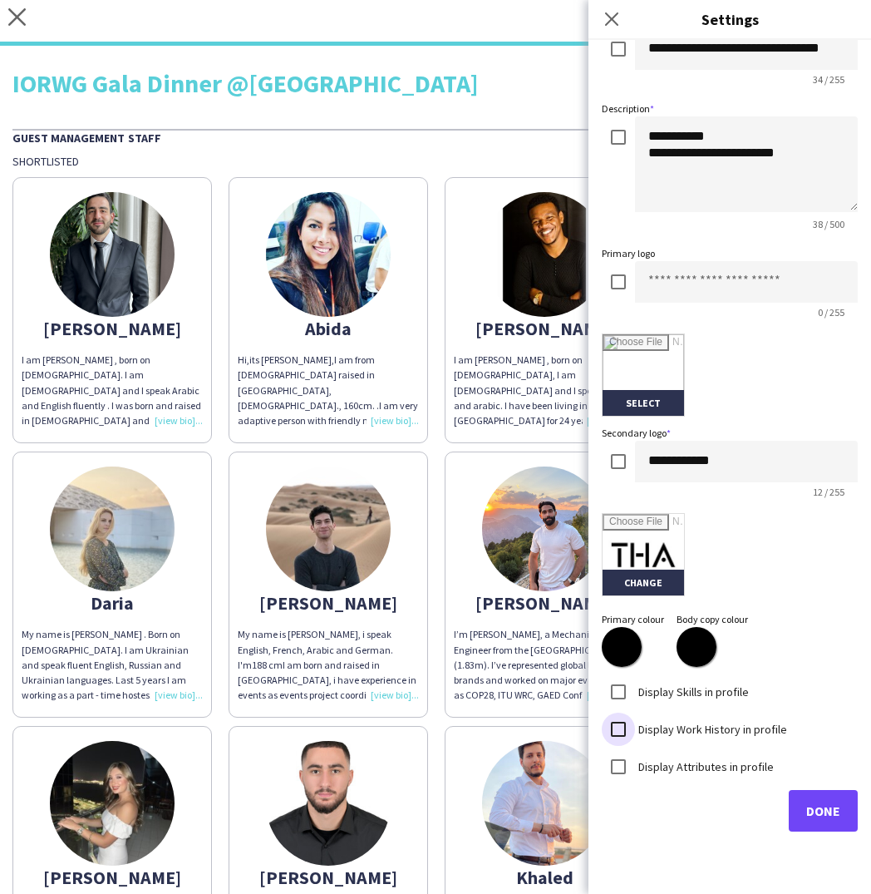
scroll to position [106, 0]
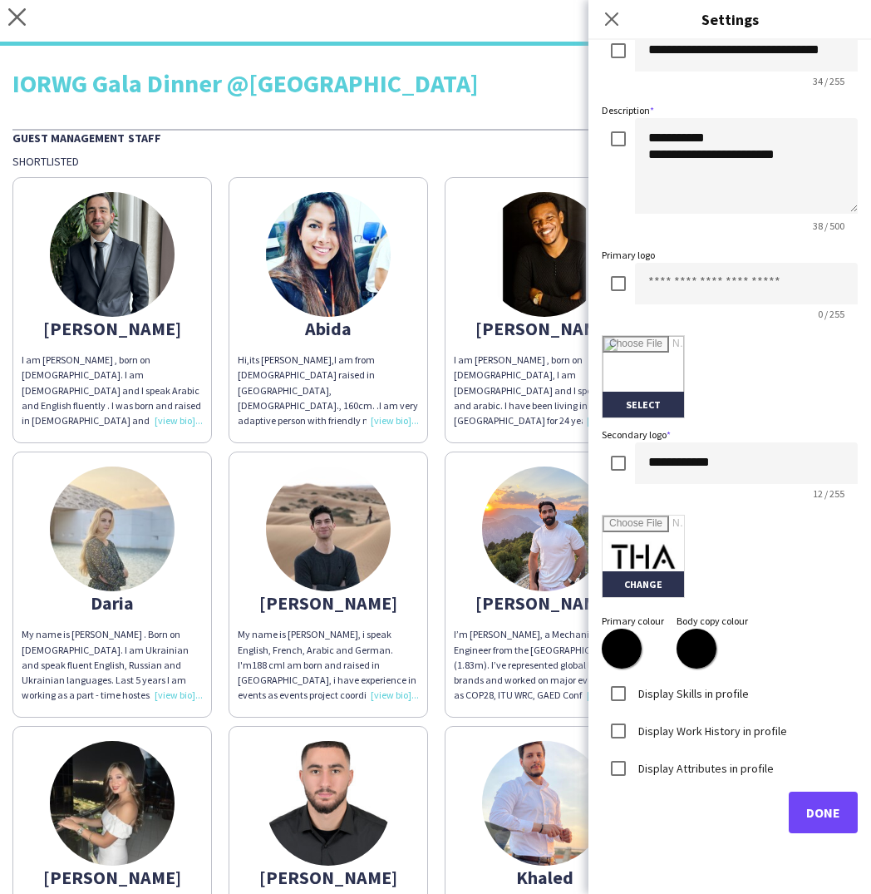
click at [816, 815] on span "Done" at bounding box center [823, 812] width 34 height 17
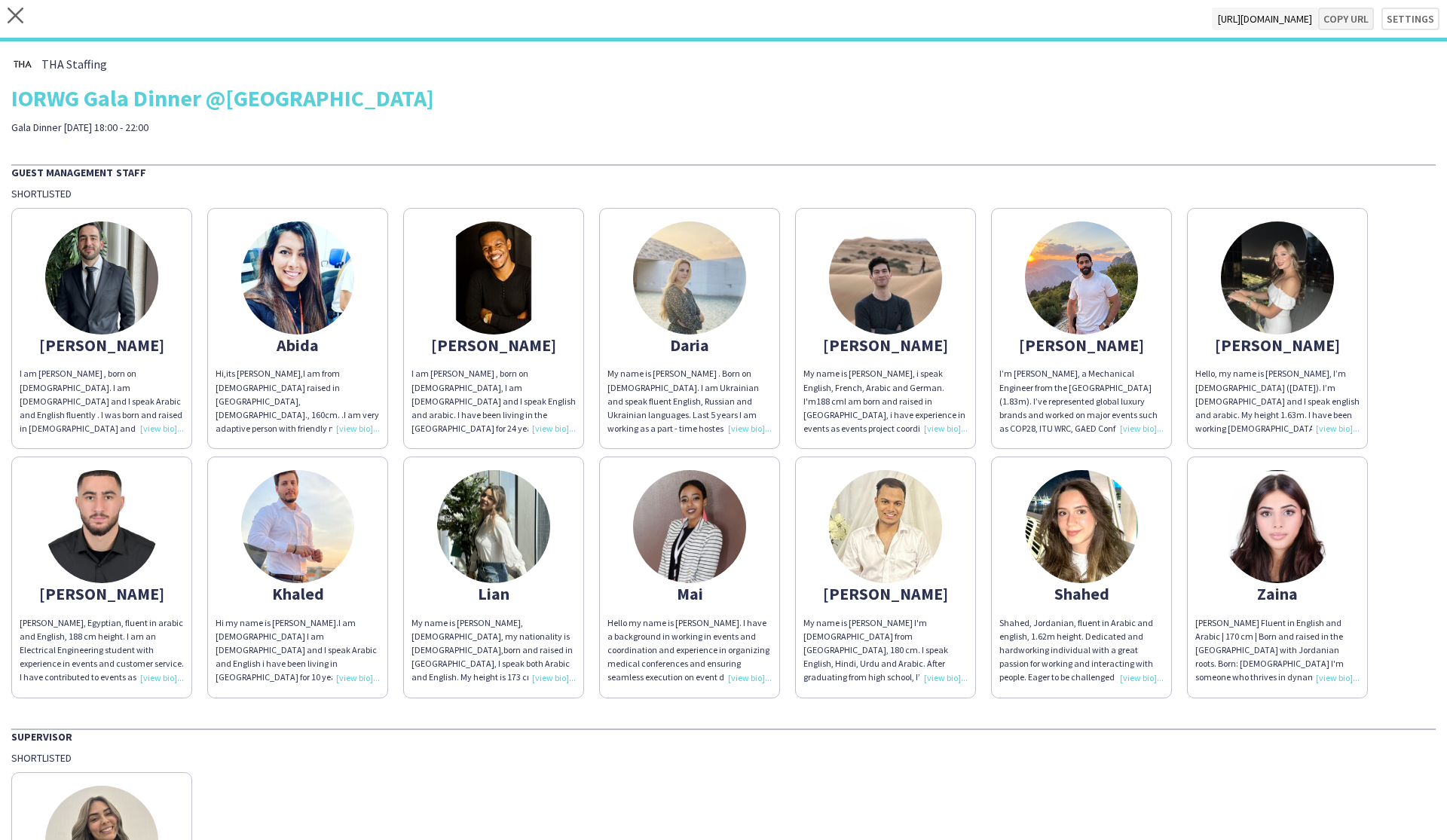
click at [789, 24] on button "Copy url" at bounding box center [1346, 18] width 56 height 23
type textarea "**********"
